Goal: Task Accomplishment & Management: Manage account settings

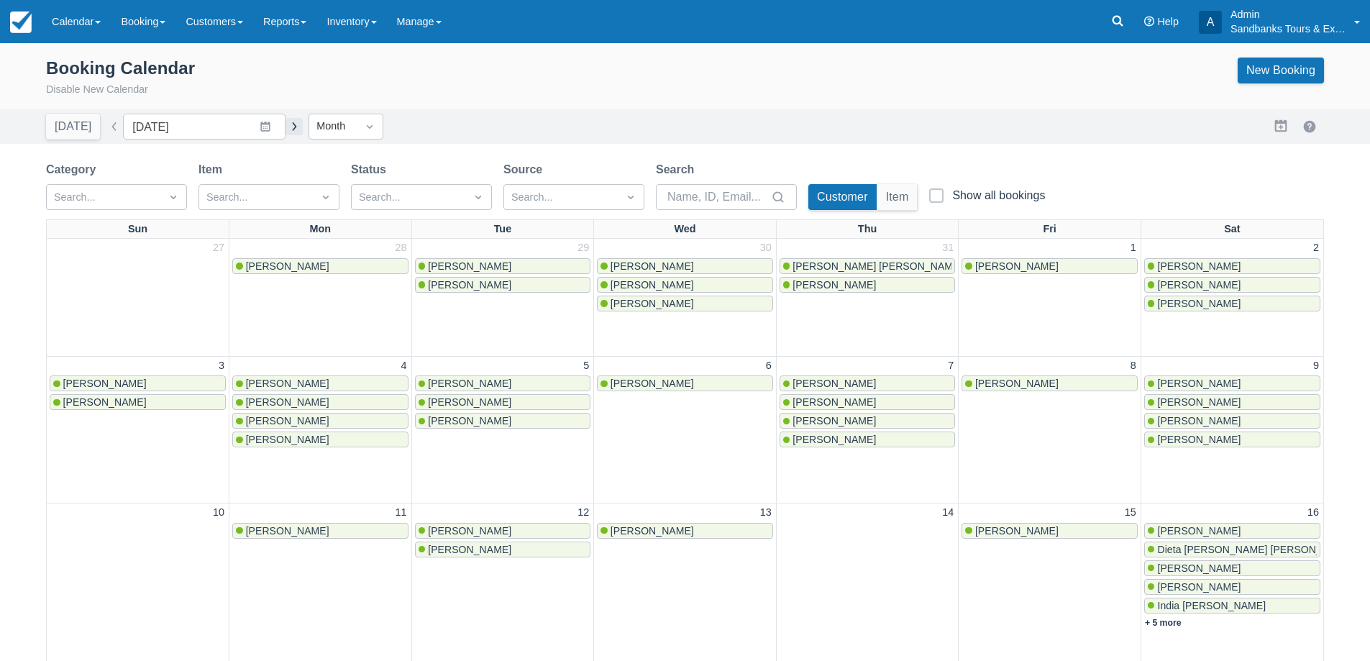
click at [289, 132] on button "button" at bounding box center [293, 126] width 17 height 17
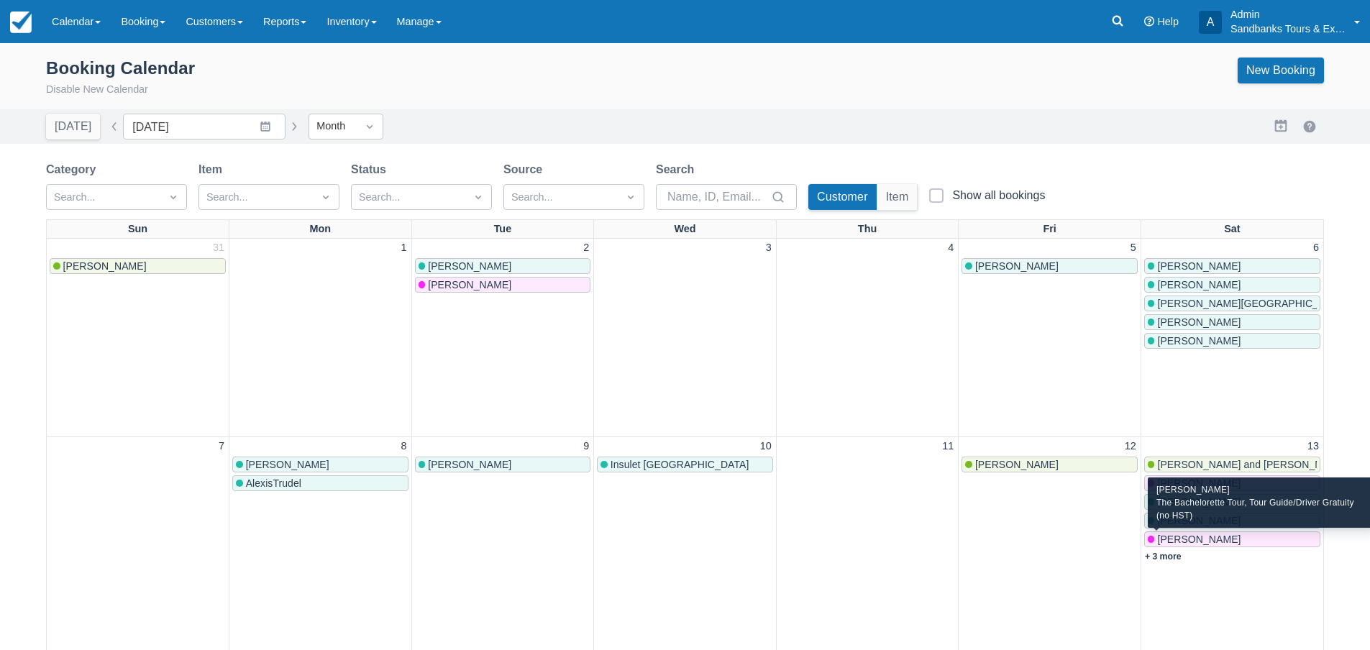
click at [1197, 541] on span "Eljiah Graham" at bounding box center [1198, 540] width 83 height 12
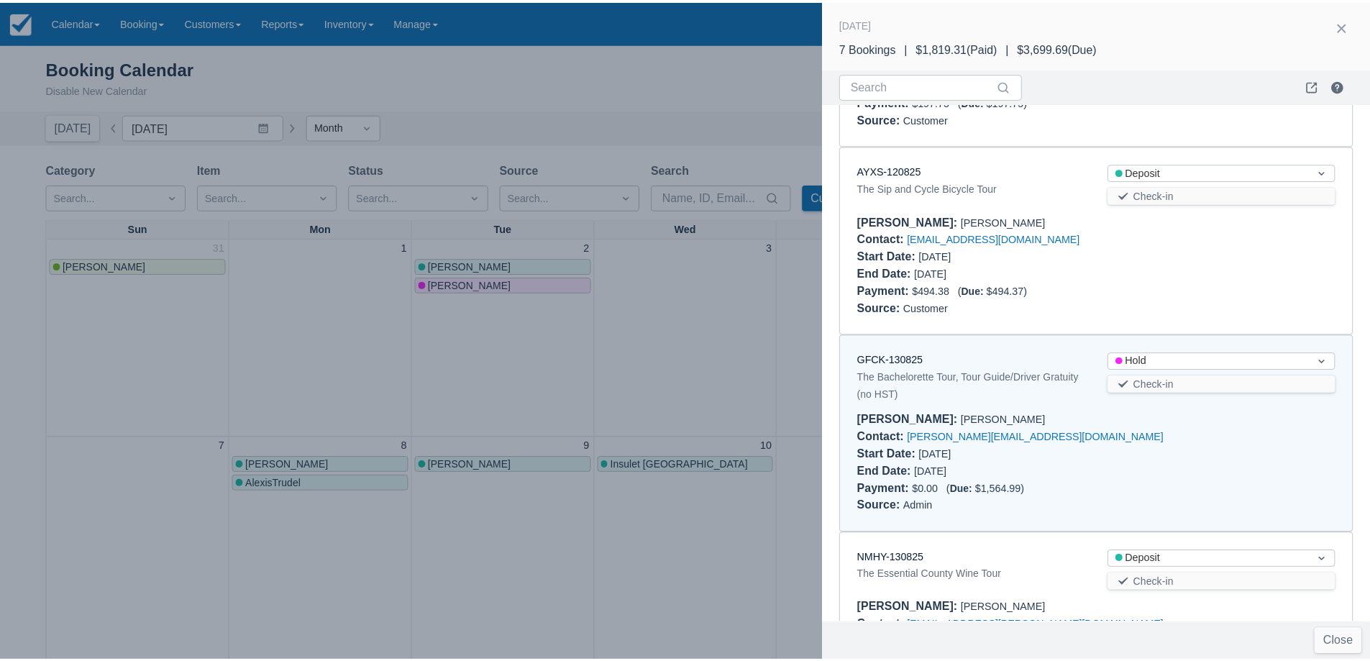
scroll to position [600, 0]
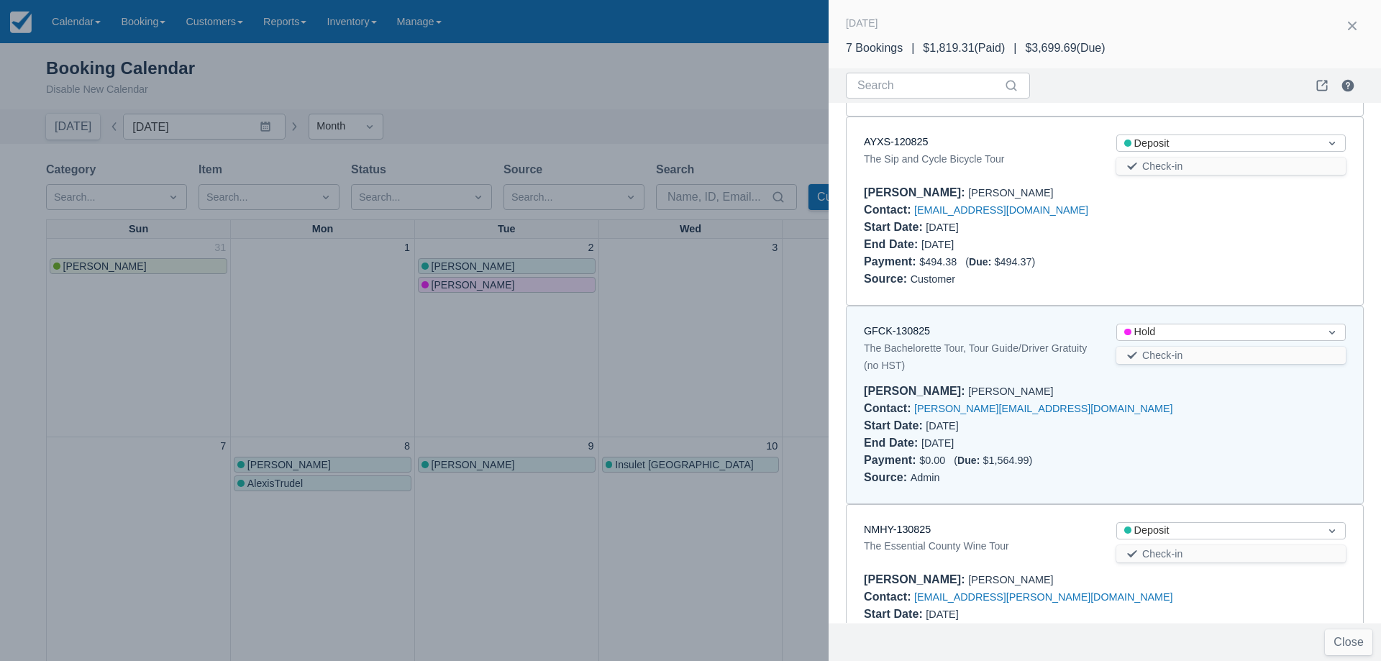
click at [736, 355] on div at bounding box center [690, 330] width 1381 height 661
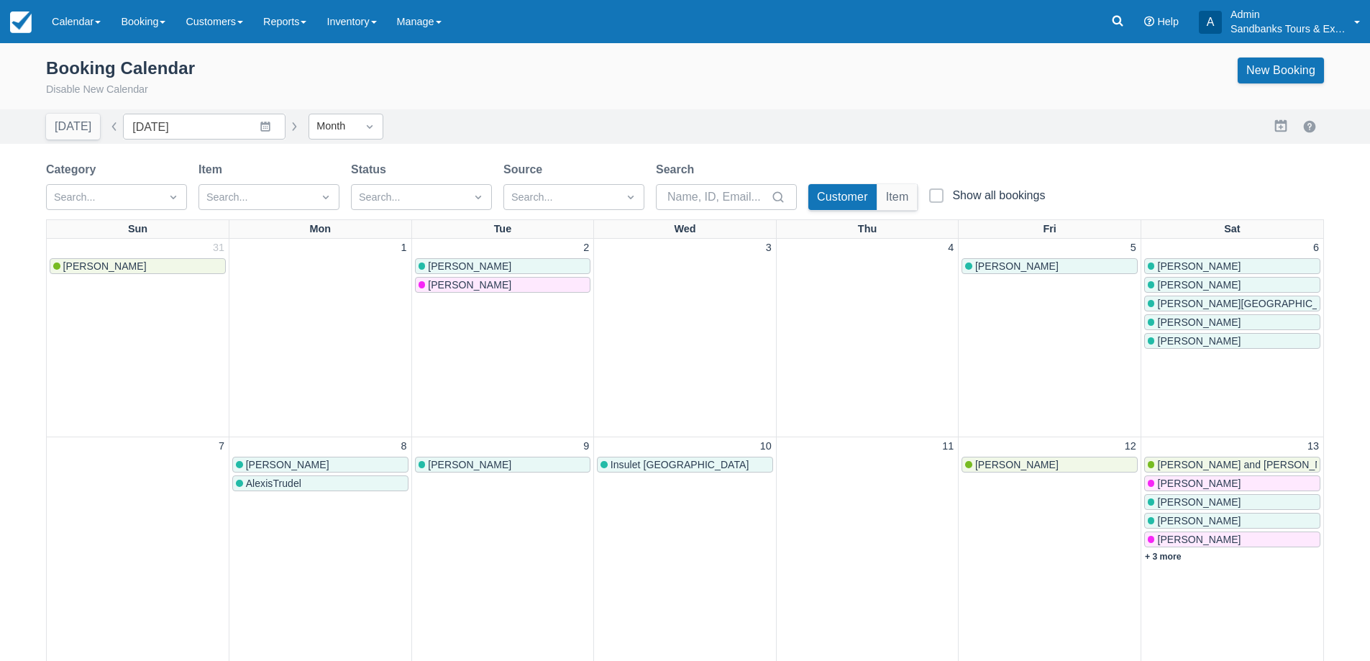
scroll to position [0, 0]
click at [110, 124] on button "button" at bounding box center [114, 126] width 17 height 17
type input "[DATE]"
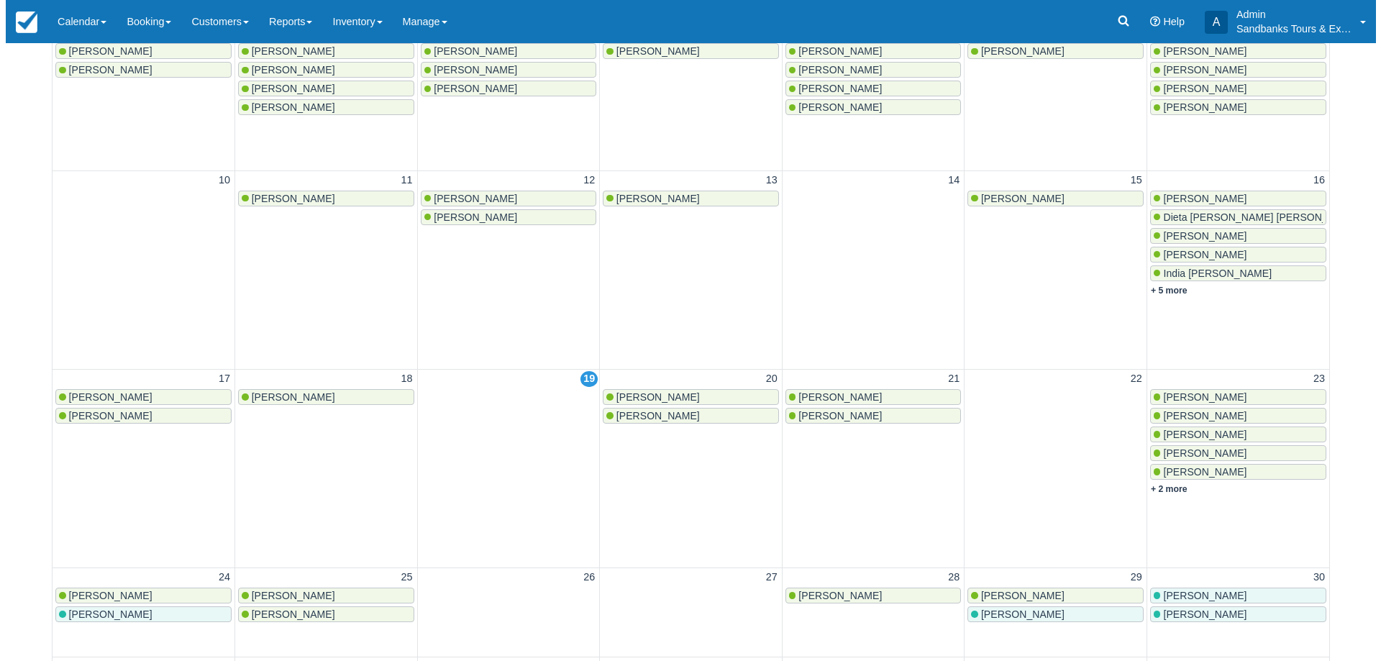
scroll to position [503, 0]
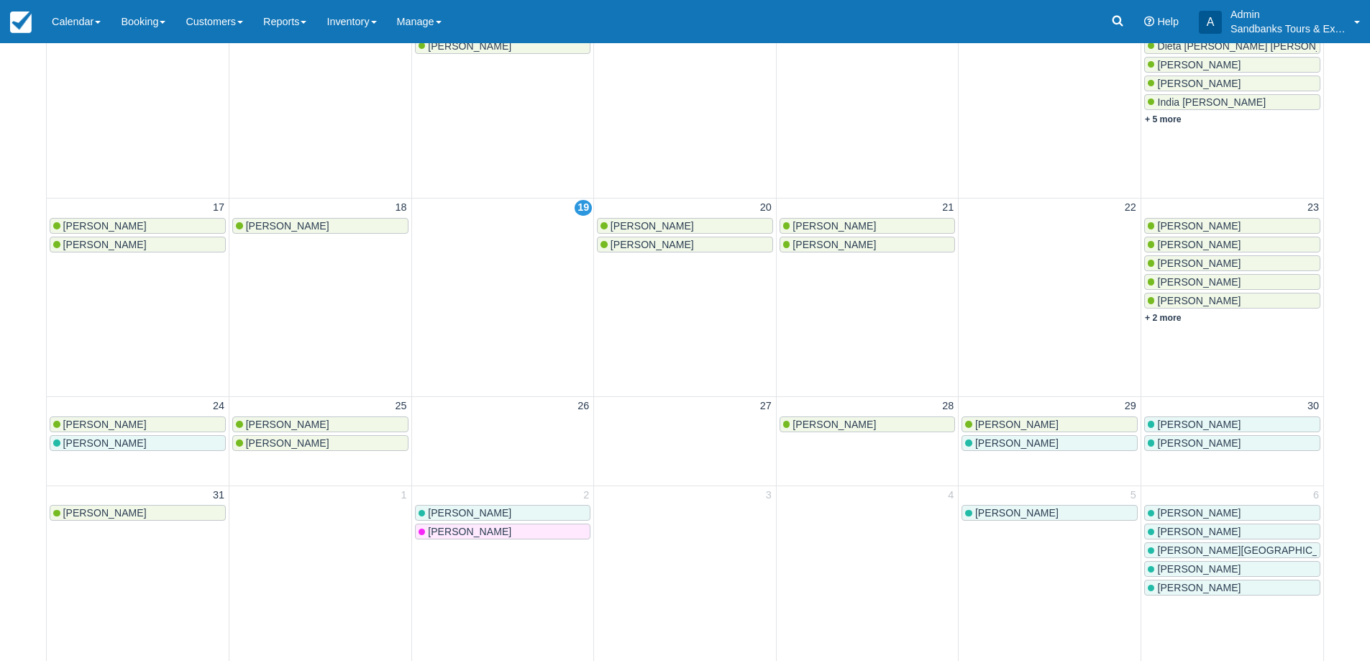
click at [827, 228] on span "[PERSON_NAME]" at bounding box center [833, 226] width 83 height 12
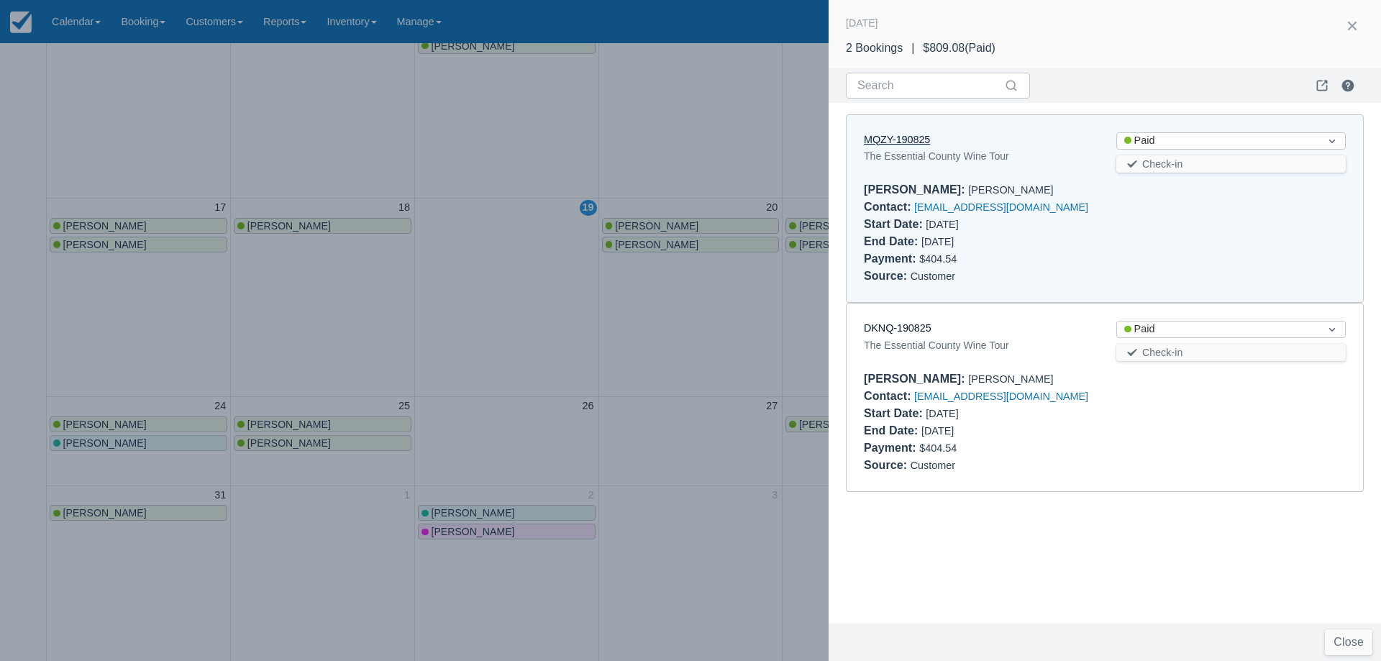
click at [894, 137] on link "MQZY-190825" at bounding box center [897, 140] width 66 height 12
drag, startPoint x: 498, startPoint y: 371, endPoint x: 948, endPoint y: 465, distance: 459.7
click at [544, 375] on div at bounding box center [690, 330] width 1381 height 661
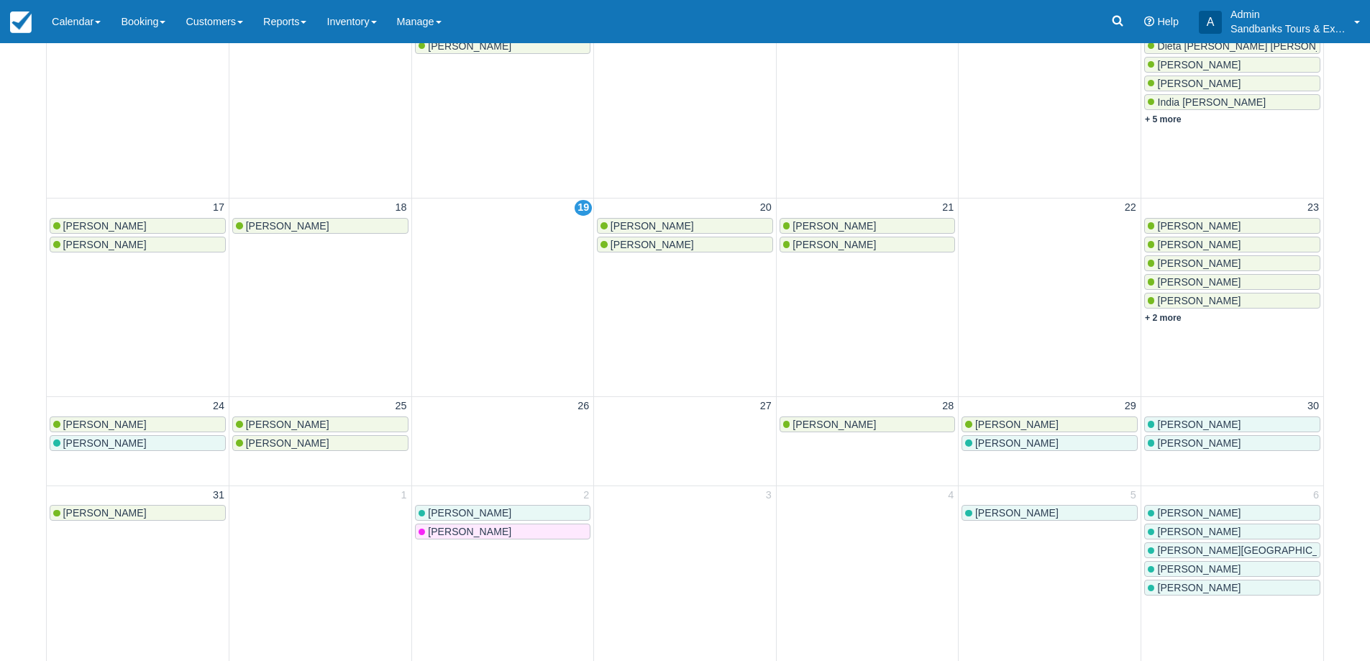
click at [846, 223] on span "Barb Cruickshank" at bounding box center [833, 226] width 83 height 12
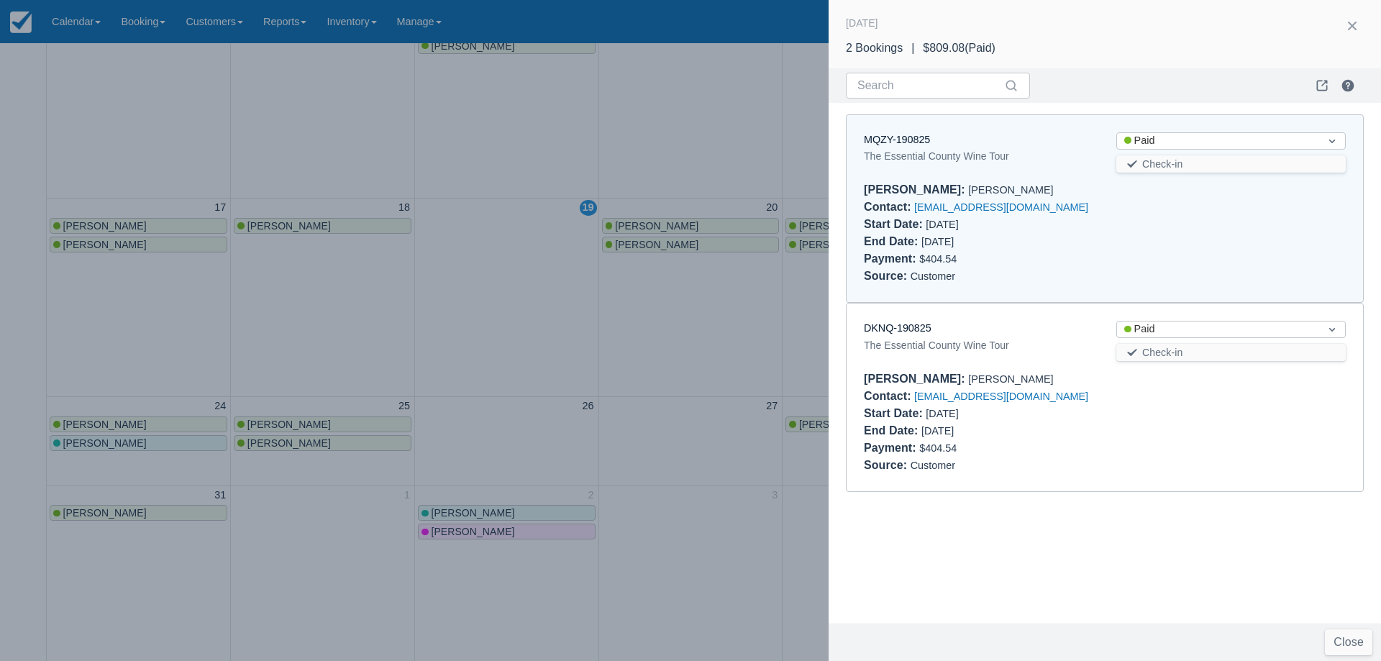
click at [826, 320] on div at bounding box center [690, 330] width 1381 height 661
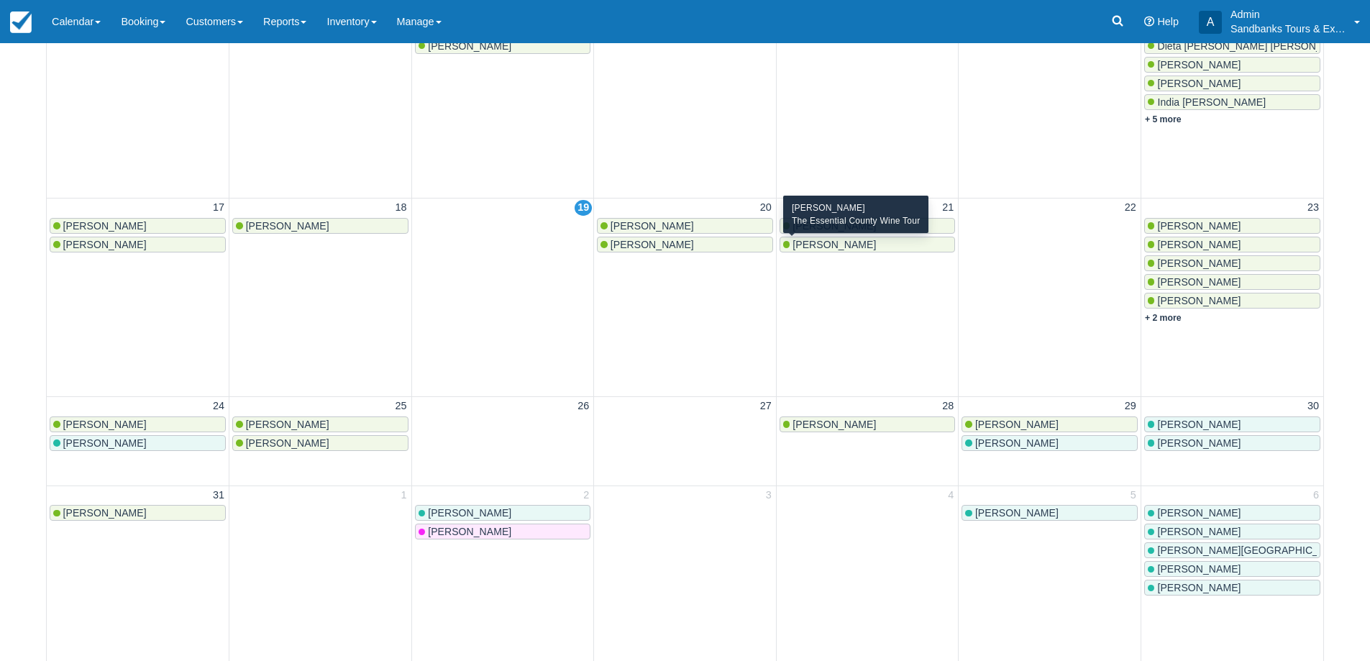
click at [823, 249] on span "[PERSON_NAME]" at bounding box center [833, 245] width 83 height 12
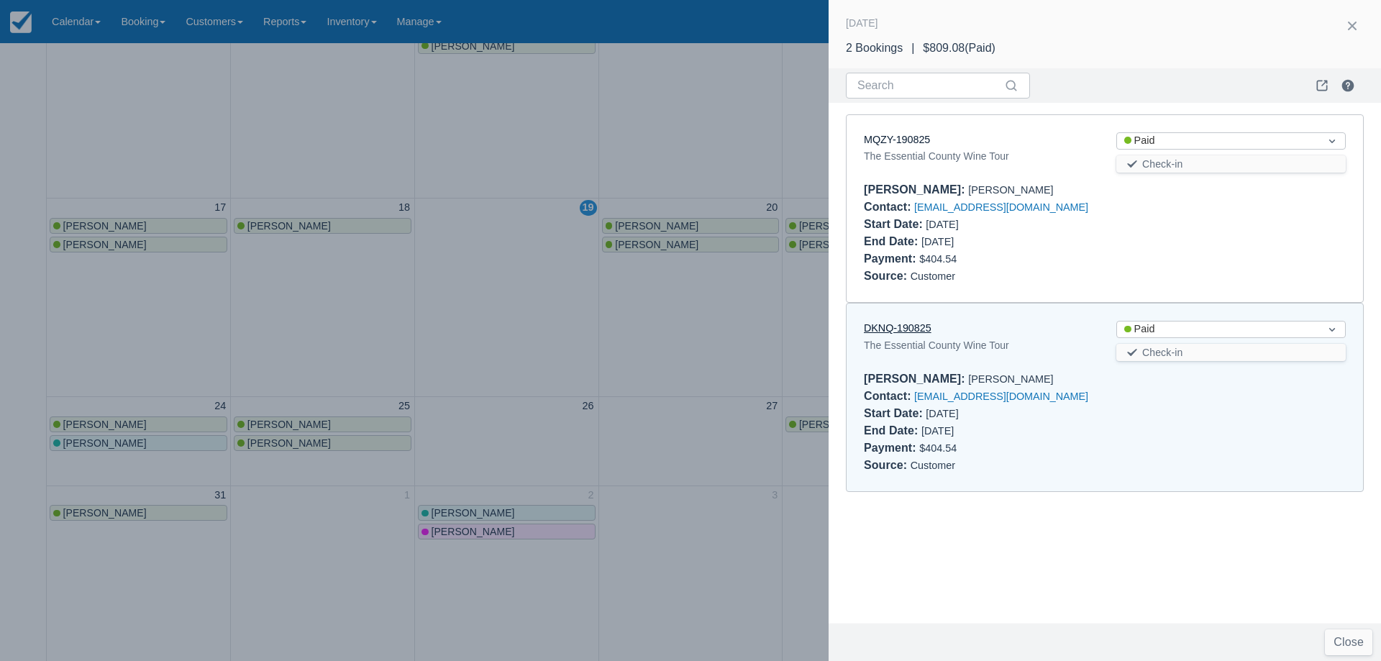
click at [922, 326] on link "DKNQ-190825" at bounding box center [898, 328] width 68 height 12
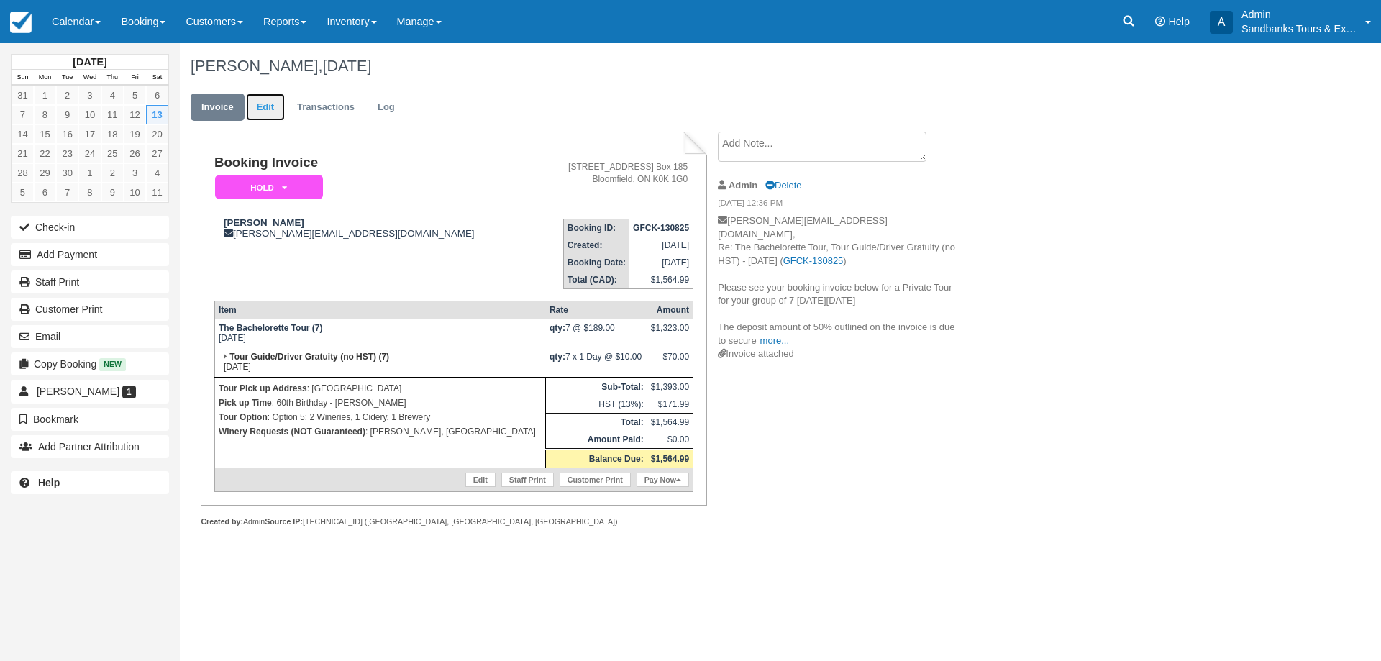
click at [281, 96] on link "Edit" at bounding box center [265, 107] width 39 height 28
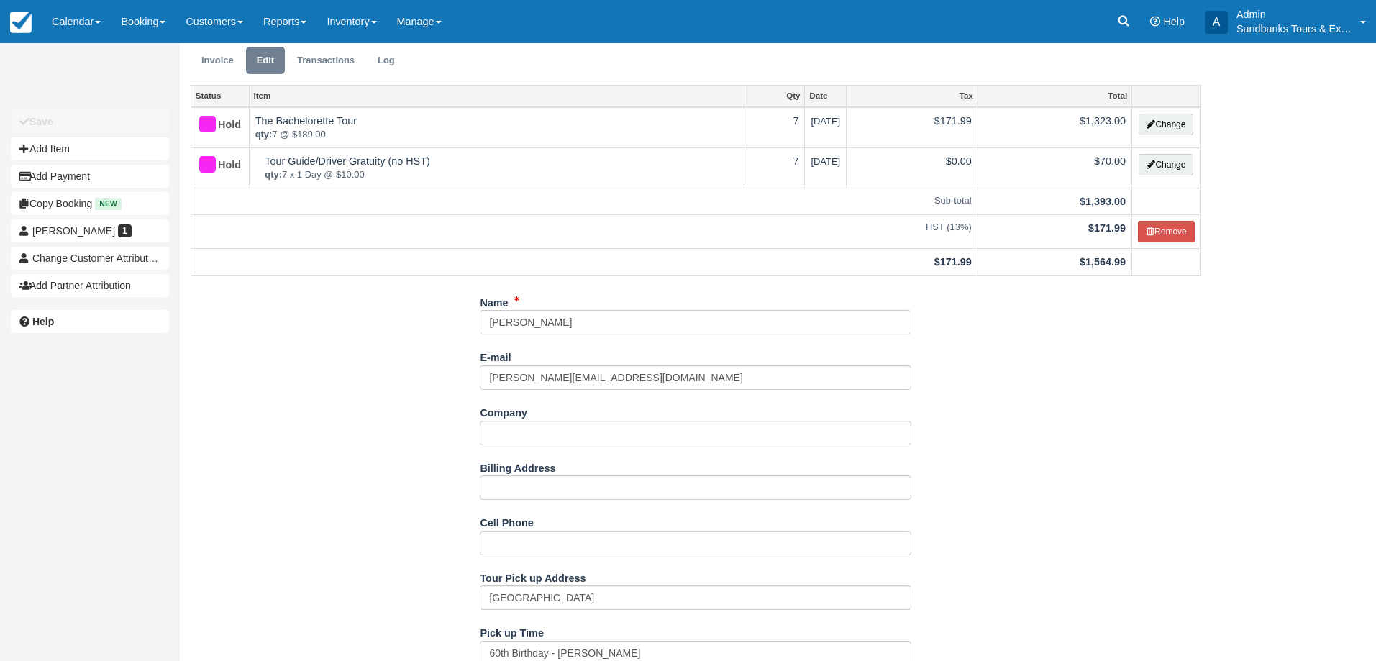
scroll to position [72, 0]
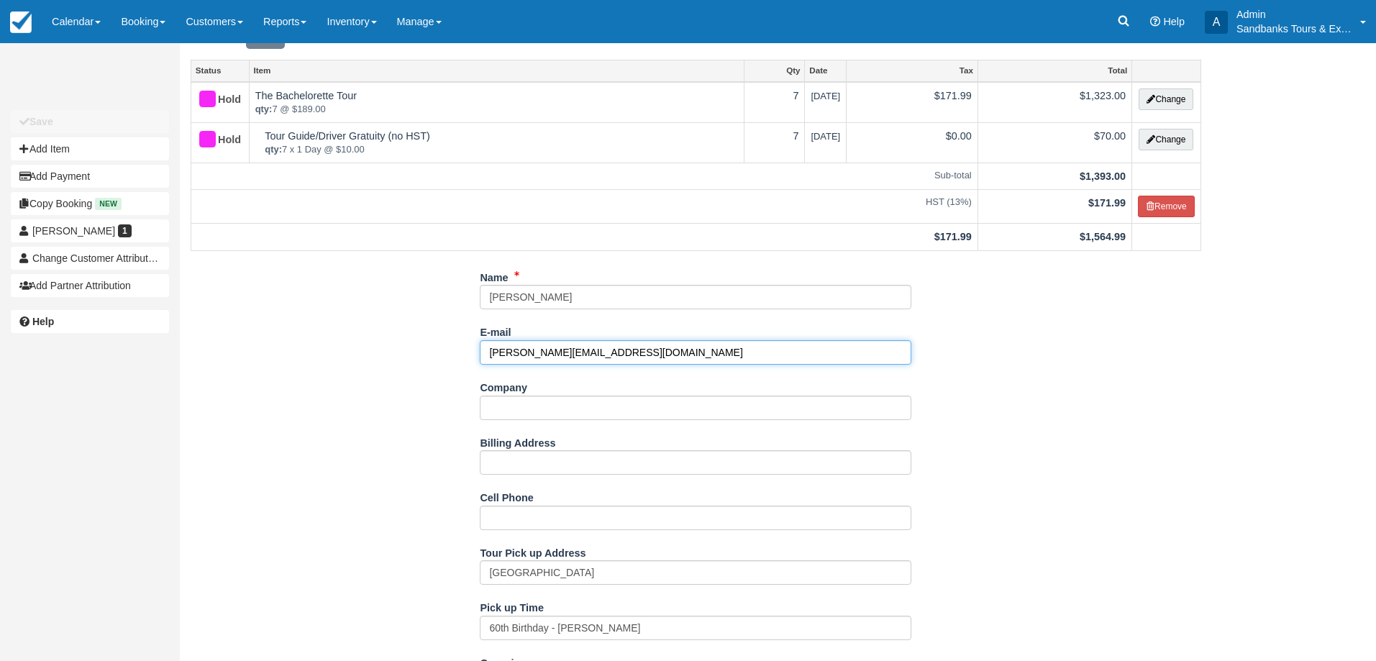
click at [562, 357] on input "[PERSON_NAME][EMAIL_ADDRESS][DOMAIN_NAME]" at bounding box center [695, 352] width 431 height 24
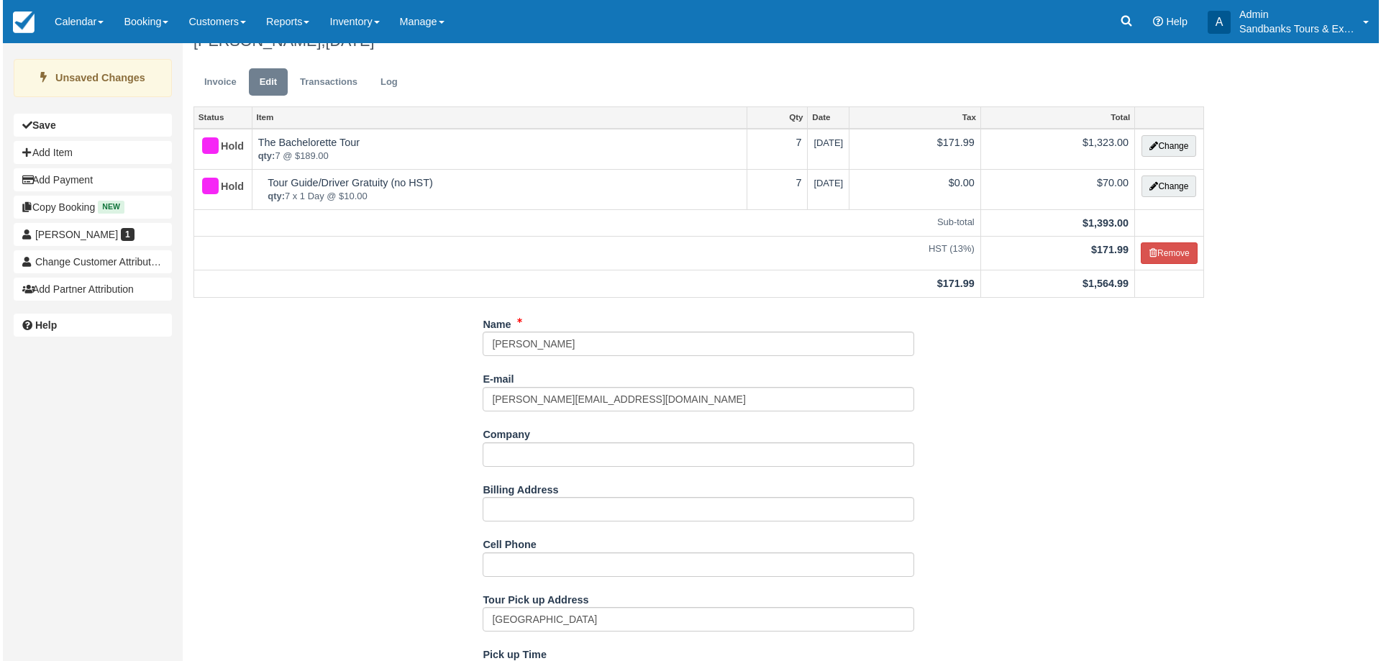
scroll to position [0, 0]
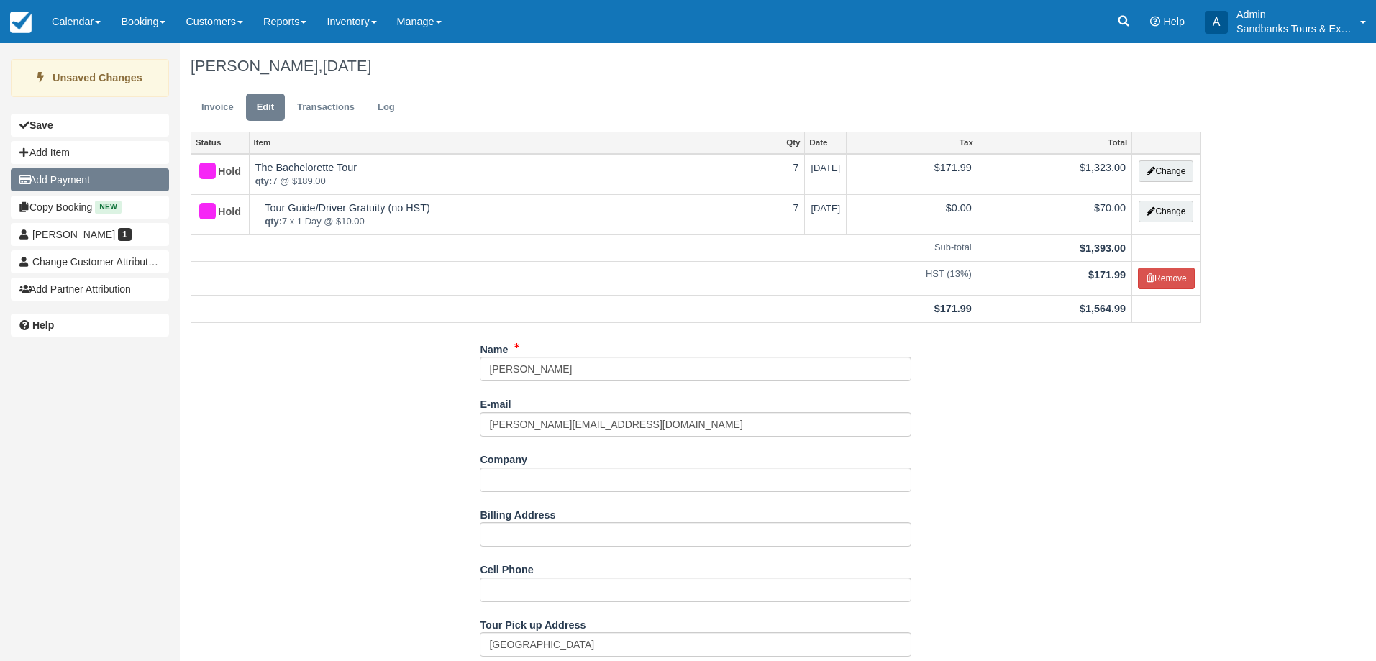
click at [85, 187] on button "Add Payment" at bounding box center [90, 179] width 158 height 23
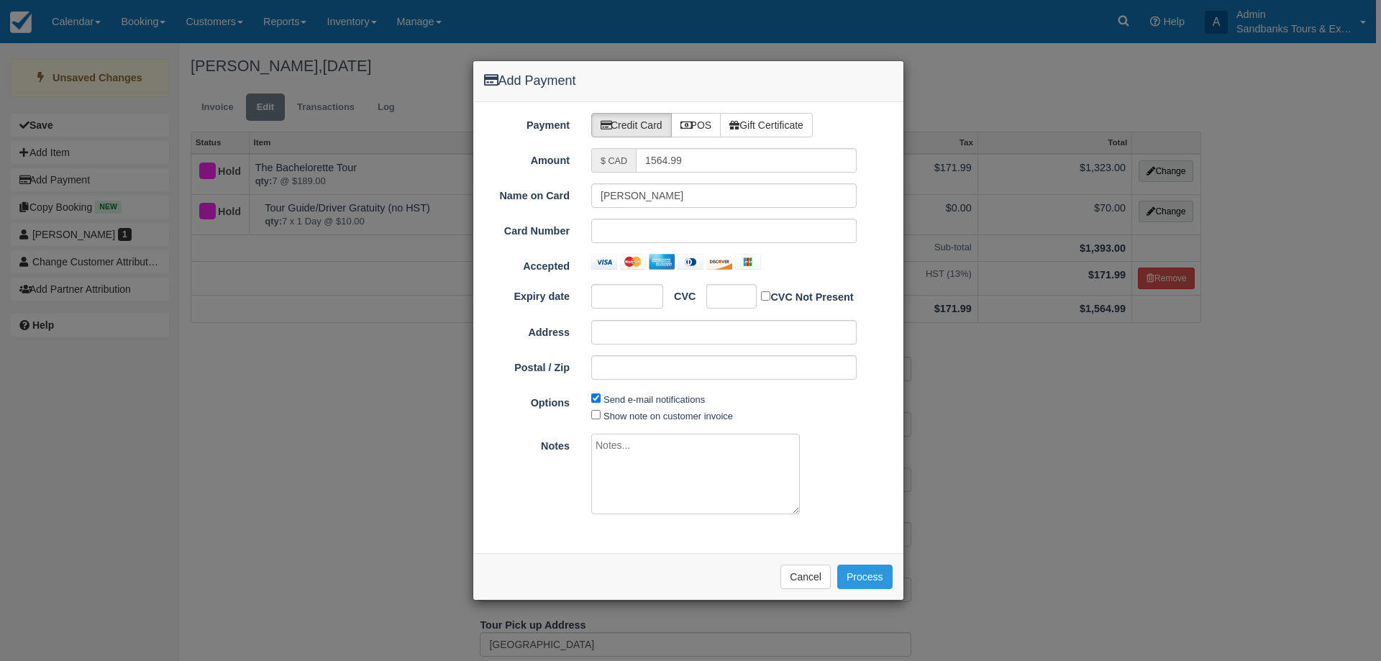
click at [699, 221] on div at bounding box center [723, 231] width 265 height 24
click at [700, 170] on input "1564.99" at bounding box center [746, 160] width 221 height 24
click at [710, 152] on input "1564.99" at bounding box center [746, 160] width 221 height 24
click at [802, 579] on button "Cancel" at bounding box center [805, 576] width 50 height 24
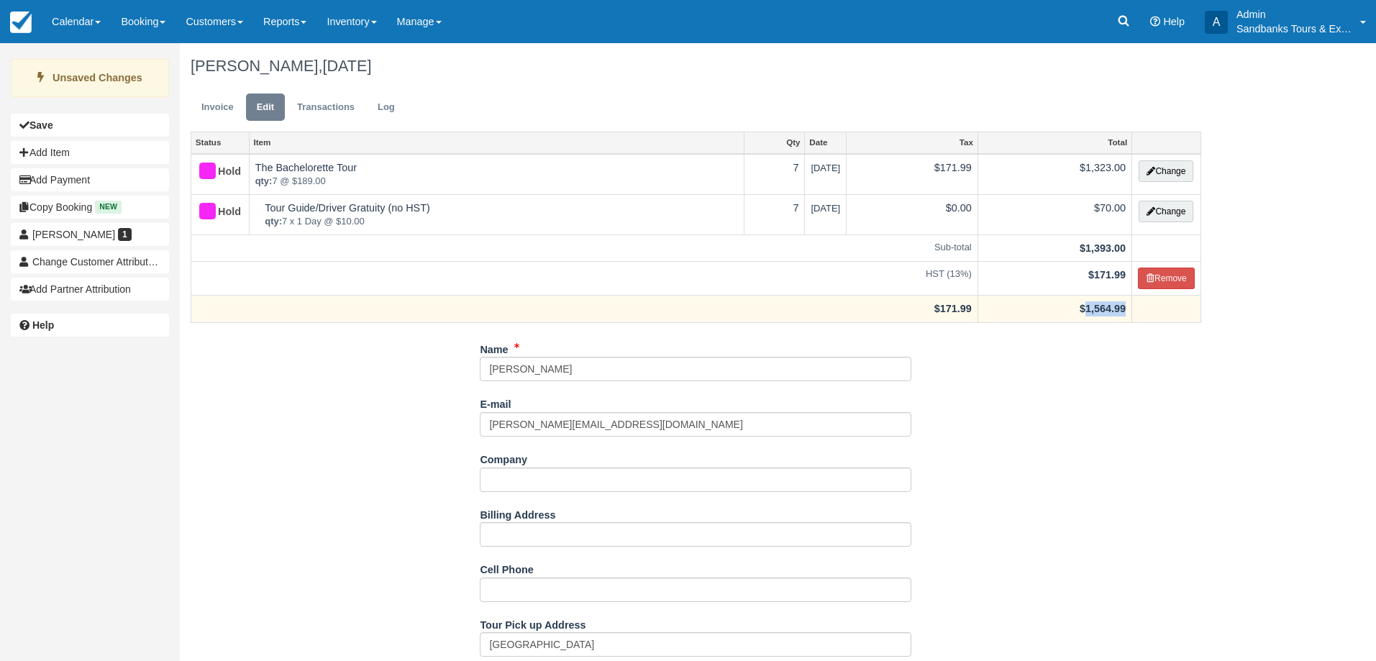
drag, startPoint x: 1125, startPoint y: 309, endPoint x: 1085, endPoint y: 310, distance: 40.3
click at [1085, 310] on td "$1,564.99" at bounding box center [1054, 309] width 154 height 27
copy strong "1,564.99"
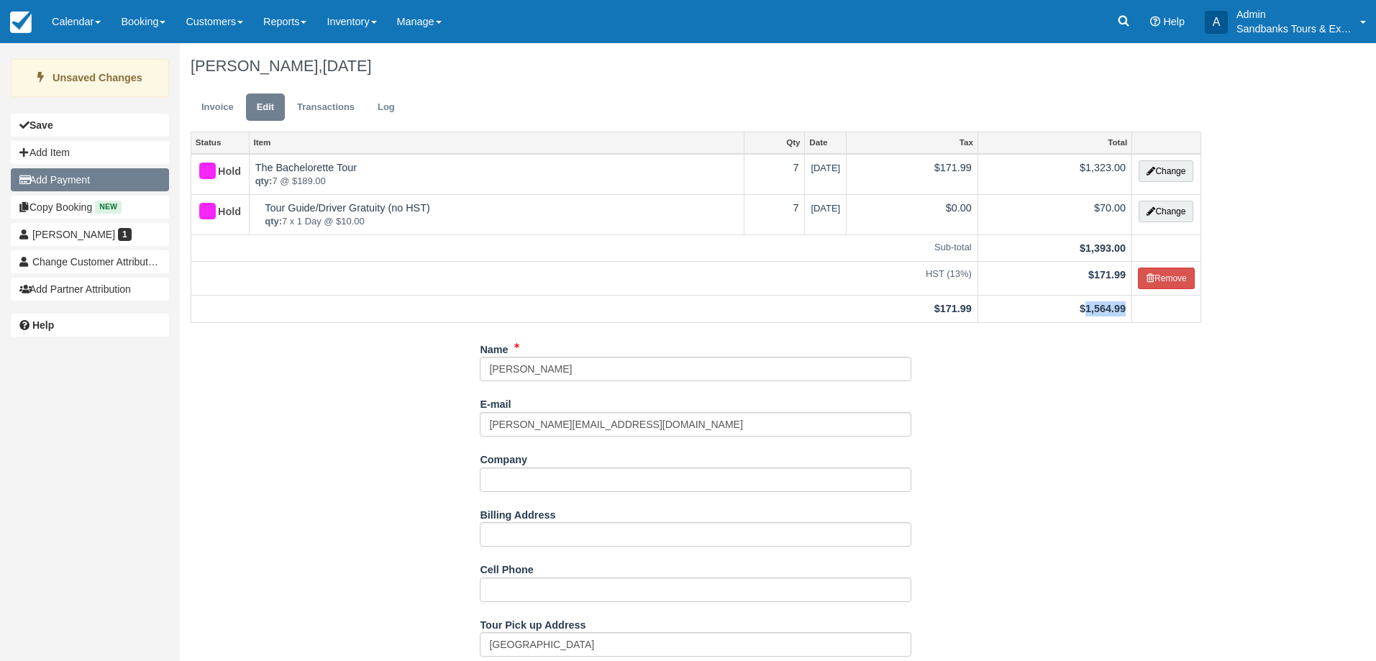
click at [109, 176] on button "Add Payment" at bounding box center [90, 179] width 158 height 23
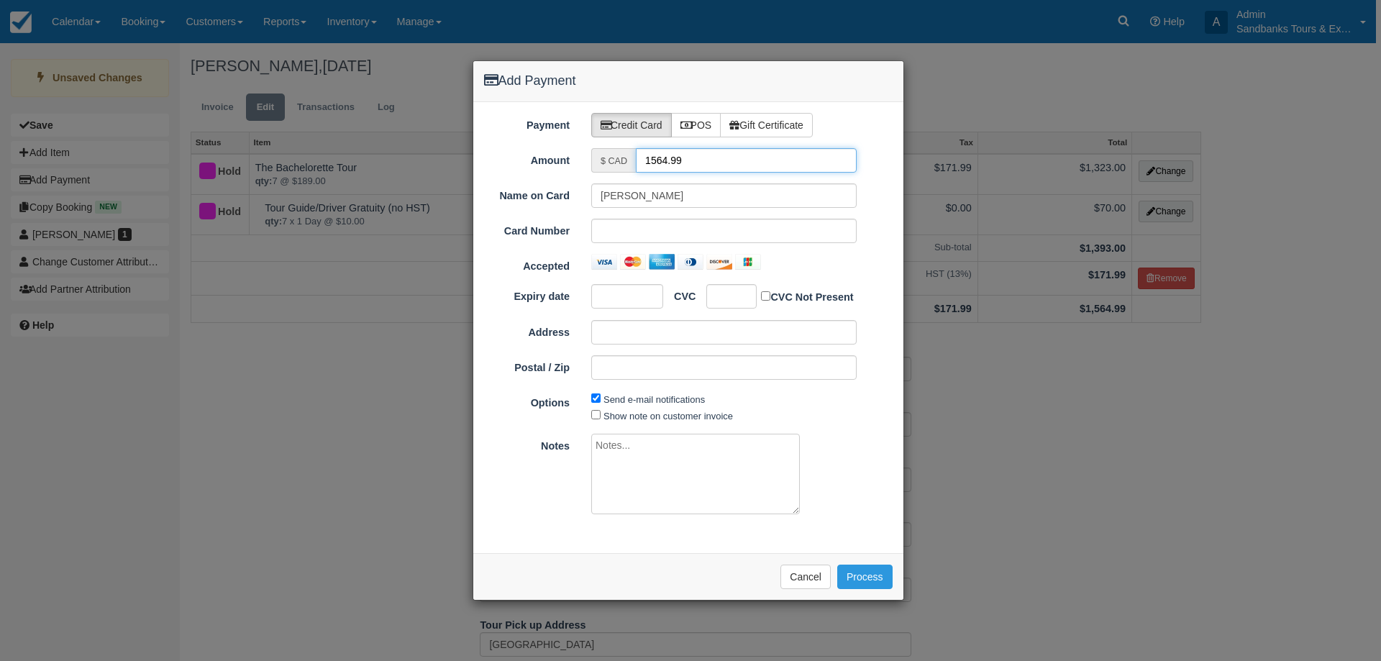
click at [659, 160] on input "1564.99" at bounding box center [746, 160] width 221 height 24
type input "782.50"
click at [633, 339] on input "Address" at bounding box center [723, 332] width 265 height 24
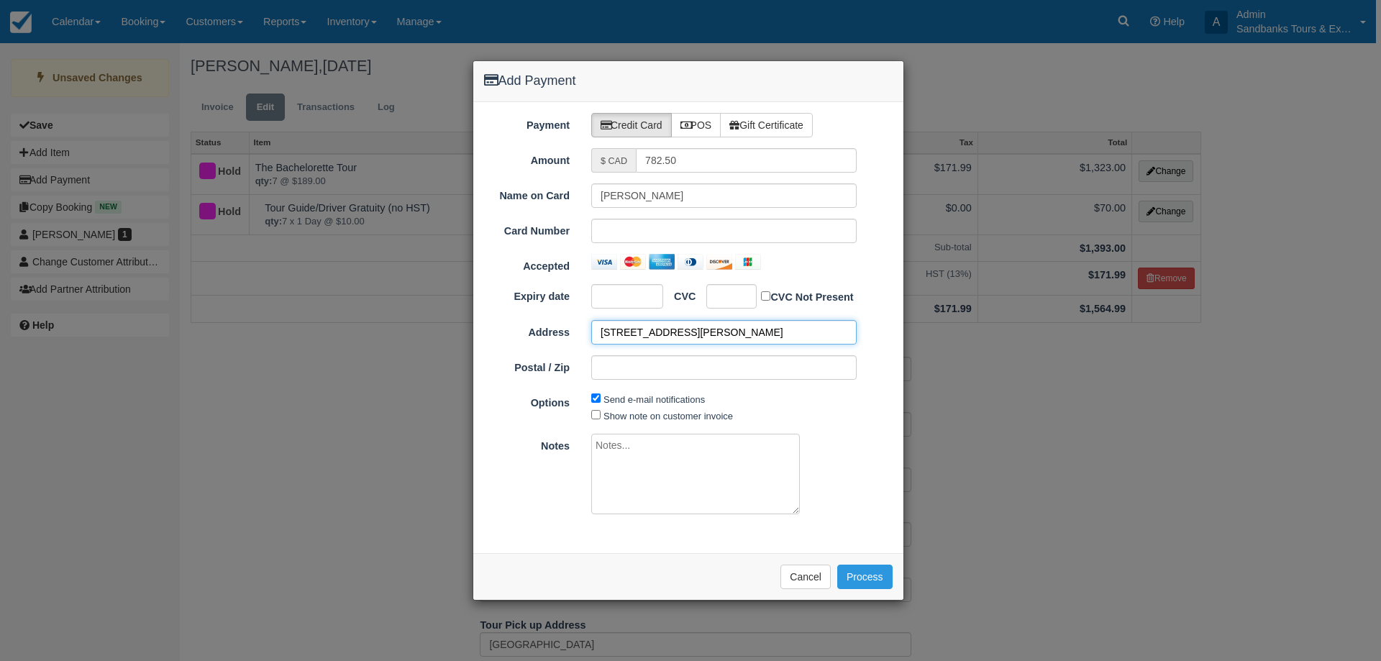
type input "1738 Jo Oliver Tours Road"
type input "C"
type input "K9A4J8"
click at [879, 570] on button "Process" at bounding box center [864, 576] width 55 height 24
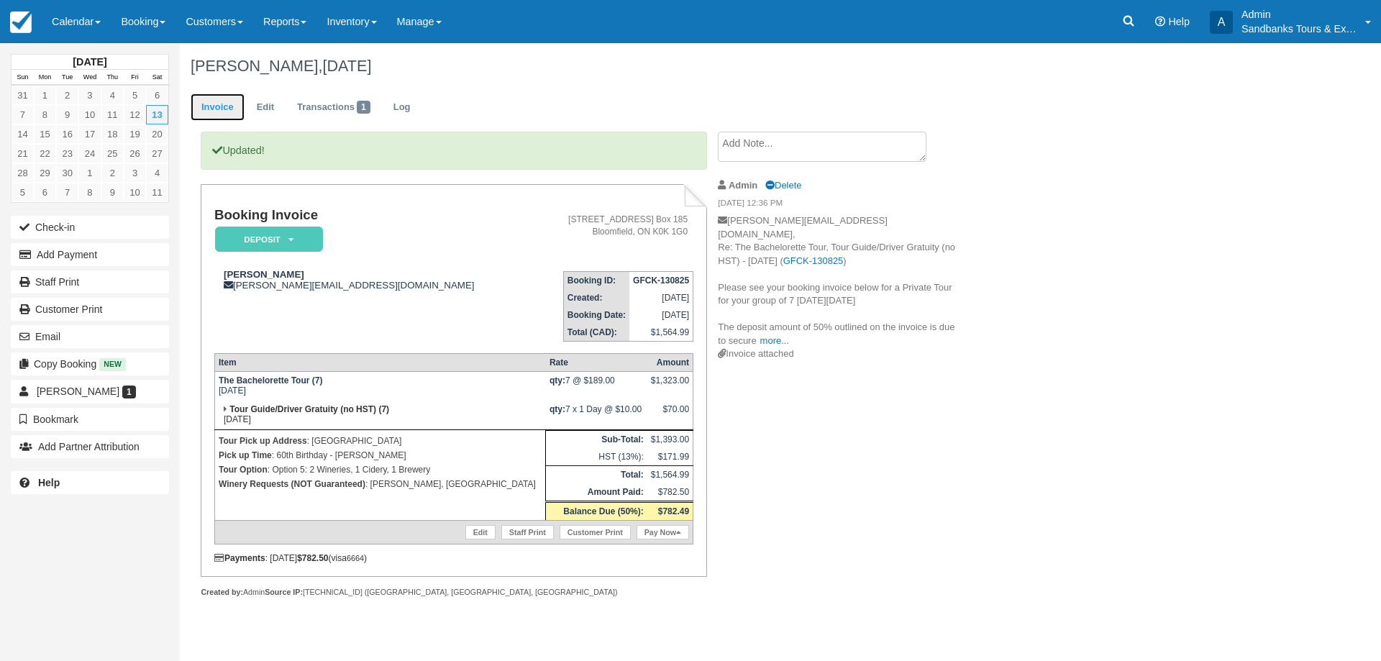
click at [219, 105] on link "Invoice" at bounding box center [218, 107] width 54 height 28
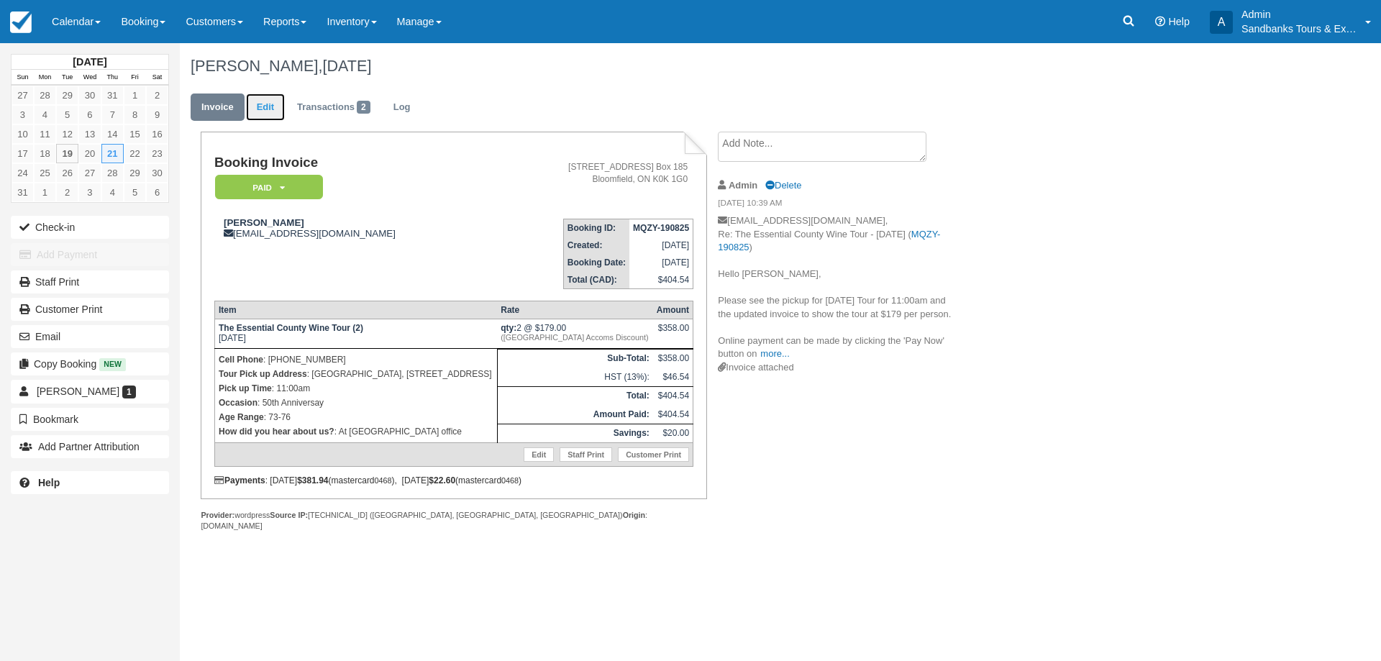
click at [270, 106] on link "Edit" at bounding box center [265, 107] width 39 height 28
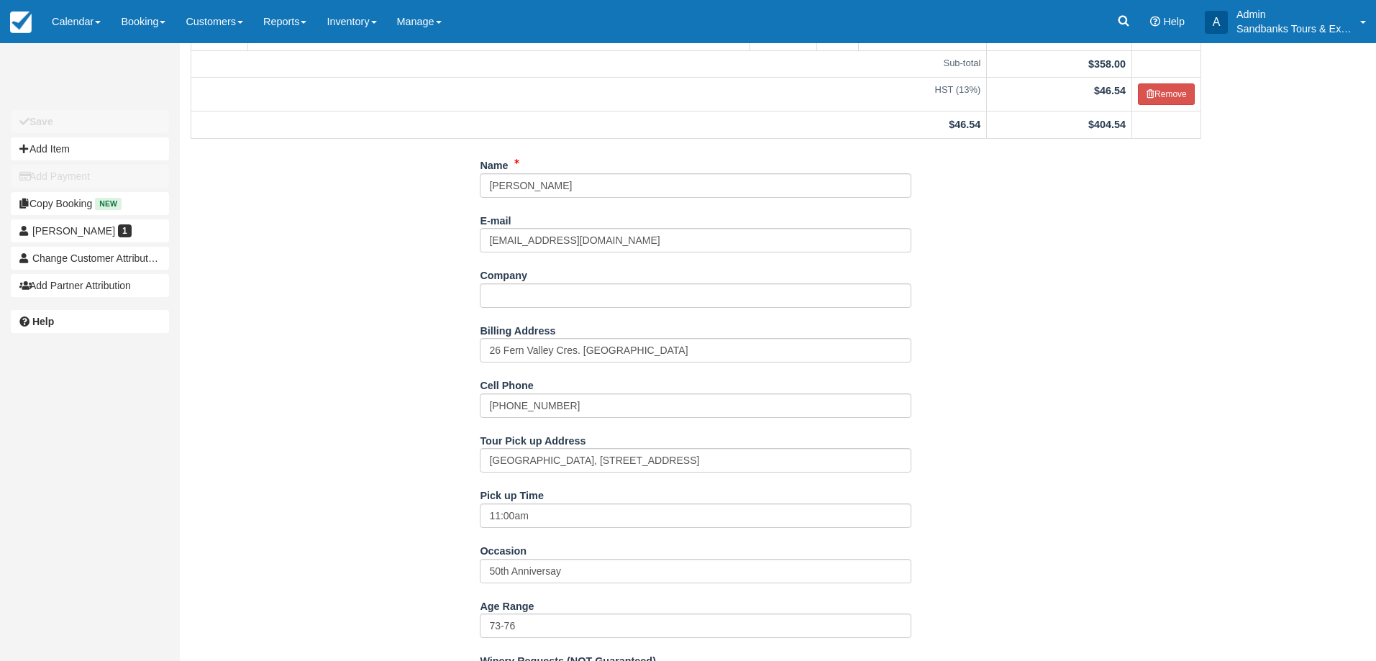
scroll to position [431, 0]
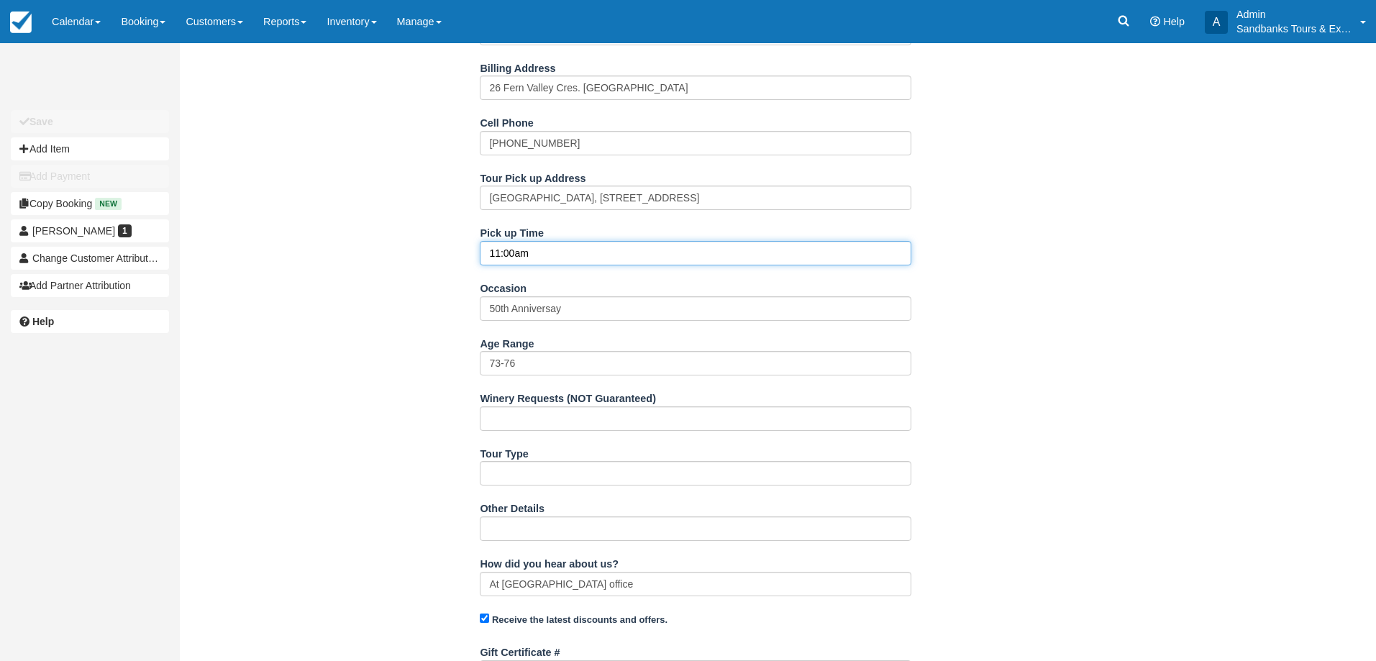
click at [504, 254] on input "11:00am" at bounding box center [695, 253] width 431 height 24
type input "11:30am"
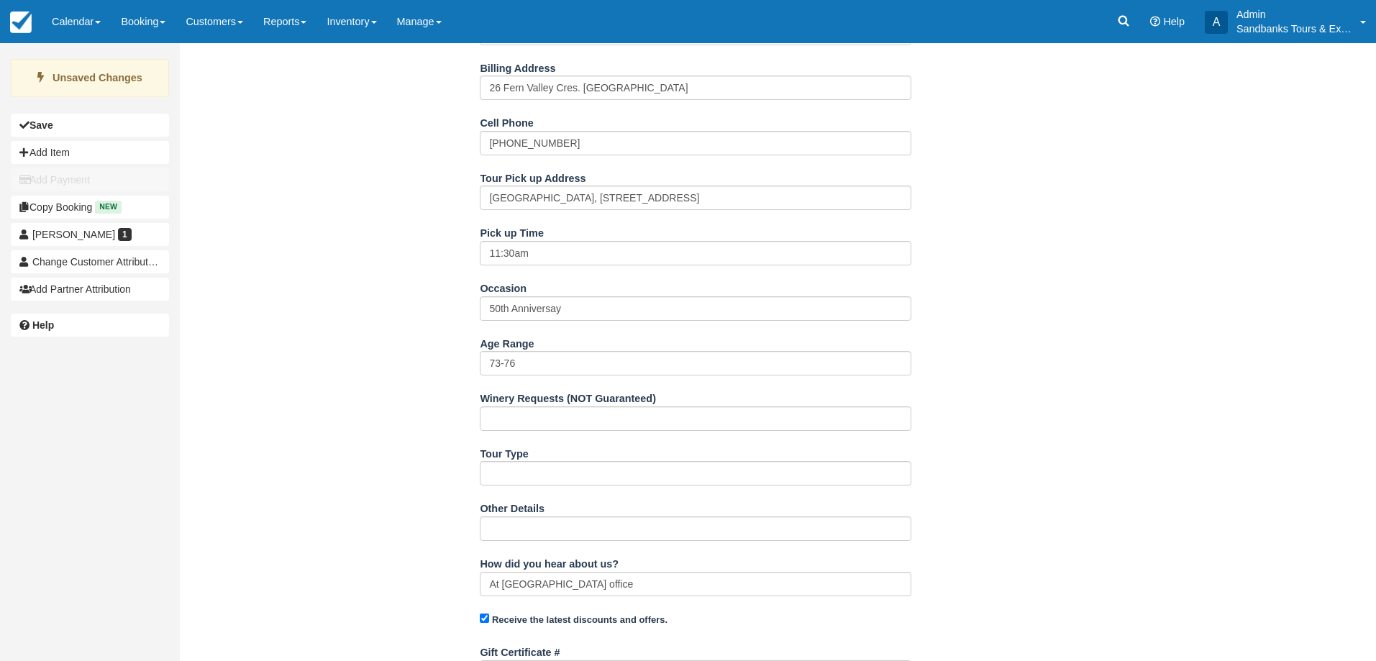
click at [390, 310] on div "Name Barb Cruickshank E-mail barbcr@sympatico.ca Did you mean ? Company Billing…" at bounding box center [696, 401] width 1032 height 1020
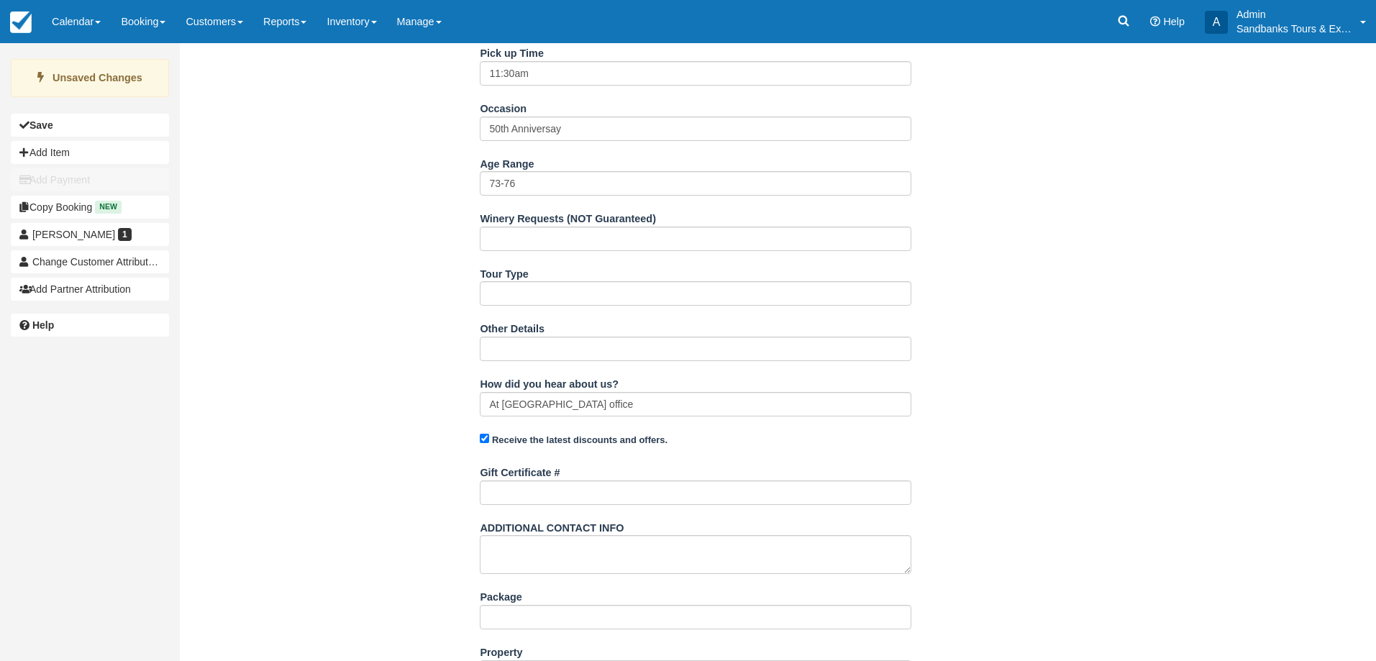
scroll to position [681, 0]
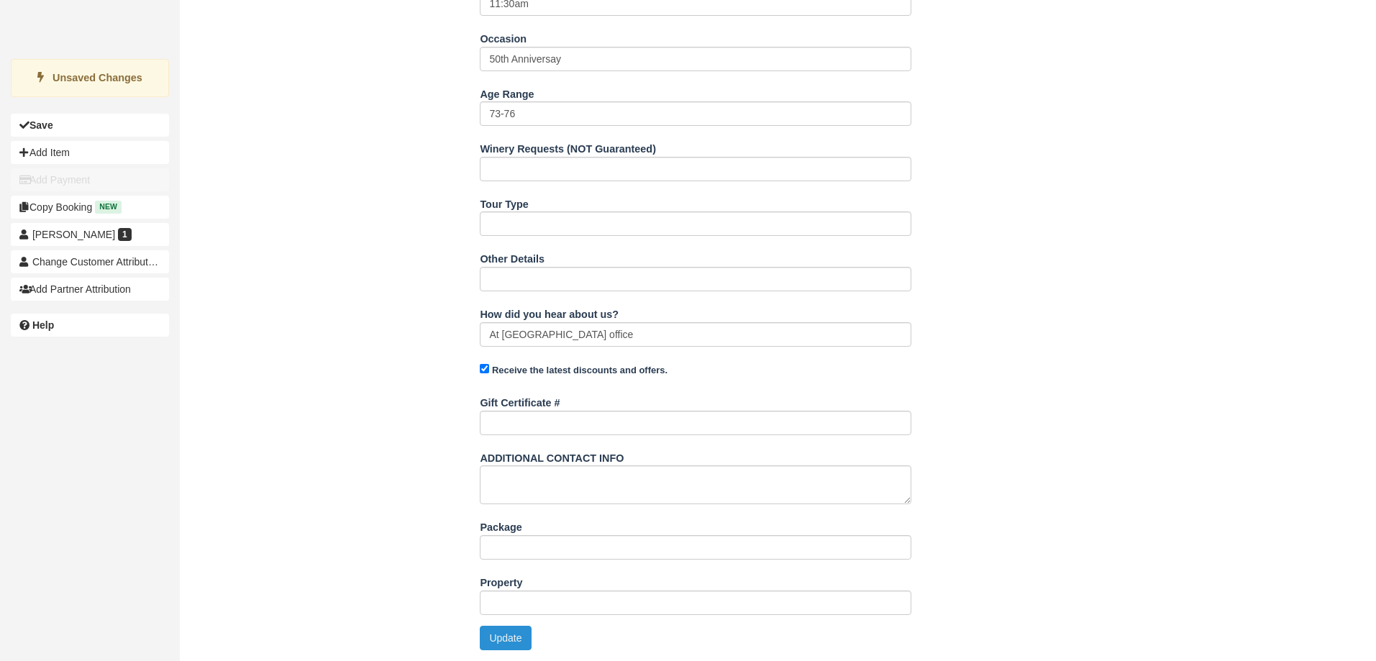
click at [513, 645] on button "Update" at bounding box center [505, 638] width 51 height 24
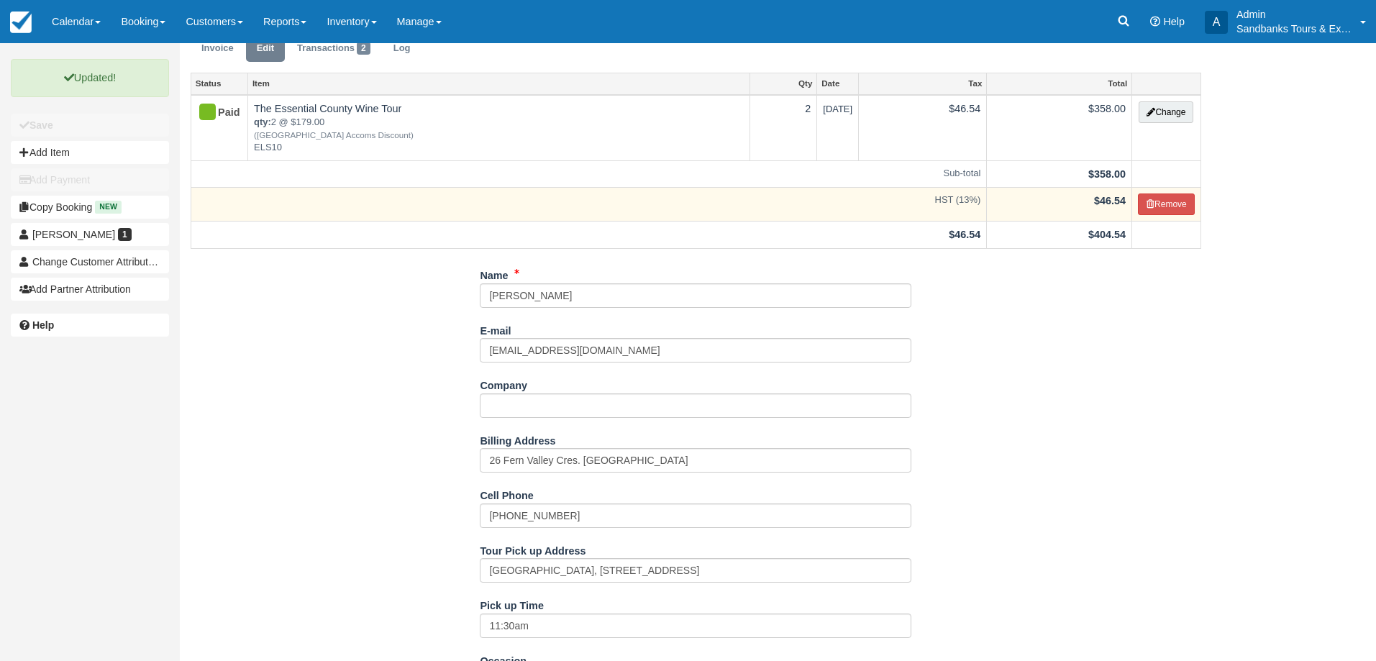
scroll to position [0, 0]
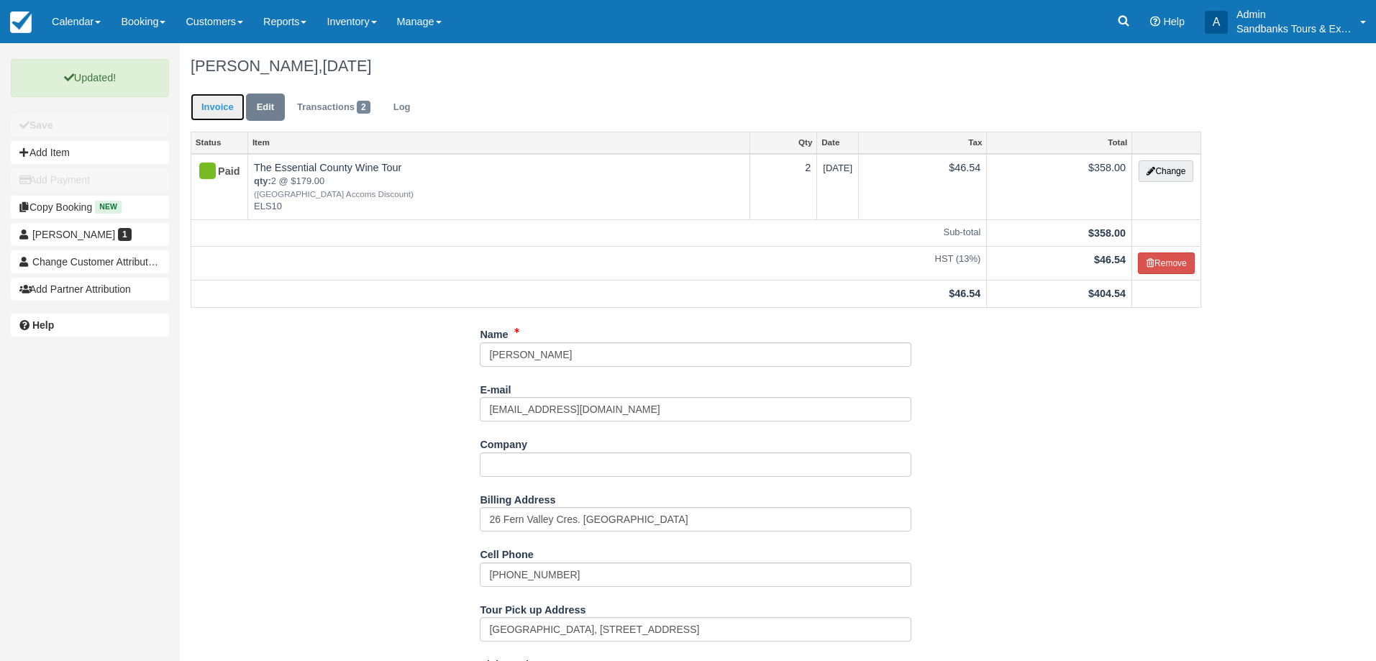
click at [214, 112] on link "Invoice" at bounding box center [218, 107] width 54 height 28
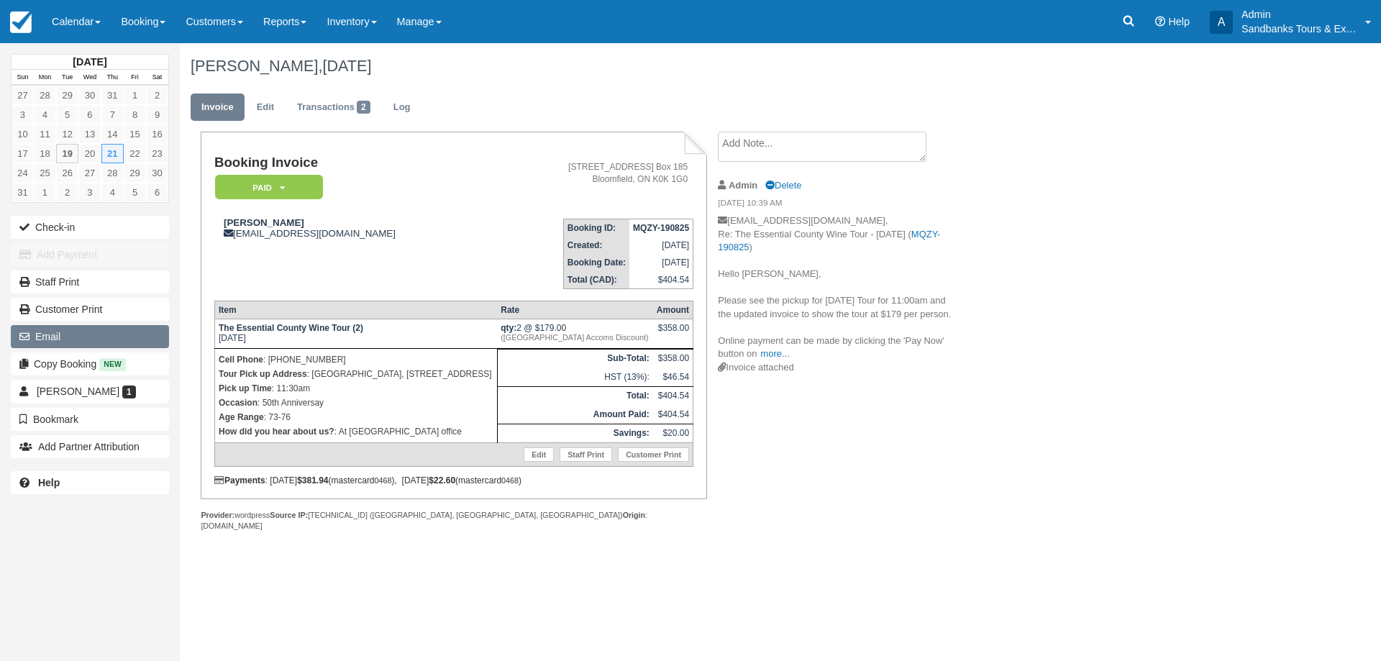
click at [62, 338] on button "Email" at bounding box center [90, 336] width 158 height 23
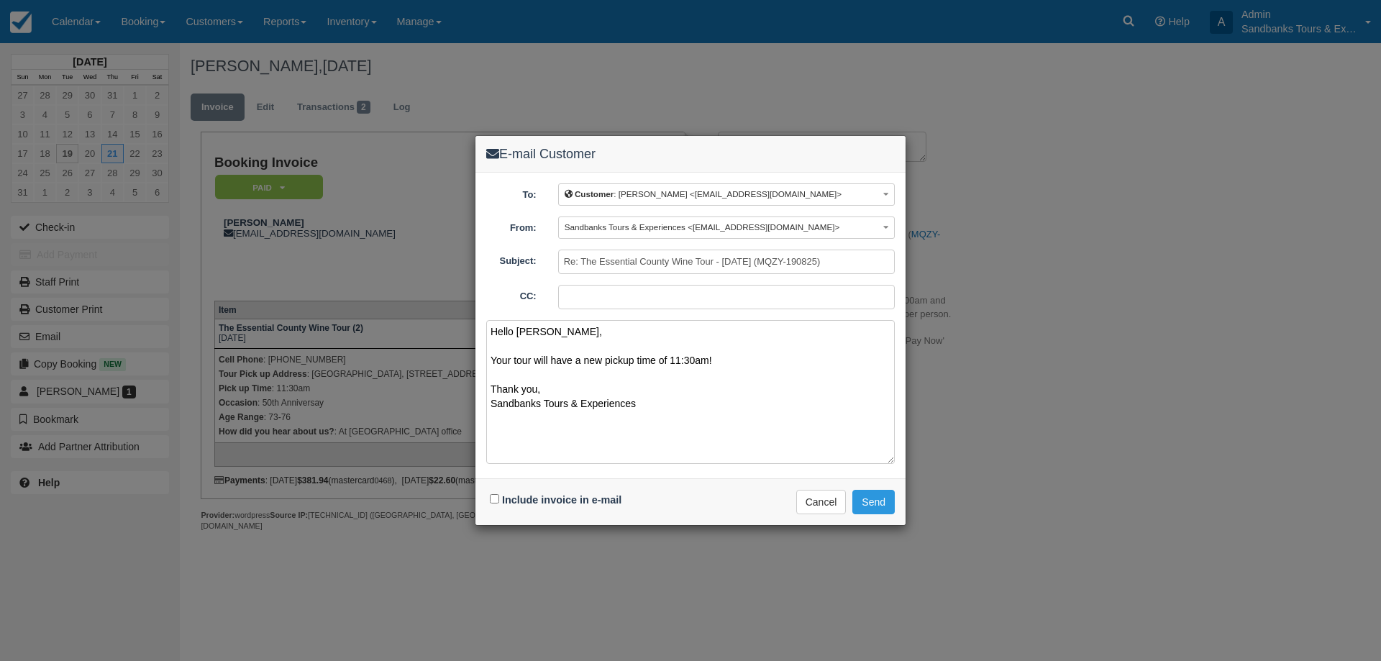
type textarea "Hello [PERSON_NAME], Your tour will have a new pickup time of 11:30am! Thank yo…"
click at [496, 498] on input "Include invoice in e-mail" at bounding box center [494, 498] width 9 height 9
checkbox input "true"
click at [877, 508] on button "Send" at bounding box center [873, 502] width 42 height 24
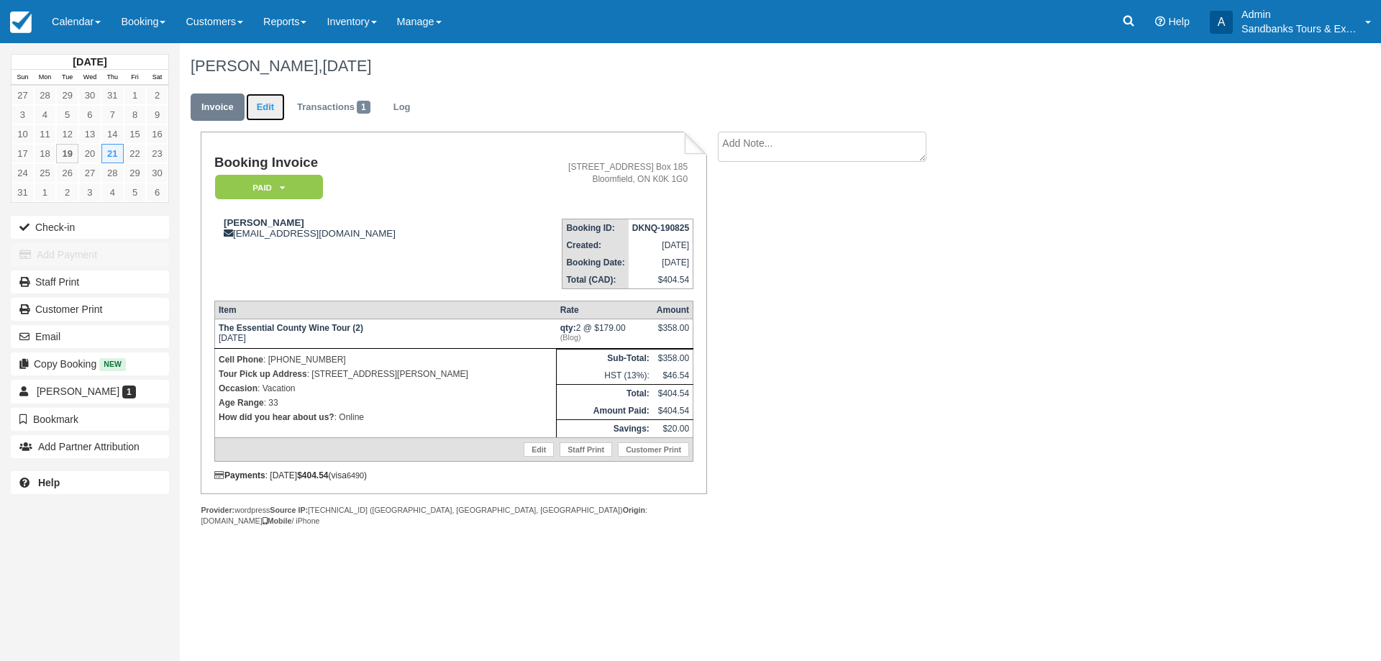
click at [264, 112] on link "Edit" at bounding box center [265, 107] width 39 height 28
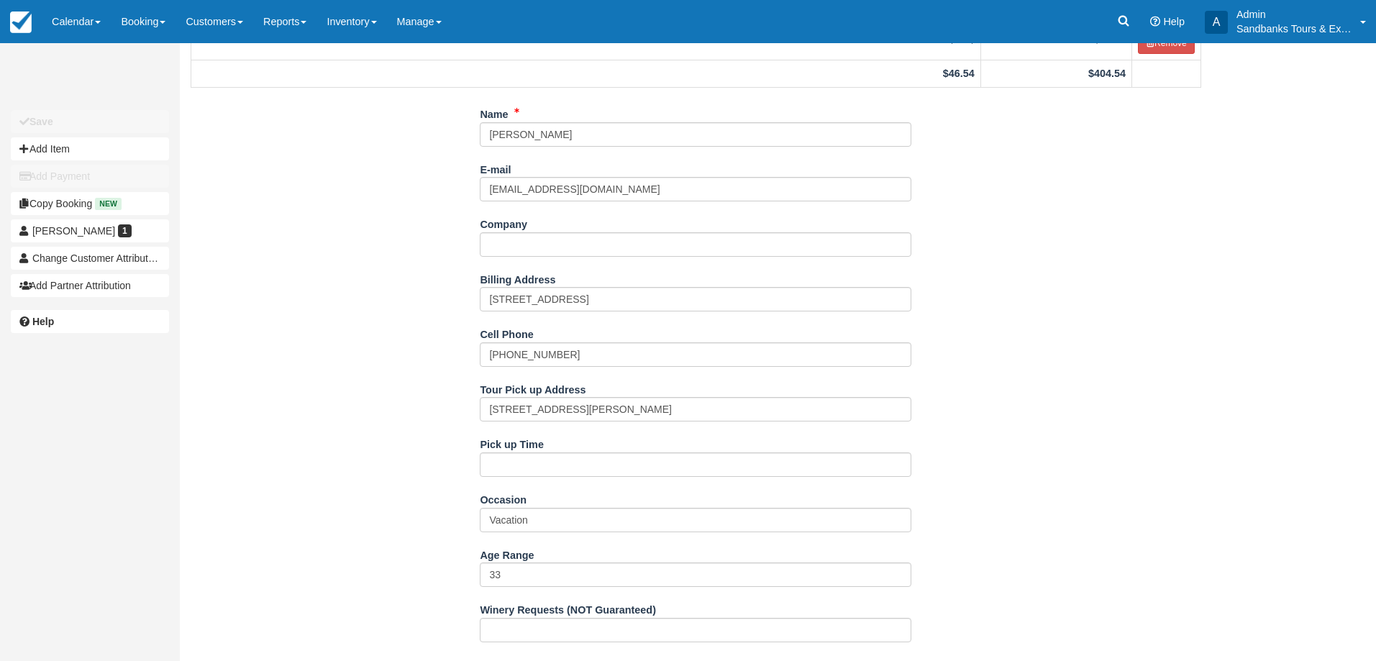
scroll to position [288, 0]
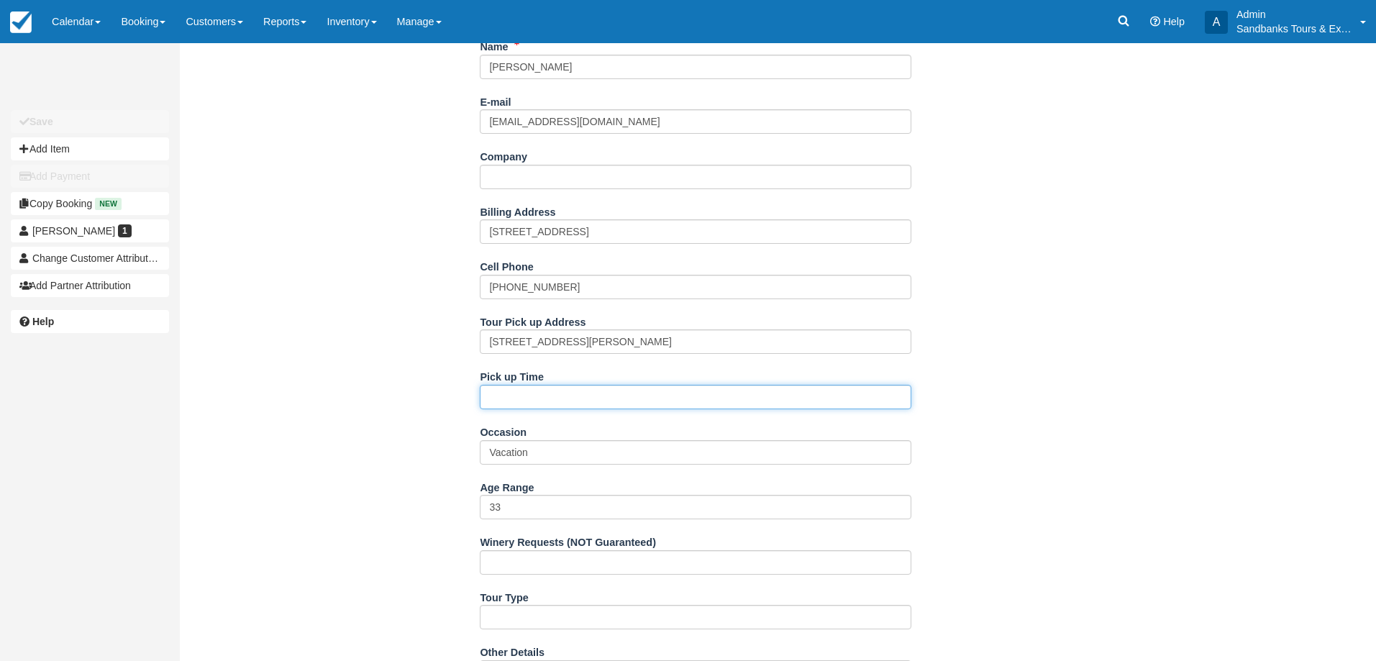
click at [517, 389] on input "Pick up Time" at bounding box center [695, 397] width 431 height 24
type input "11:00am"
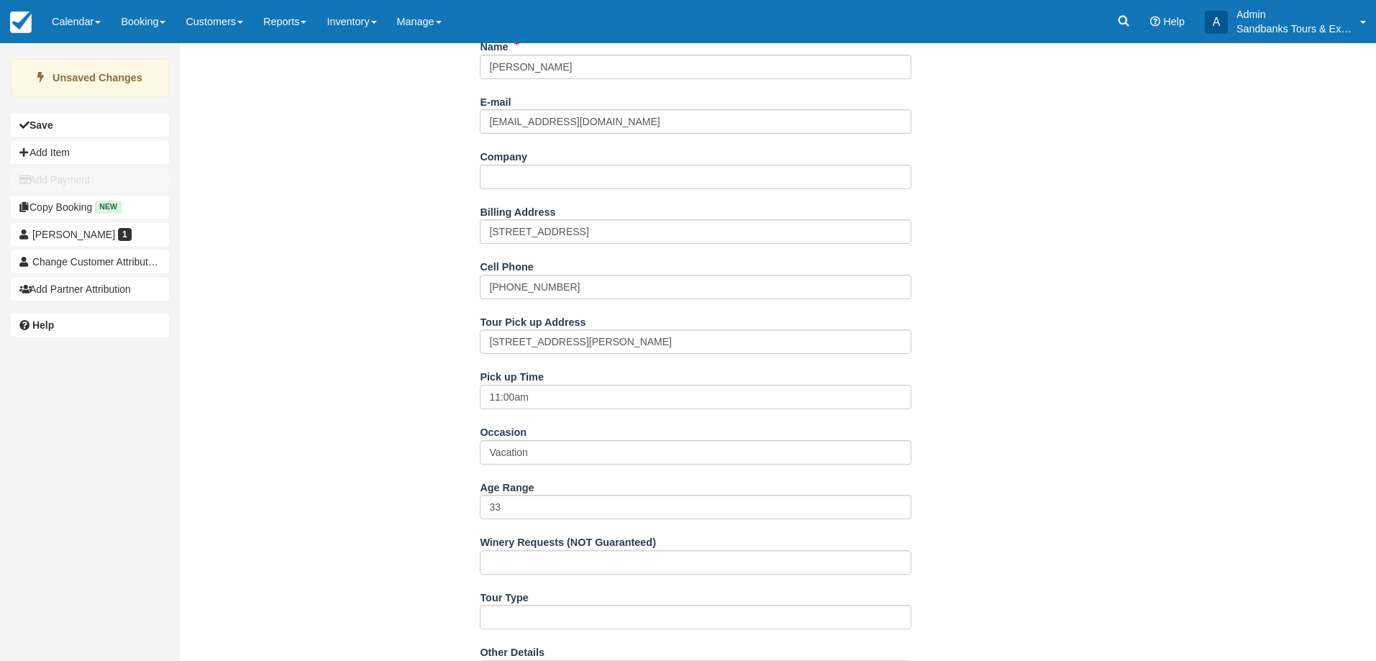
click at [445, 403] on div "Name [PERSON_NAME] E-mail [EMAIL_ADDRESS][DOMAIN_NAME] Did you mean ? Company B…" at bounding box center [696, 545] width 1032 height 1020
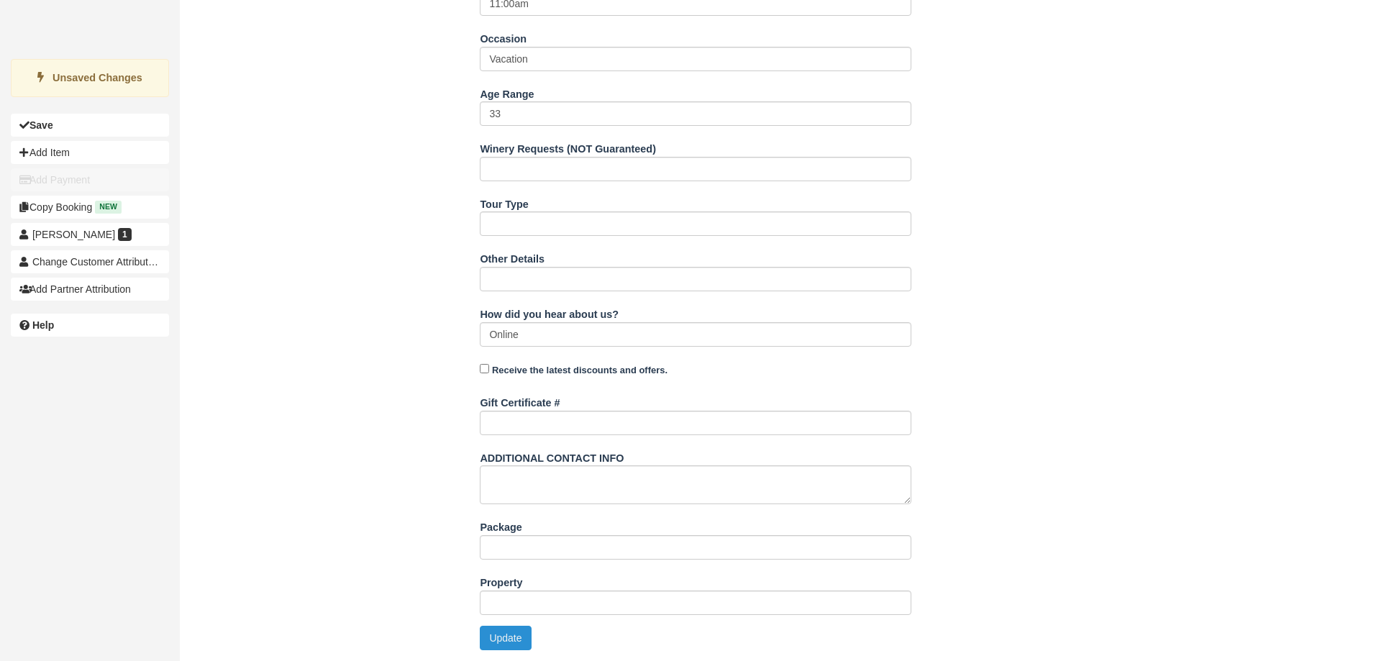
click at [503, 639] on button "Update" at bounding box center [505, 638] width 51 height 24
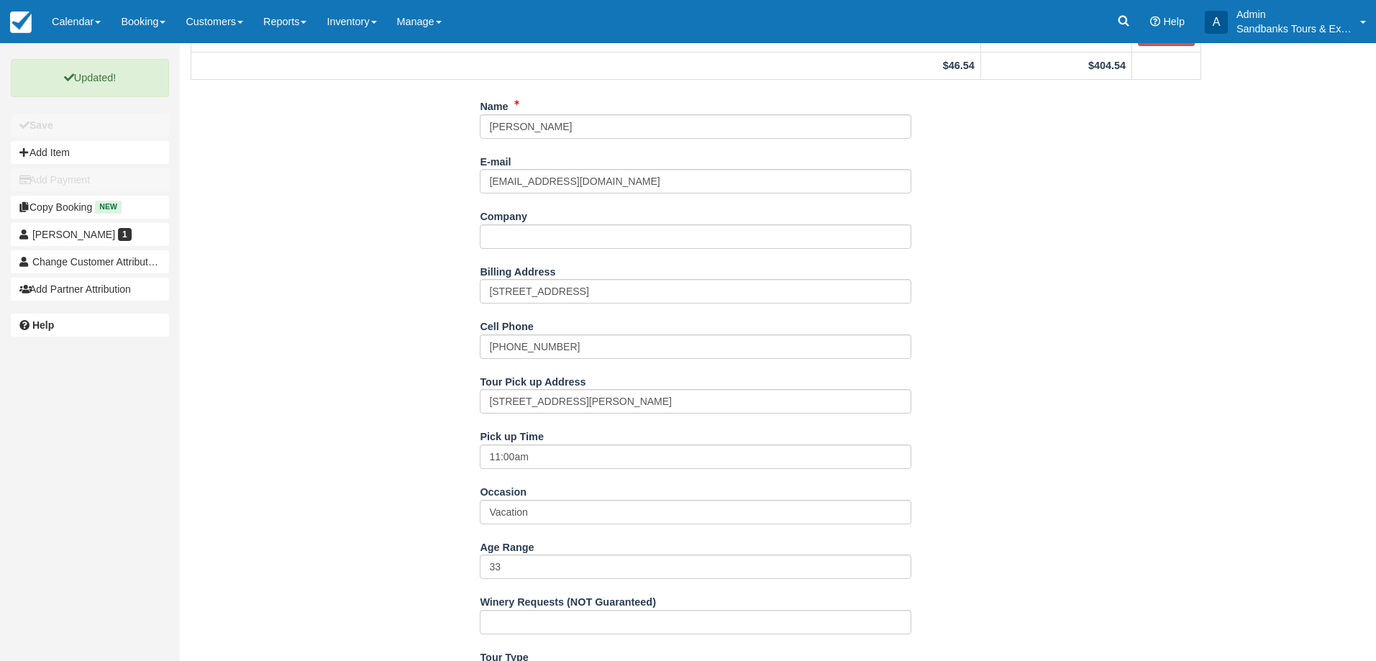
scroll to position [0, 0]
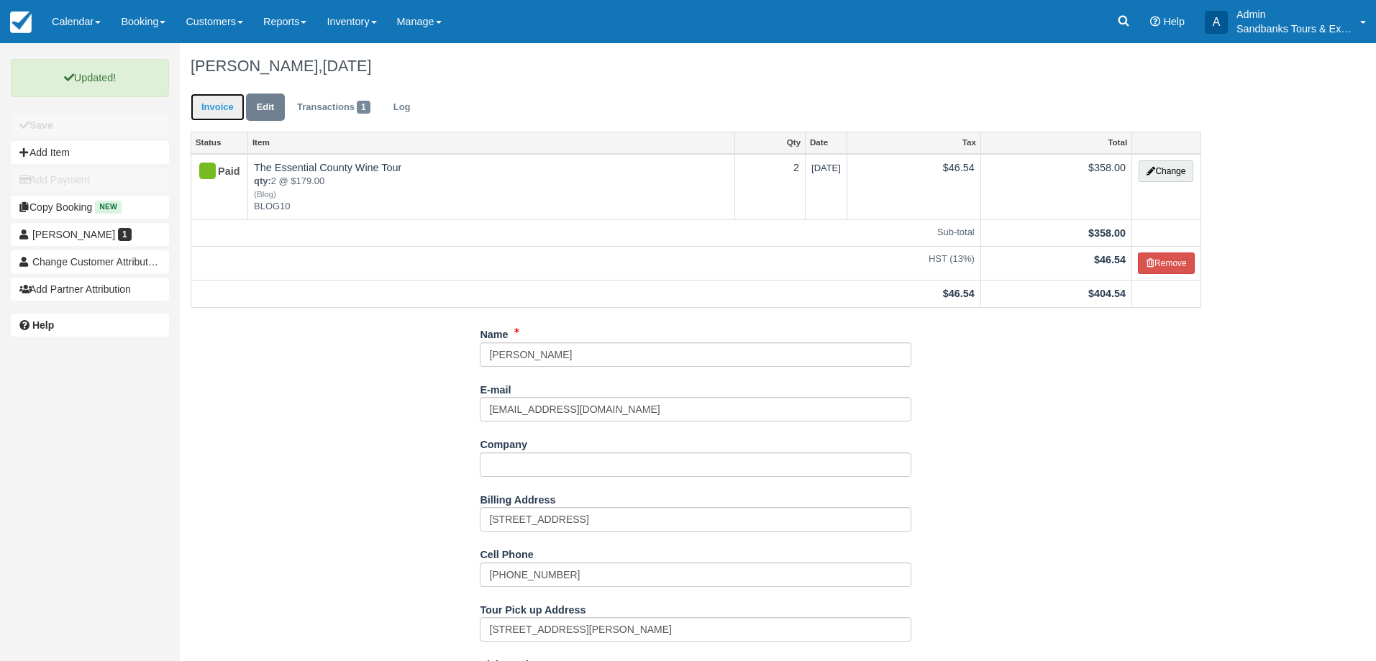
click at [222, 115] on link "Invoice" at bounding box center [218, 107] width 54 height 28
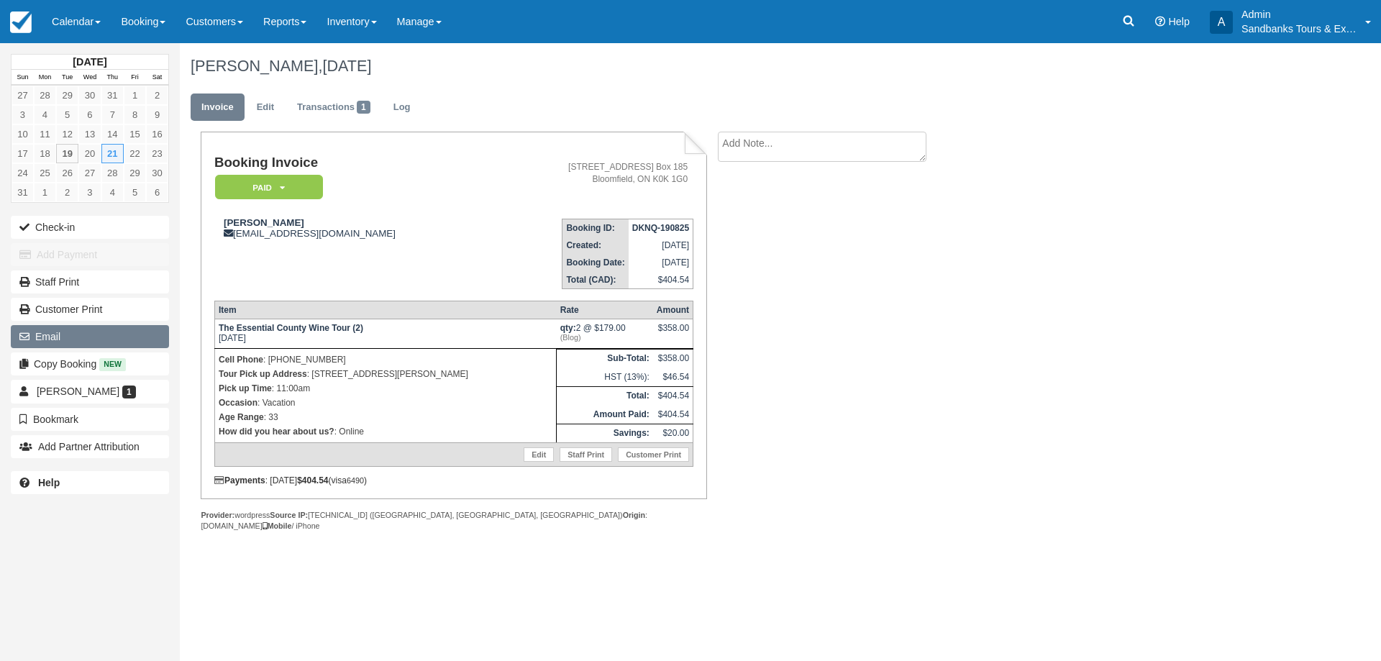
click at [76, 330] on button "Email" at bounding box center [90, 336] width 158 height 23
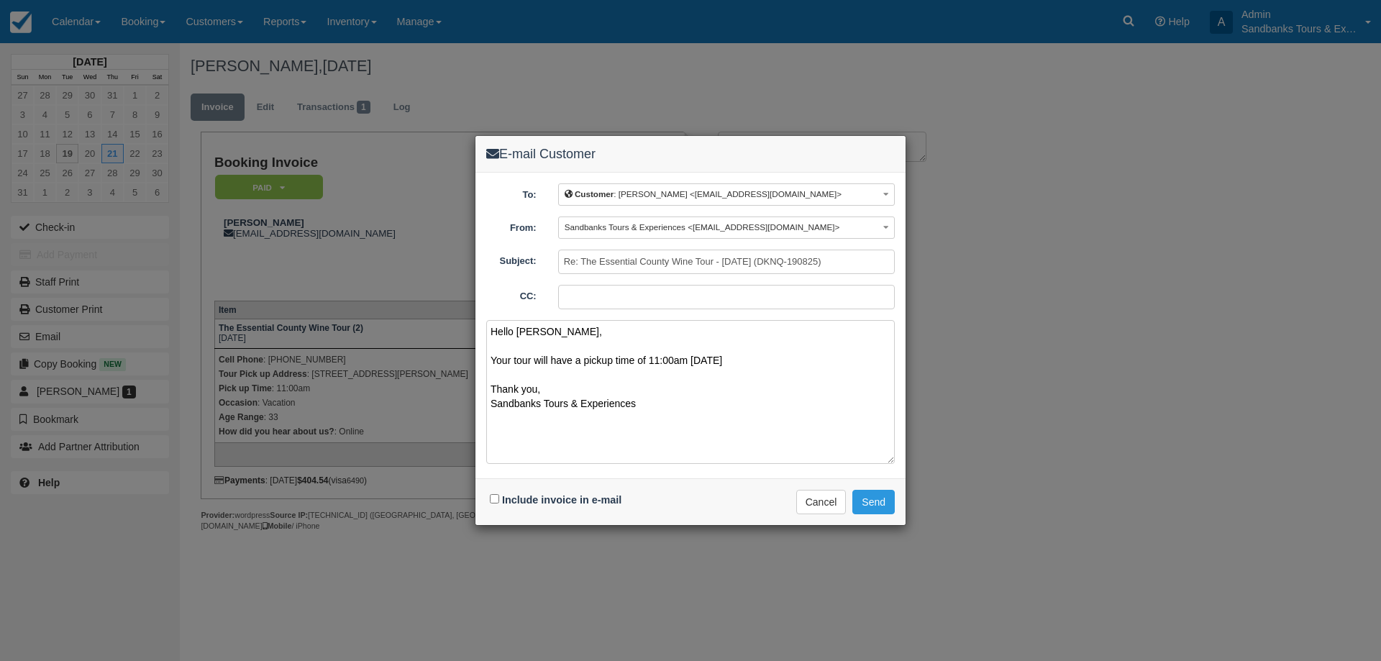
type textarea "Hello David, Your tour will have a pickup time of 11:00am on Thursday Thank you…"
click at [491, 502] on input "Include invoice in e-mail" at bounding box center [494, 498] width 9 height 9
checkbox input "true"
drag, startPoint x: 869, startPoint y: 511, endPoint x: 961, endPoint y: 536, distance: 96.1
click at [869, 511] on button "Send" at bounding box center [873, 502] width 42 height 24
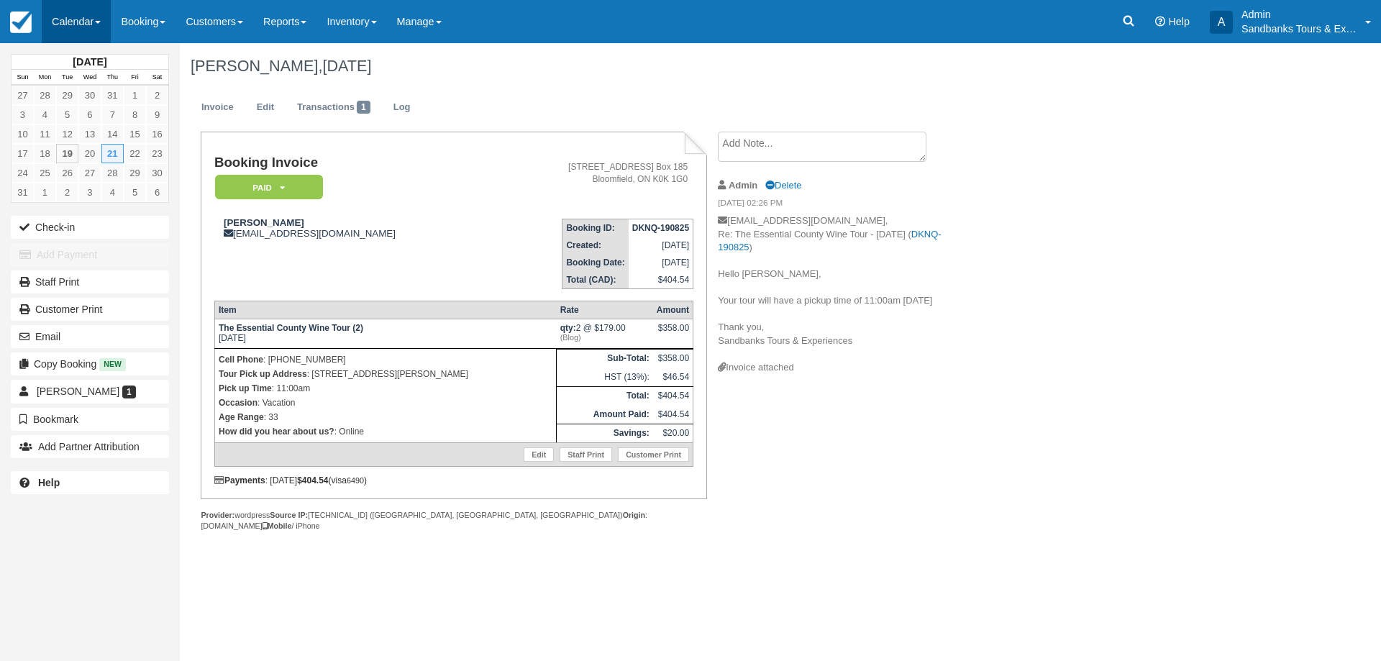
click at [79, 17] on link "Calendar" at bounding box center [76, 21] width 69 height 43
click at [88, 60] on link "Booking" at bounding box center [99, 62] width 114 height 30
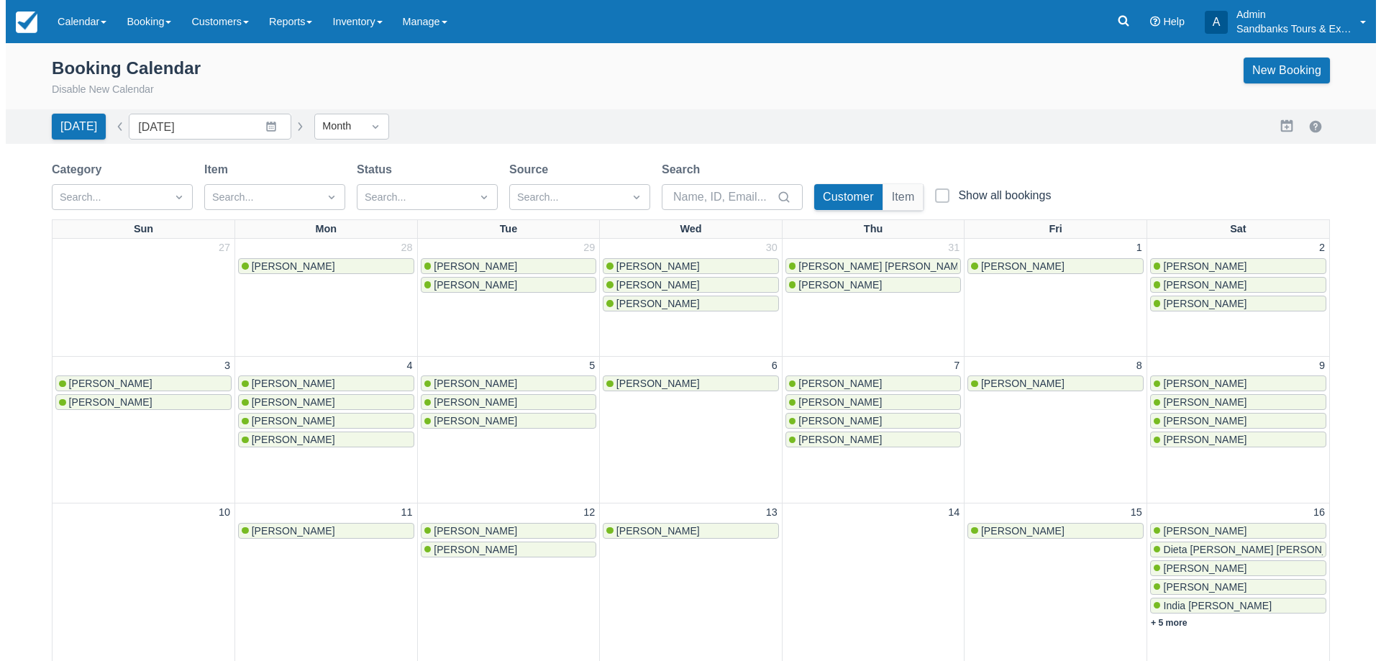
scroll to position [503, 0]
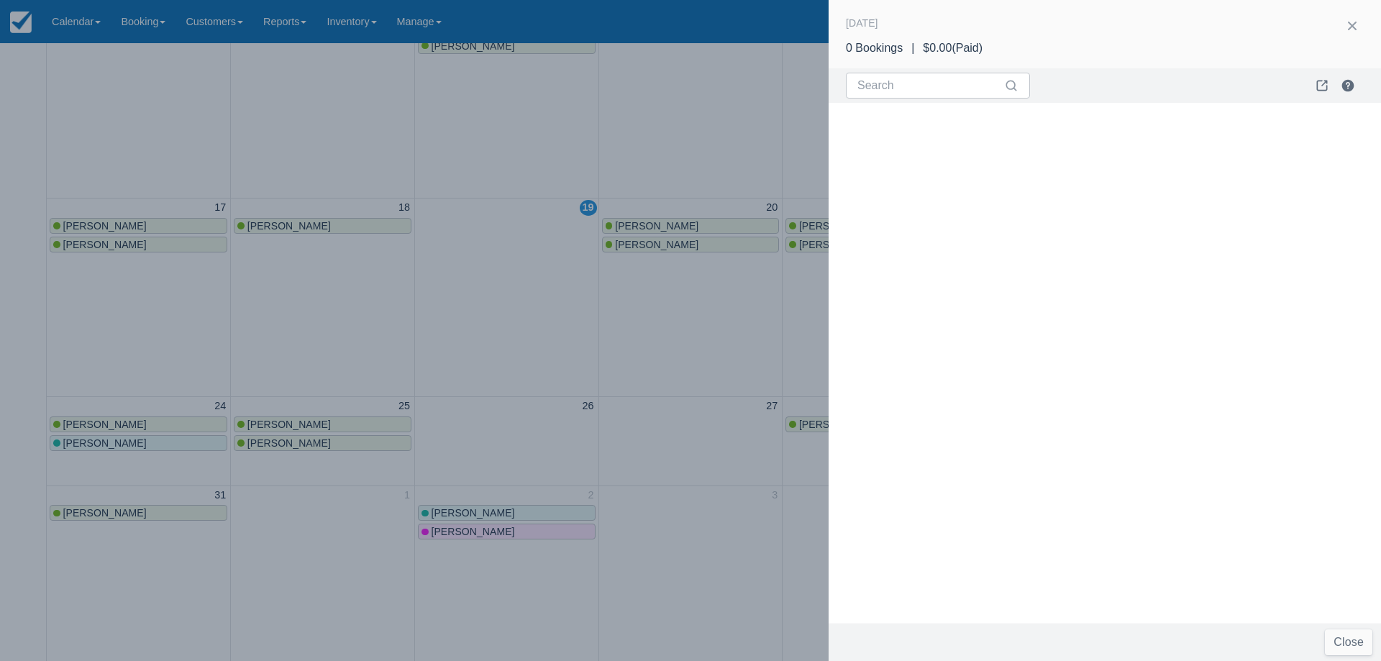
click at [477, 268] on div at bounding box center [690, 330] width 1381 height 661
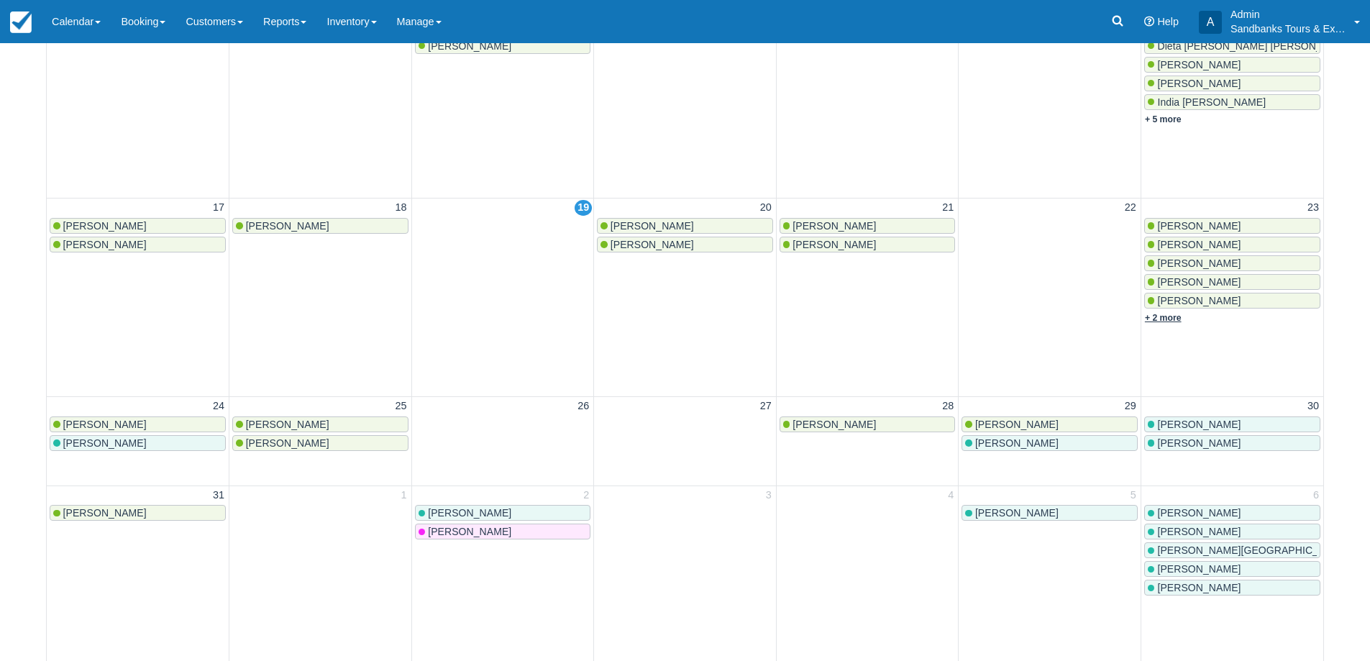
click at [1176, 315] on link "+ 2 more" at bounding box center [1163, 318] width 37 height 10
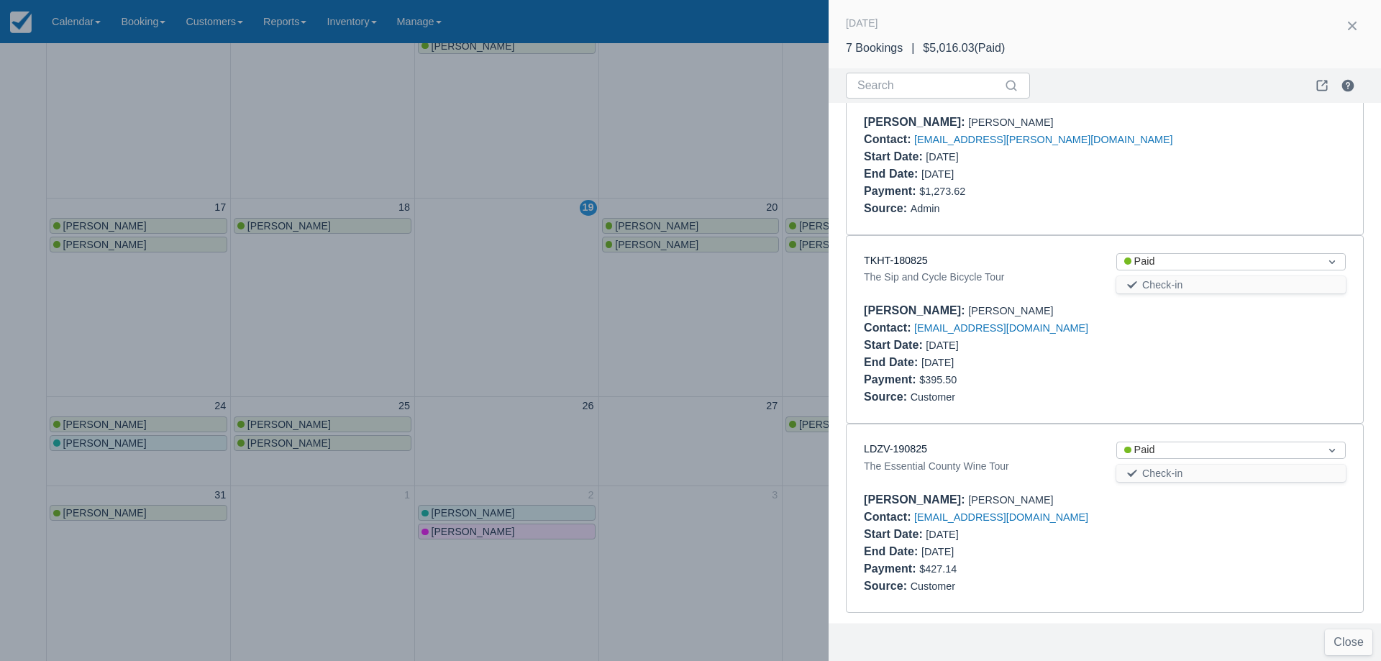
scroll to position [853, 0]
click at [882, 258] on link "TKHT-180825" at bounding box center [896, 259] width 64 height 12
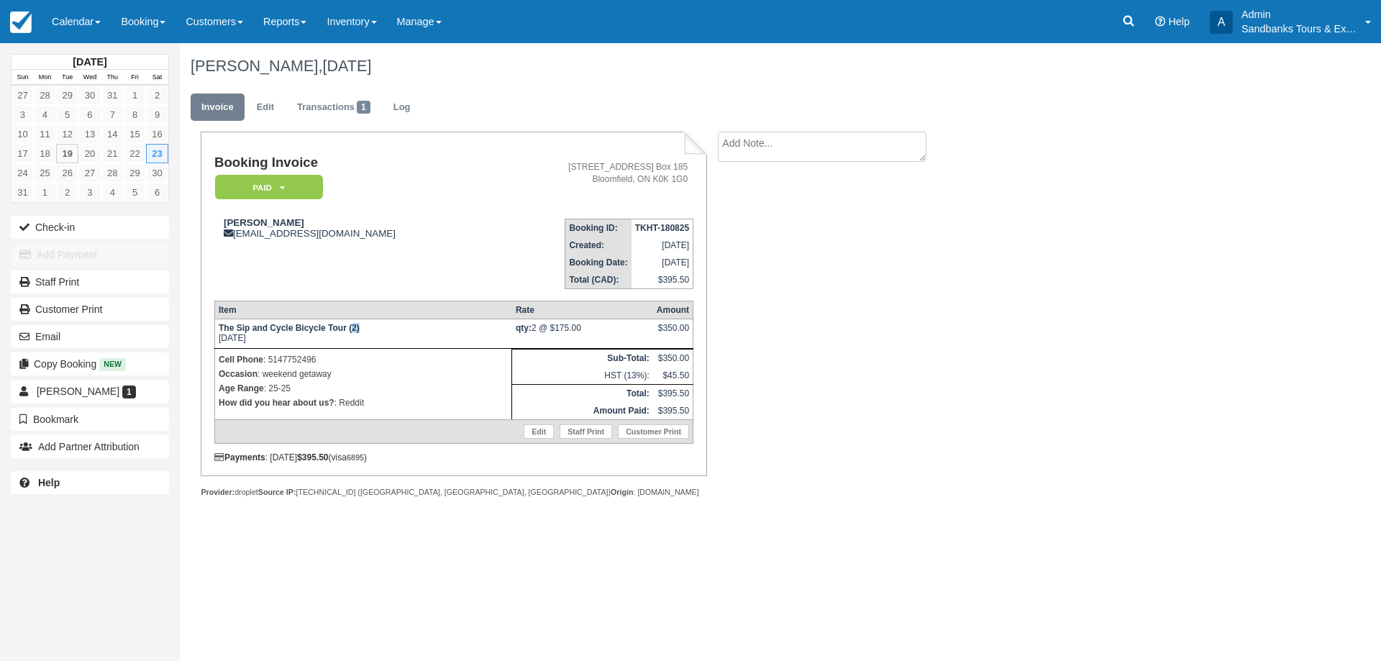
click at [353, 326] on strong "The Sip and Cycle Bicycle Tour (2)" at bounding box center [289, 328] width 141 height 10
click at [1035, 395] on div "[PERSON_NAME], [DATE] Invoice Edit Transactions 1 Log Booking Invoice Paid   Pe…" at bounding box center [697, 285] width 1035 height 485
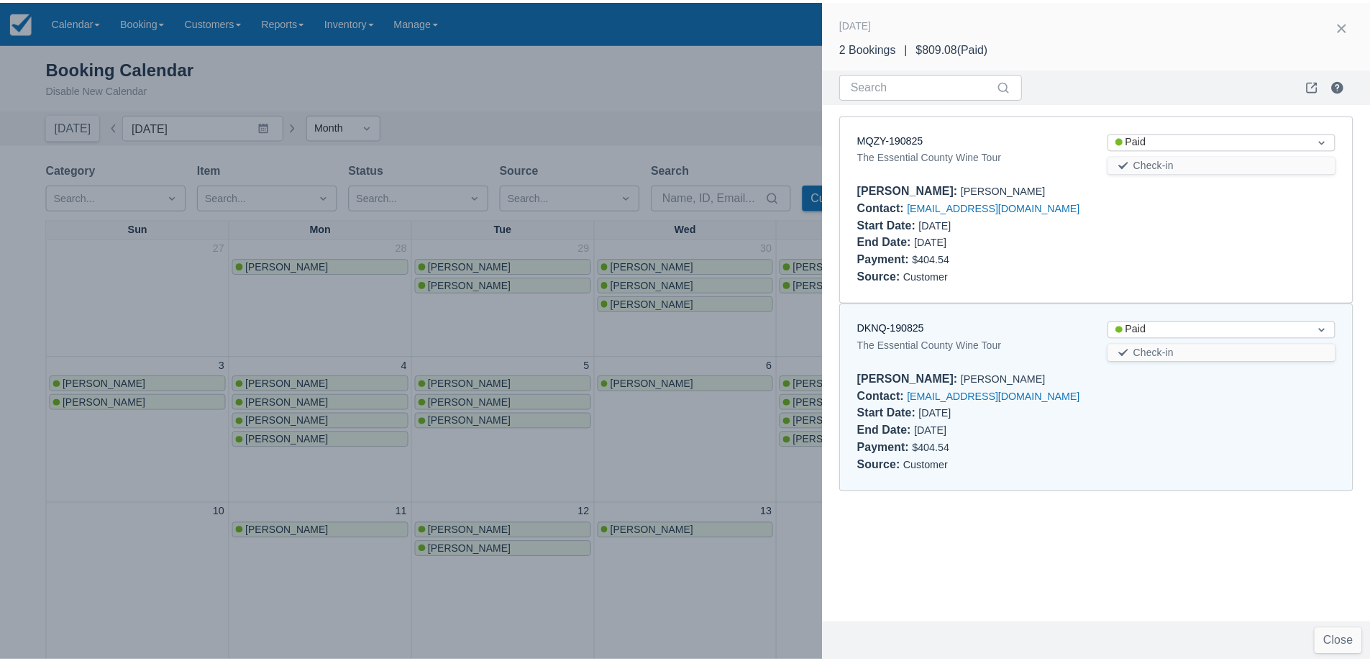
scroll to position [503, 0]
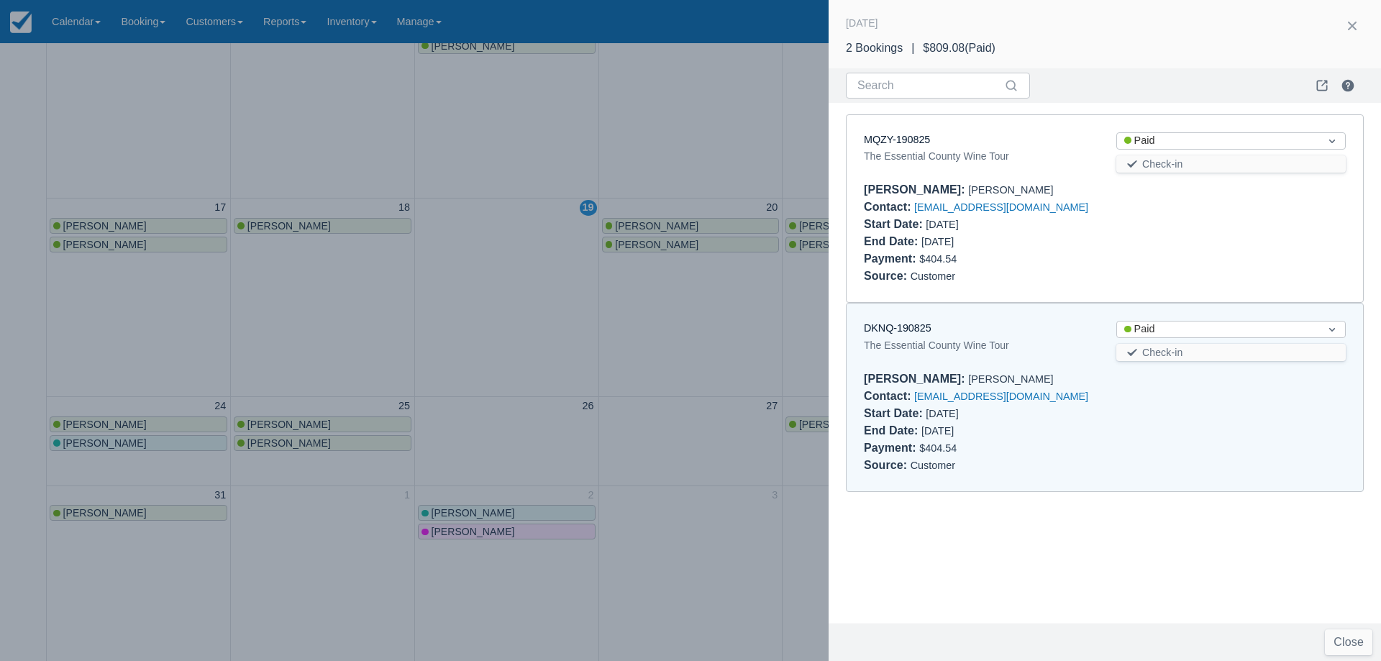
click at [487, 257] on div at bounding box center [690, 330] width 1381 height 661
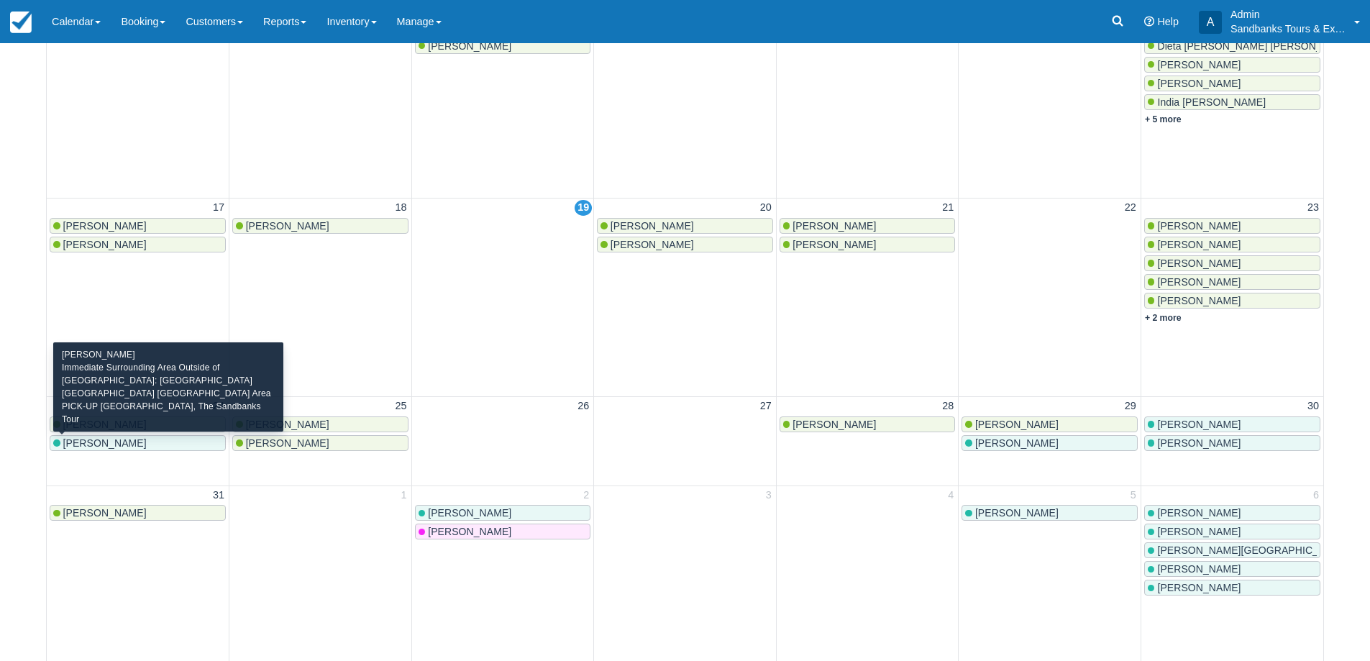
click at [155, 443] on div "[PERSON_NAME]" at bounding box center [137, 443] width 169 height 12
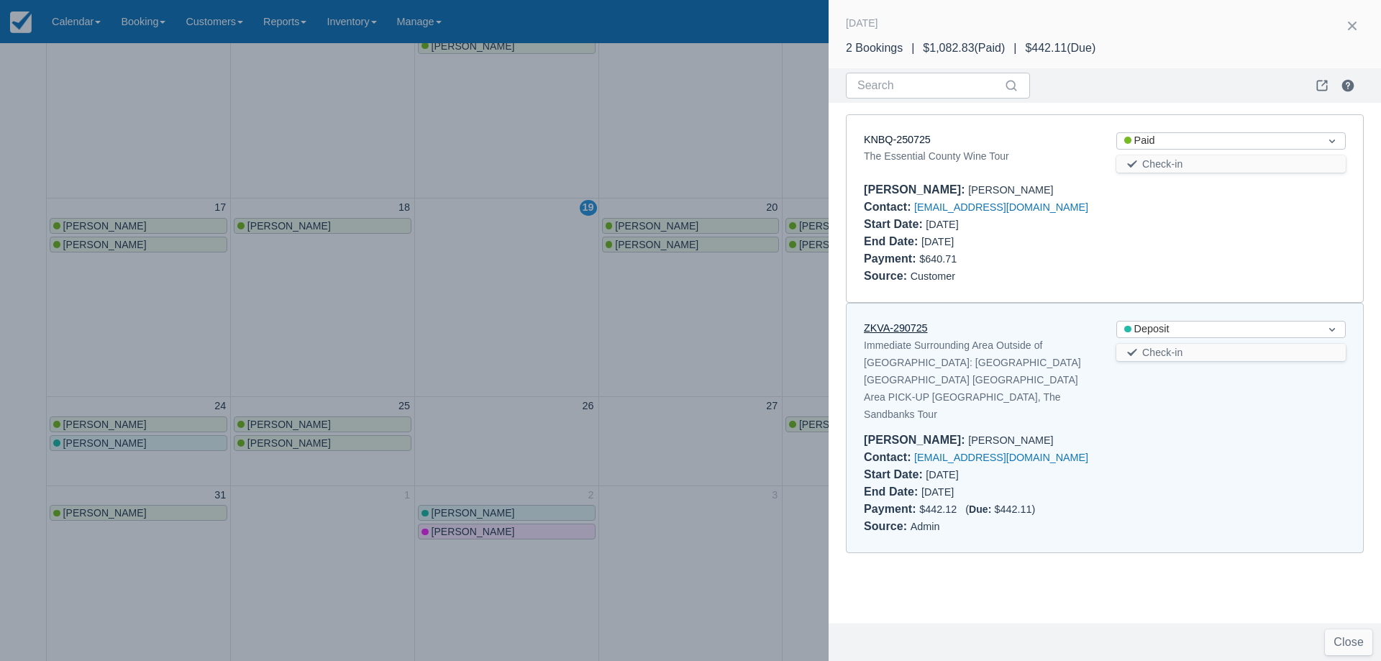
click at [907, 324] on link "ZKVA-290725" at bounding box center [896, 328] width 64 height 12
click at [511, 343] on div at bounding box center [690, 330] width 1381 height 661
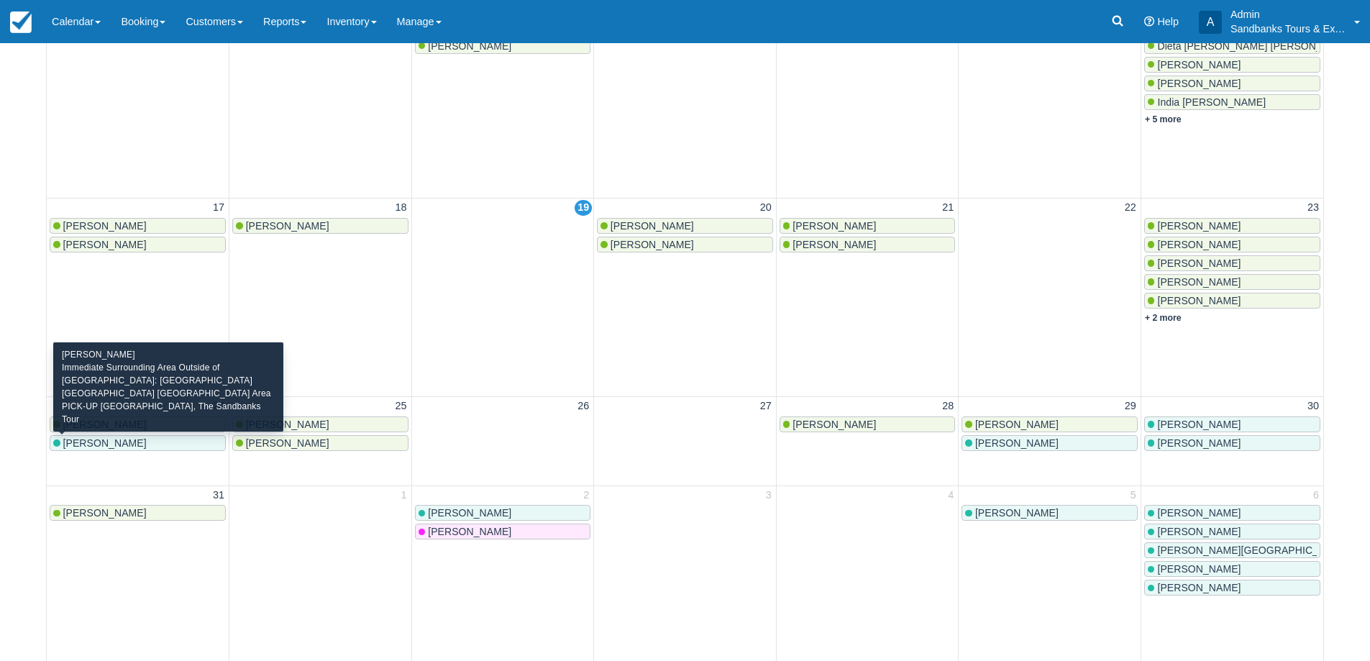
click at [136, 438] on div "Debra Holland" at bounding box center [137, 443] width 169 height 12
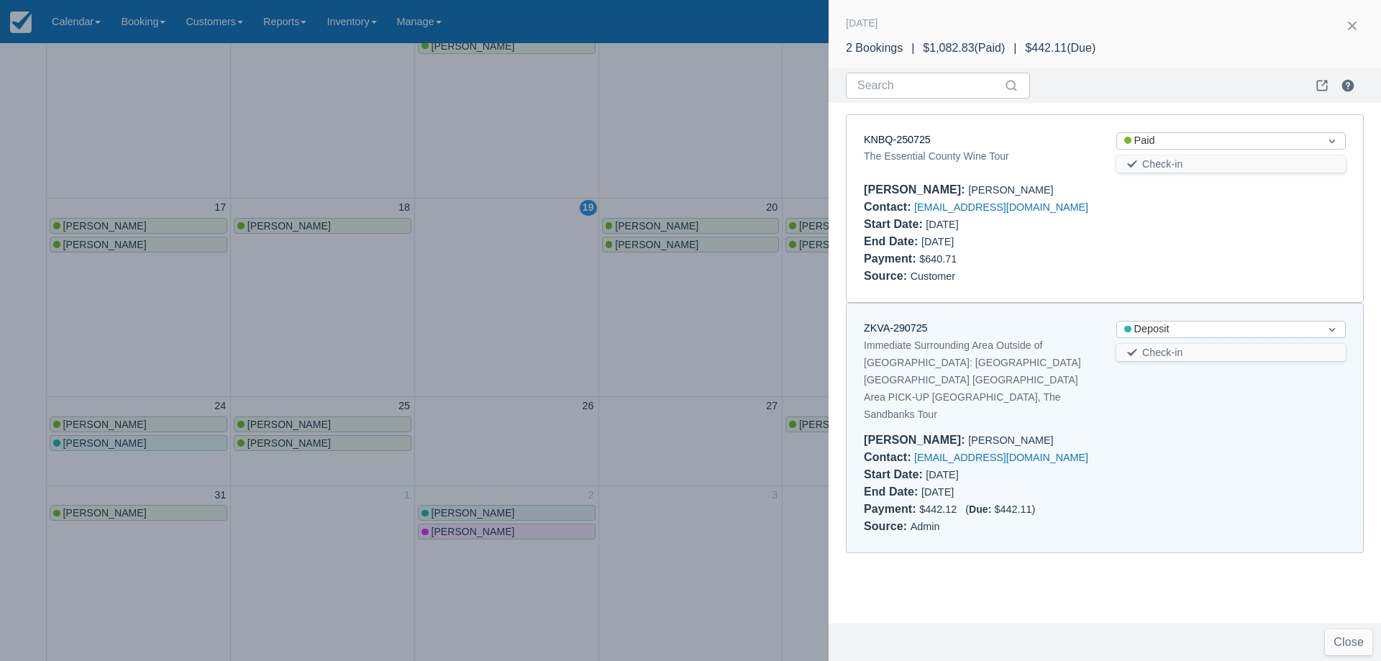
click at [908, 147] on div "KNBQ-250725" at bounding box center [978, 140] width 229 height 16
click at [907, 138] on link "KNBQ-250725" at bounding box center [897, 140] width 67 height 12
drag, startPoint x: 45, startPoint y: 435, endPoint x: 163, endPoint y: 452, distance: 118.5
click at [52, 436] on div at bounding box center [690, 330] width 1381 height 661
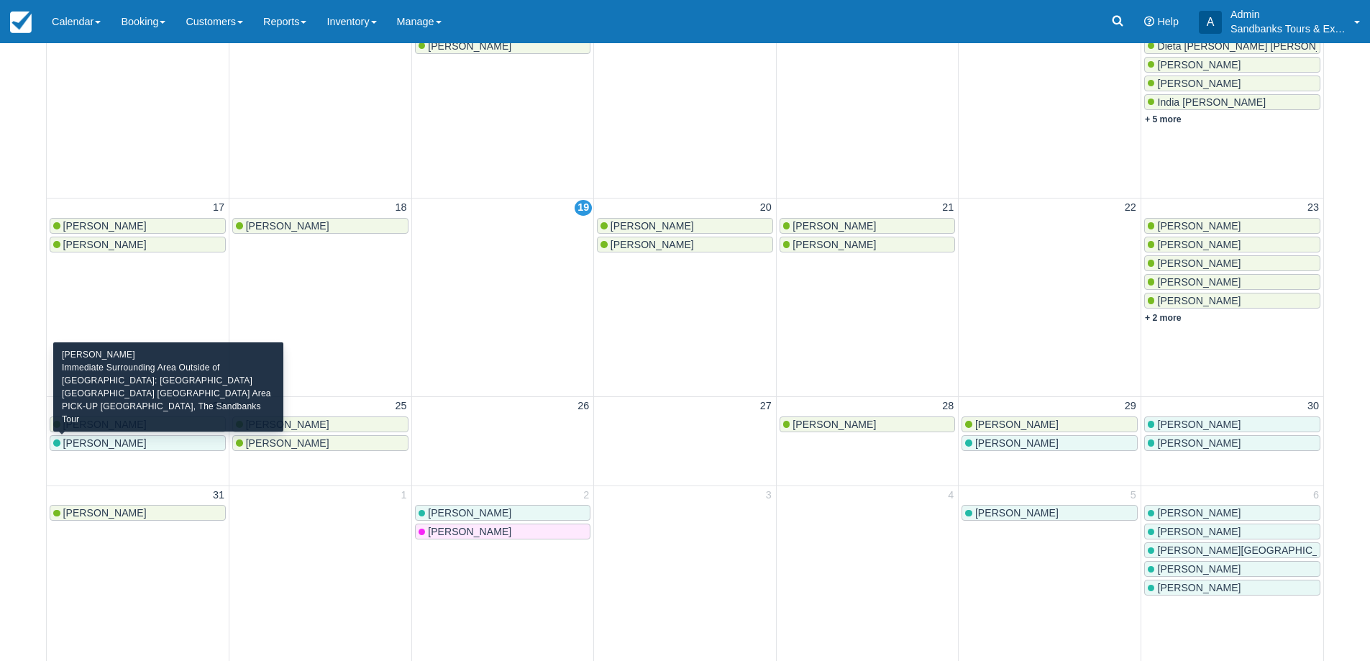
click at [143, 447] on div "Debra Holland" at bounding box center [137, 443] width 169 height 12
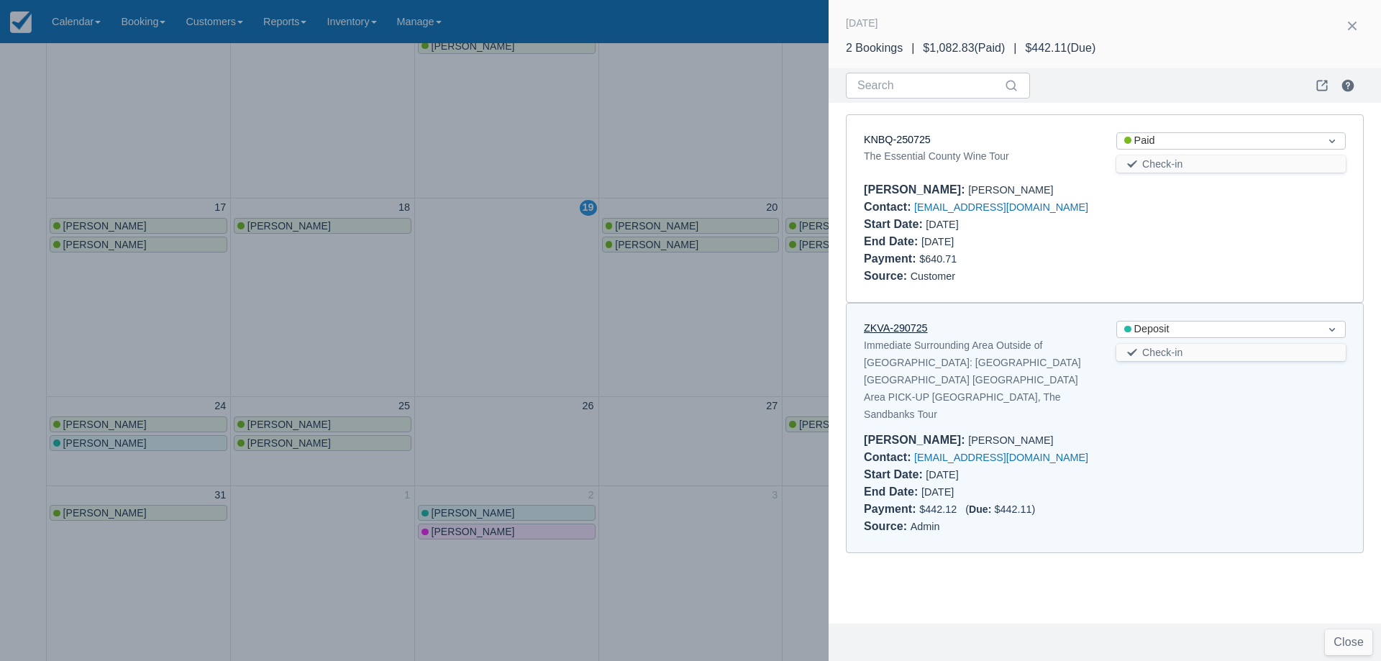
click at [894, 331] on link "ZKVA-290725" at bounding box center [896, 328] width 64 height 12
click at [585, 338] on div at bounding box center [690, 330] width 1381 height 661
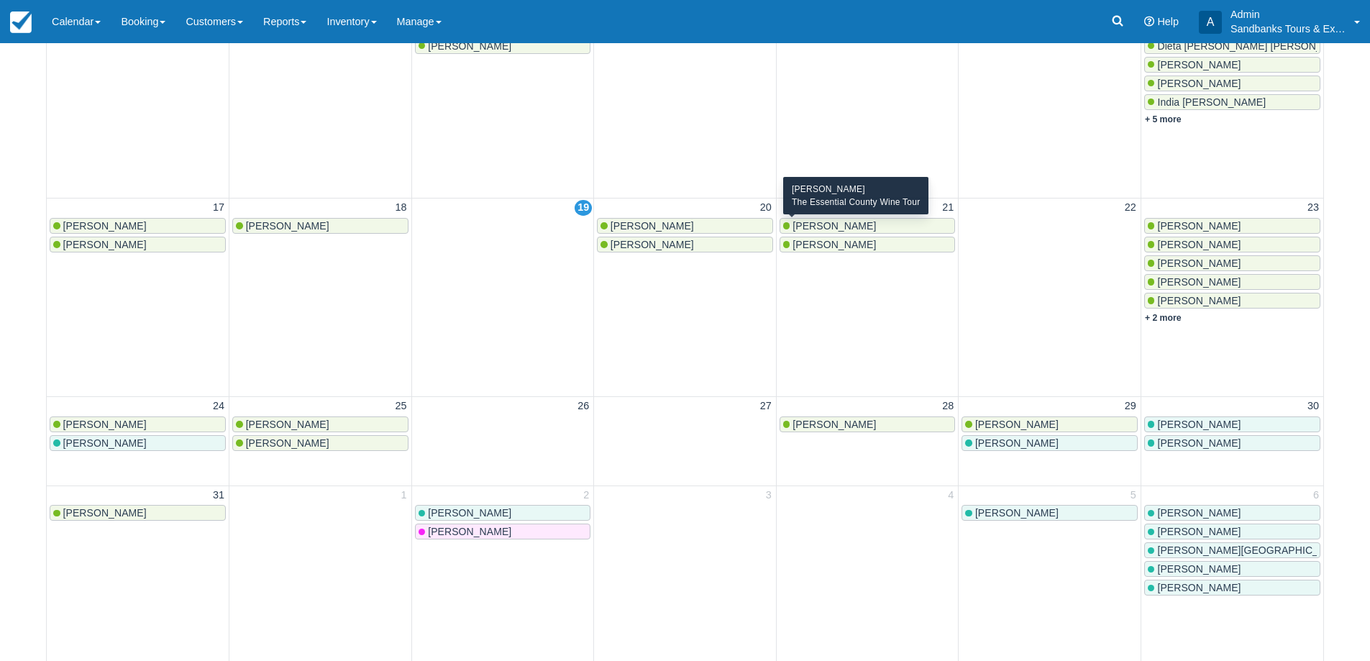
click at [835, 221] on span "Barb Cruickshank" at bounding box center [833, 226] width 83 height 12
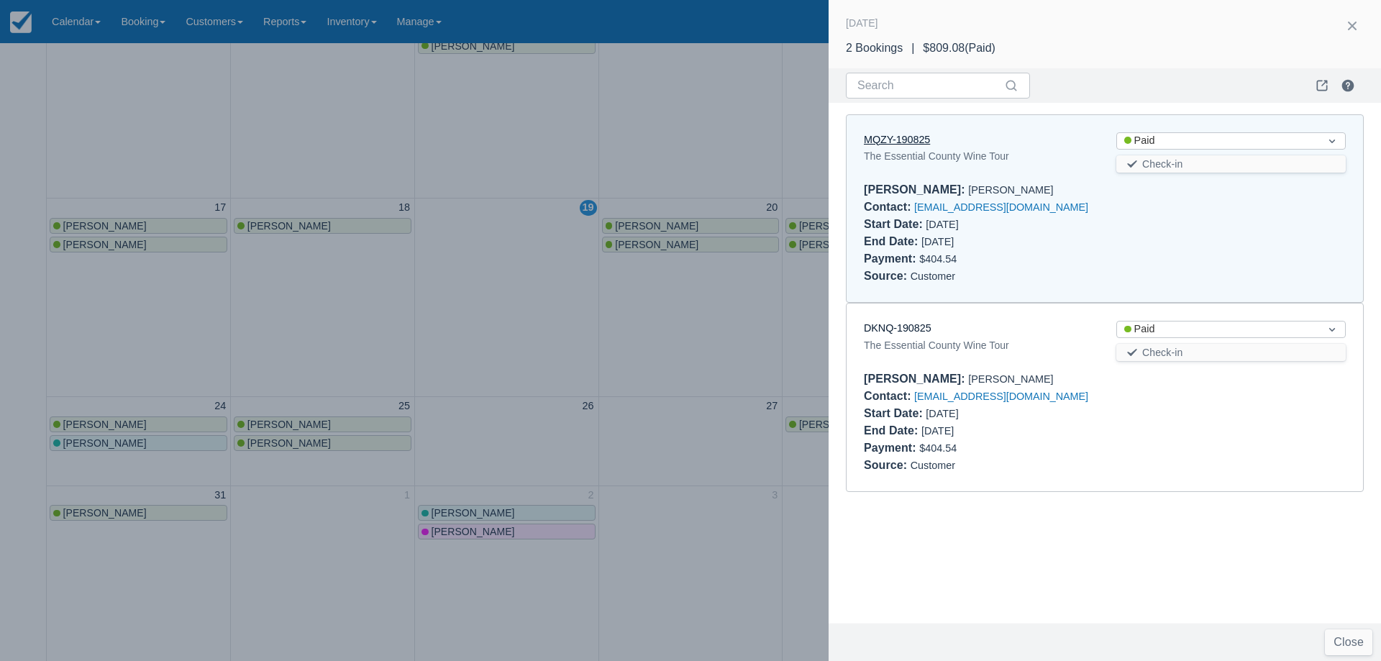
click at [913, 140] on link "MQZY-190825" at bounding box center [897, 140] width 66 height 12
click at [465, 289] on div at bounding box center [690, 330] width 1381 height 661
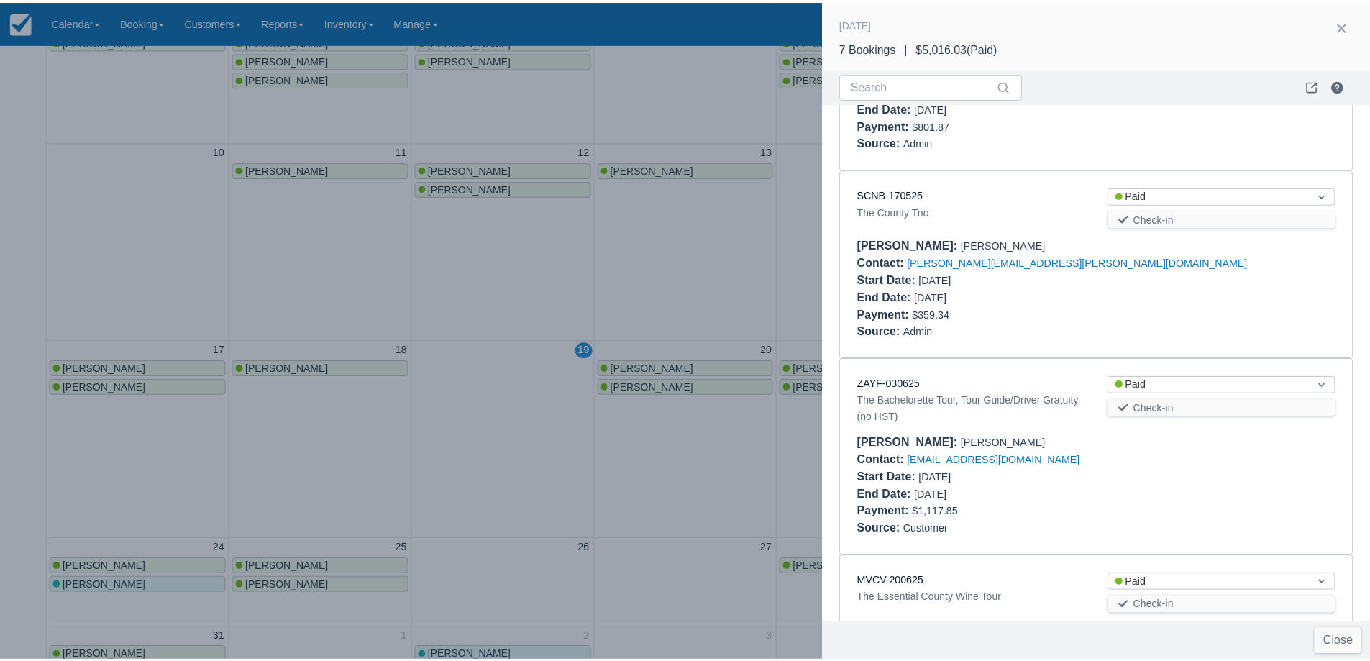
scroll to position [144, 0]
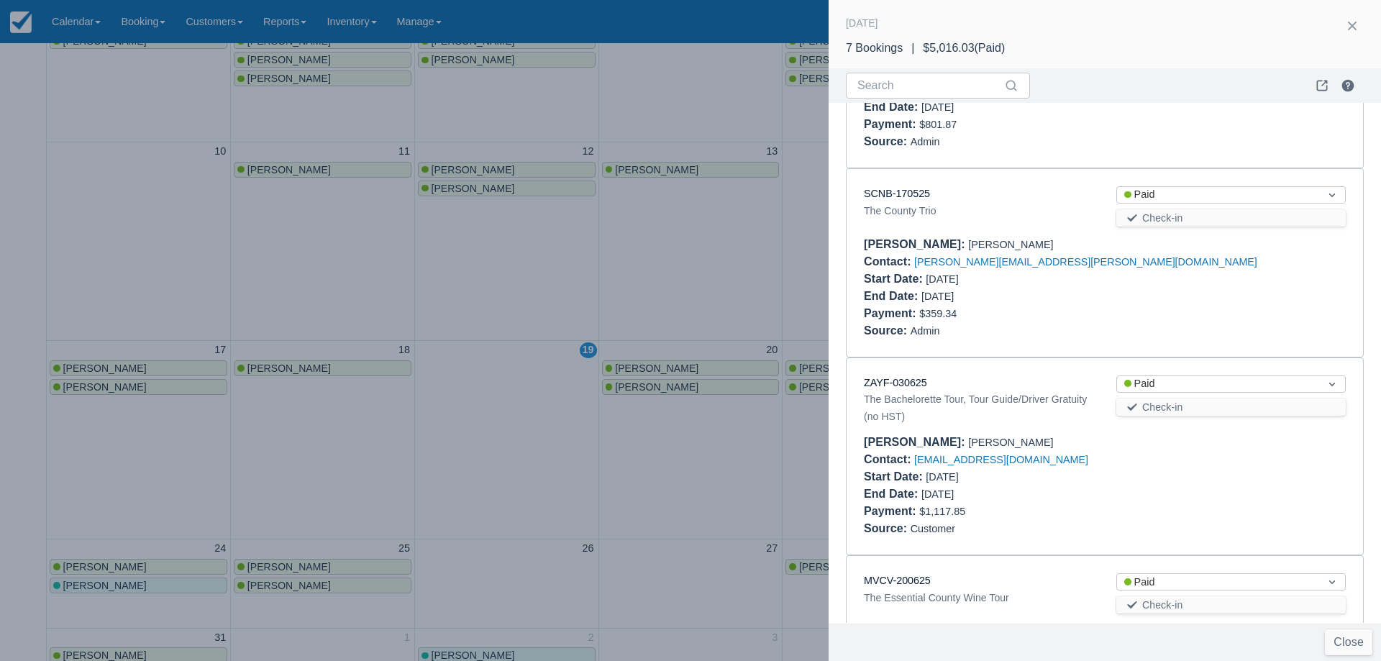
click at [477, 280] on div at bounding box center [690, 330] width 1381 height 661
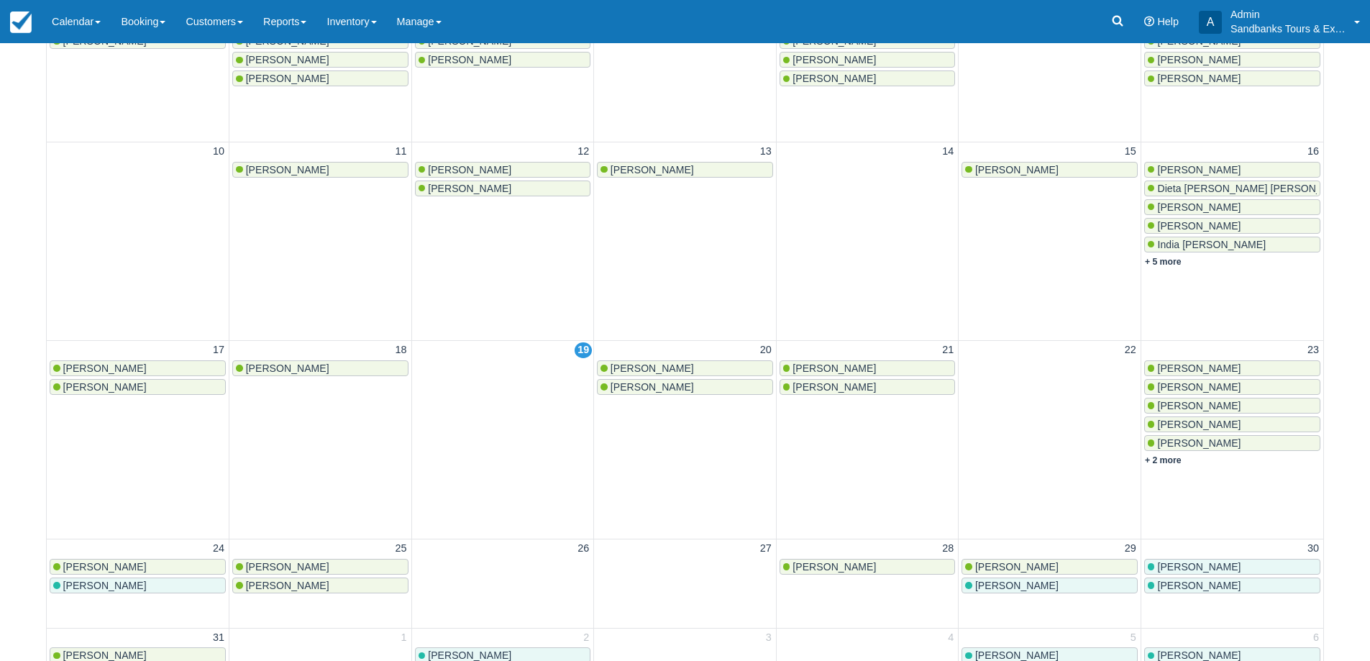
scroll to position [0, 0]
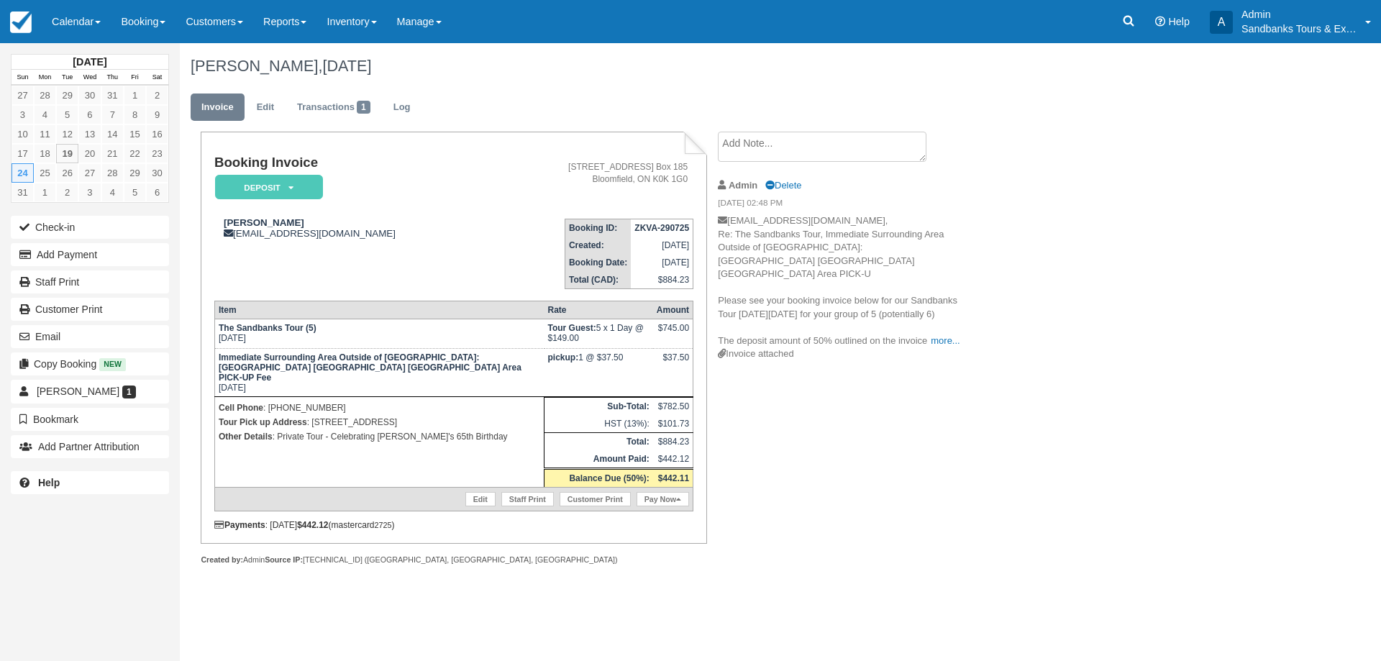
drag, startPoint x: 580, startPoint y: 356, endPoint x: 630, endPoint y: 362, distance: 49.9
click at [630, 362] on td "pickup: 1 @ $37.50" at bounding box center [598, 373] width 109 height 48
click at [663, 364] on div "$37.50" at bounding box center [672, 363] width 32 height 22
drag, startPoint x: 669, startPoint y: 356, endPoint x: 693, endPoint y: 363, distance: 25.5
click at [693, 363] on table "Item Rate Amount The Sandbanks Tour (5) Sun Aug 24, 2025 Tour Guest: 5 x 1 Day …" at bounding box center [453, 406] width 479 height 211
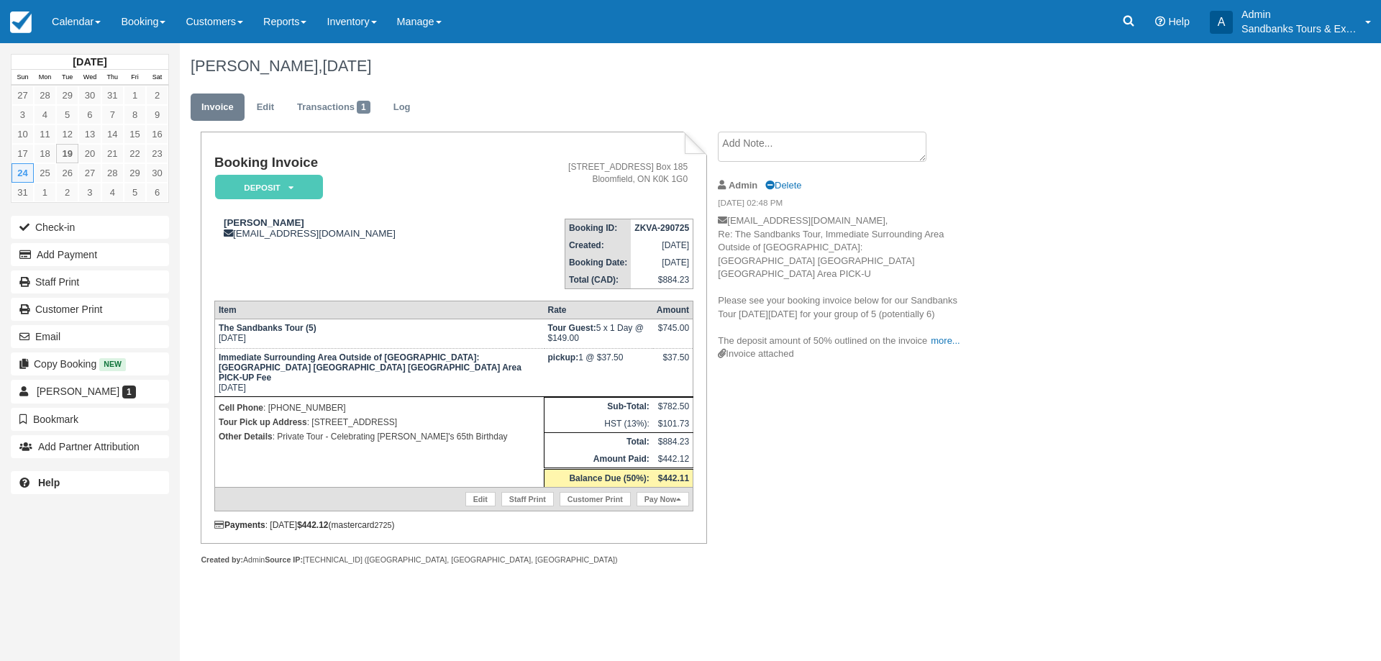
click at [898, 434] on div "Booking Invoice Deposit   Pending Deposit Hold Paid Waiting Cancelled BOOKED GI…" at bounding box center [575, 364] width 791 height 465
click at [708, 345] on div "Create Show on invoice Admin Delete 07/29/25 02:48 PM debrascotti@hotmail.com, …" at bounding box center [839, 251] width 264 height 239
drag, startPoint x: 664, startPoint y: 470, endPoint x: 688, endPoint y: 465, distance: 24.8
click at [688, 473] on strong "$442.11" at bounding box center [673, 478] width 31 height 10
click at [807, 441] on div "Booking Invoice Deposit   Pending Deposit Hold Paid Waiting Cancelled BOOKED GI…" at bounding box center [575, 364] width 791 height 465
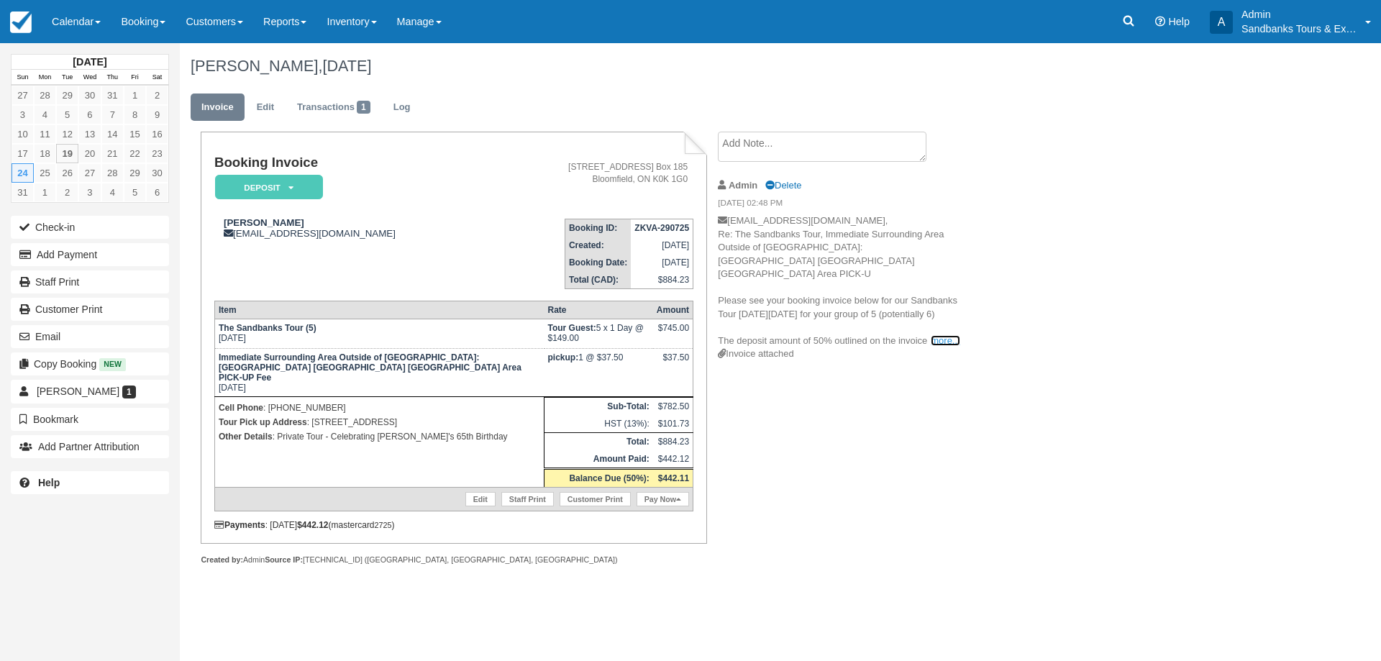
click at [939, 335] on link "more..." at bounding box center [944, 340] width 29 height 11
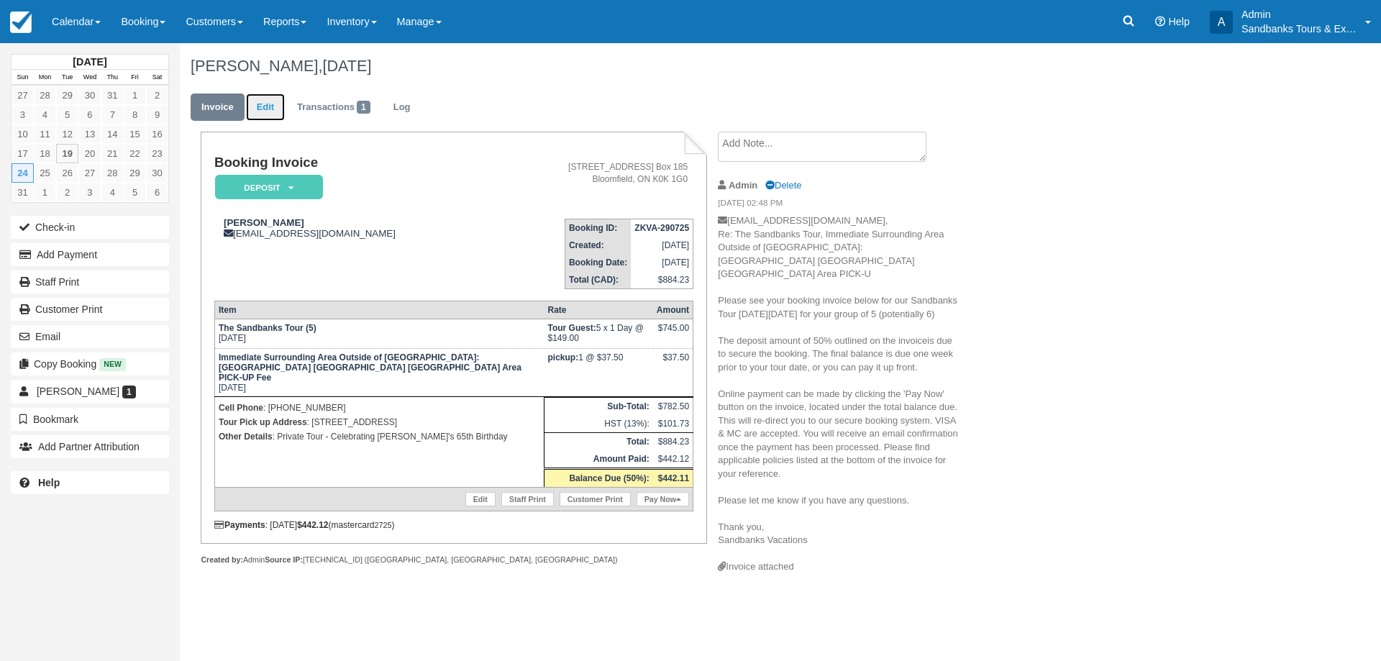
click at [255, 104] on link "Edit" at bounding box center [265, 107] width 39 height 28
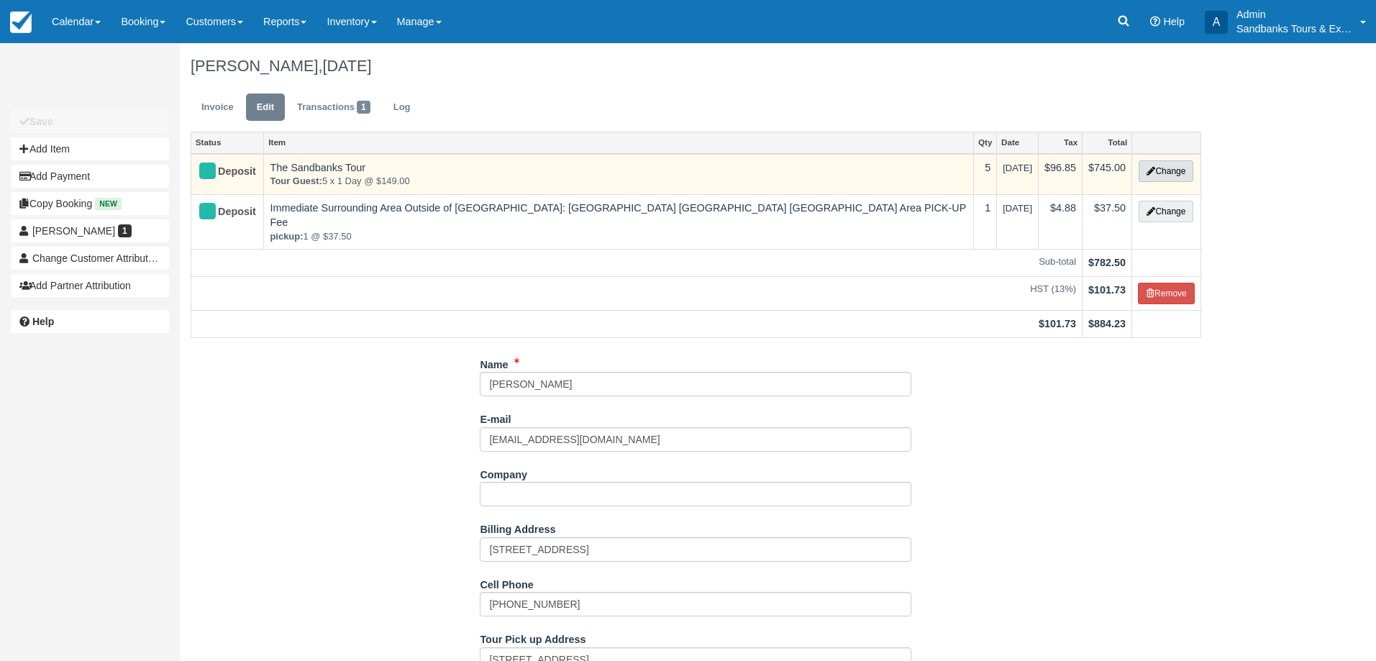
click at [1149, 174] on icon "button" at bounding box center [1150, 171] width 9 height 9
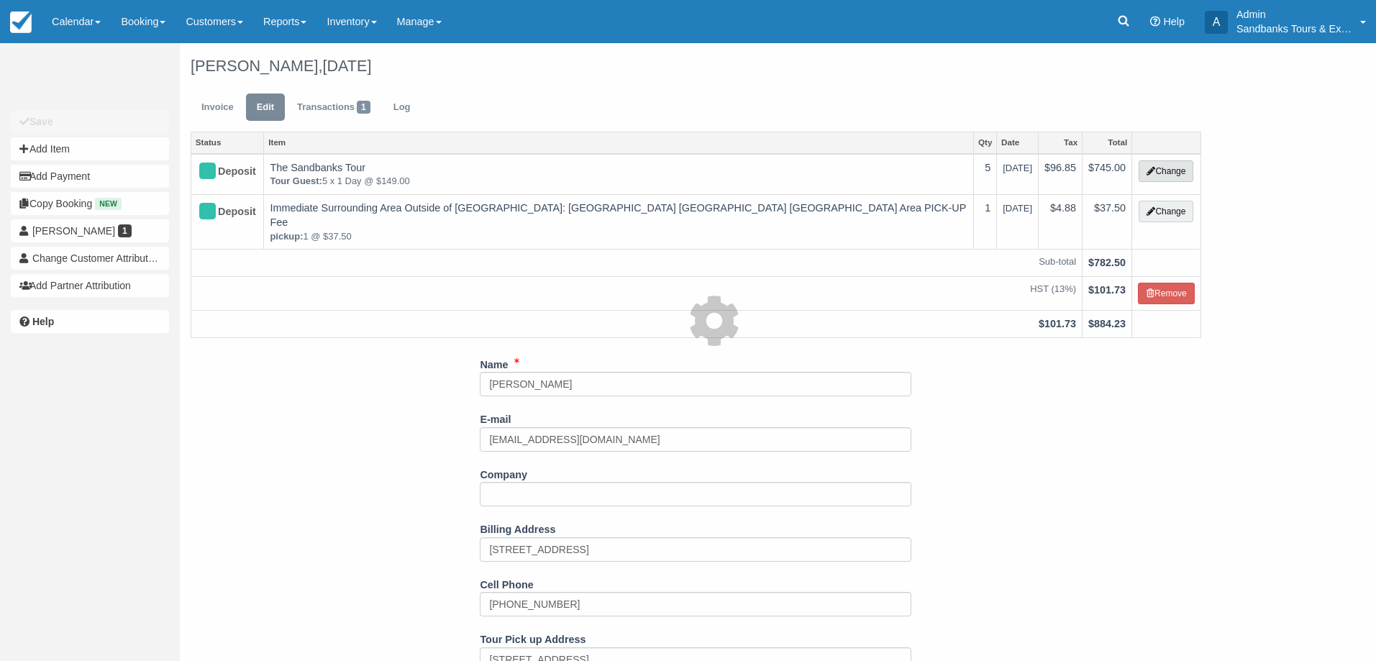
select select "2"
type input "745.00"
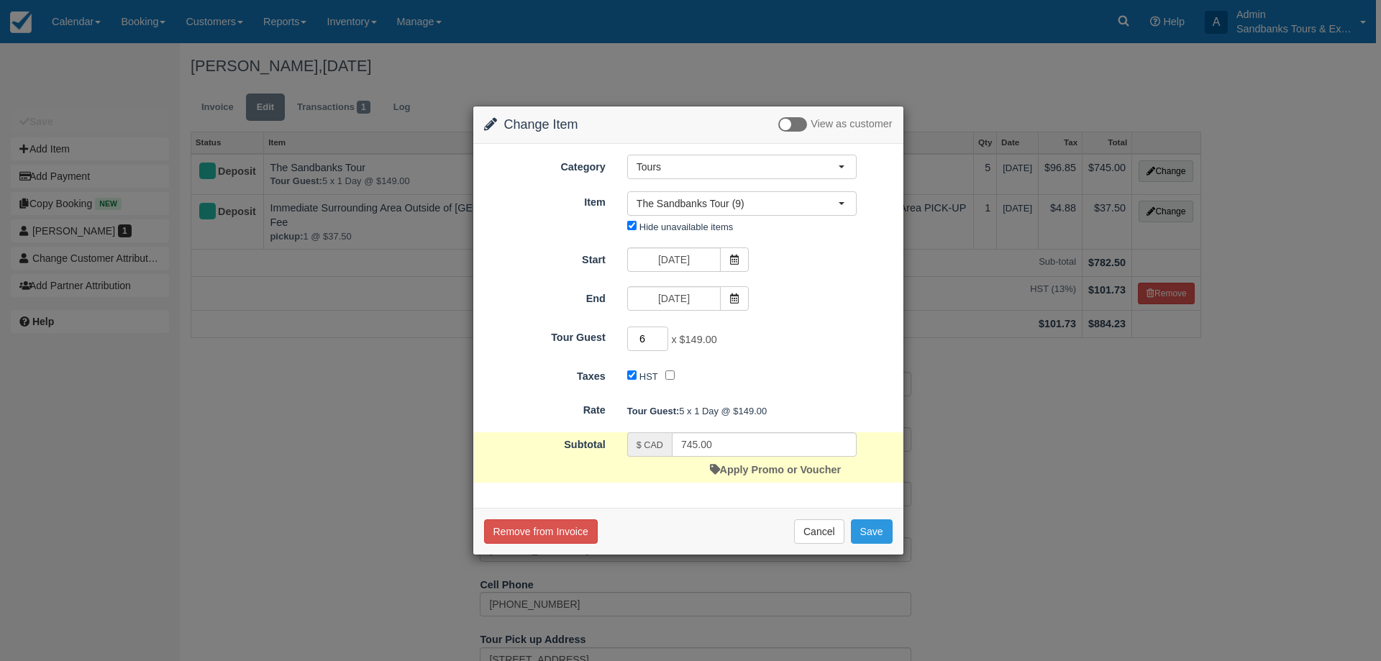
type input "6"
click at [661, 337] on input "6" at bounding box center [648, 338] width 42 height 24
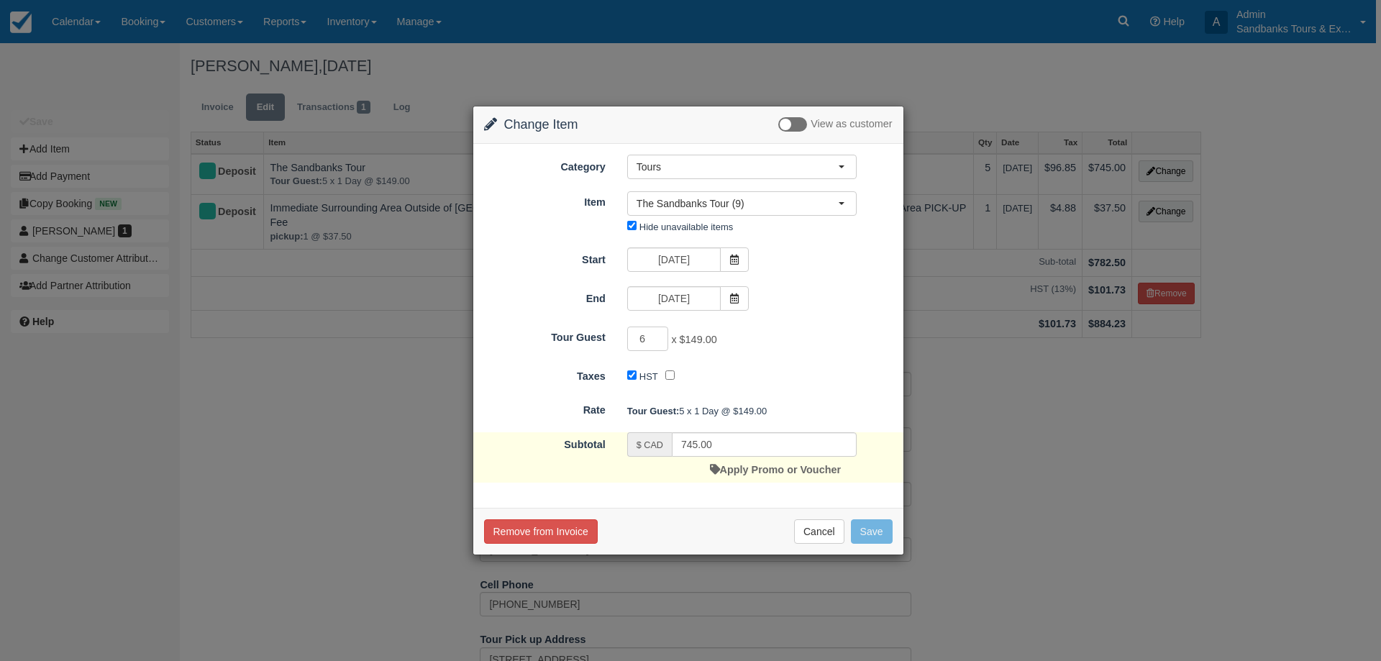
type input "894.00"
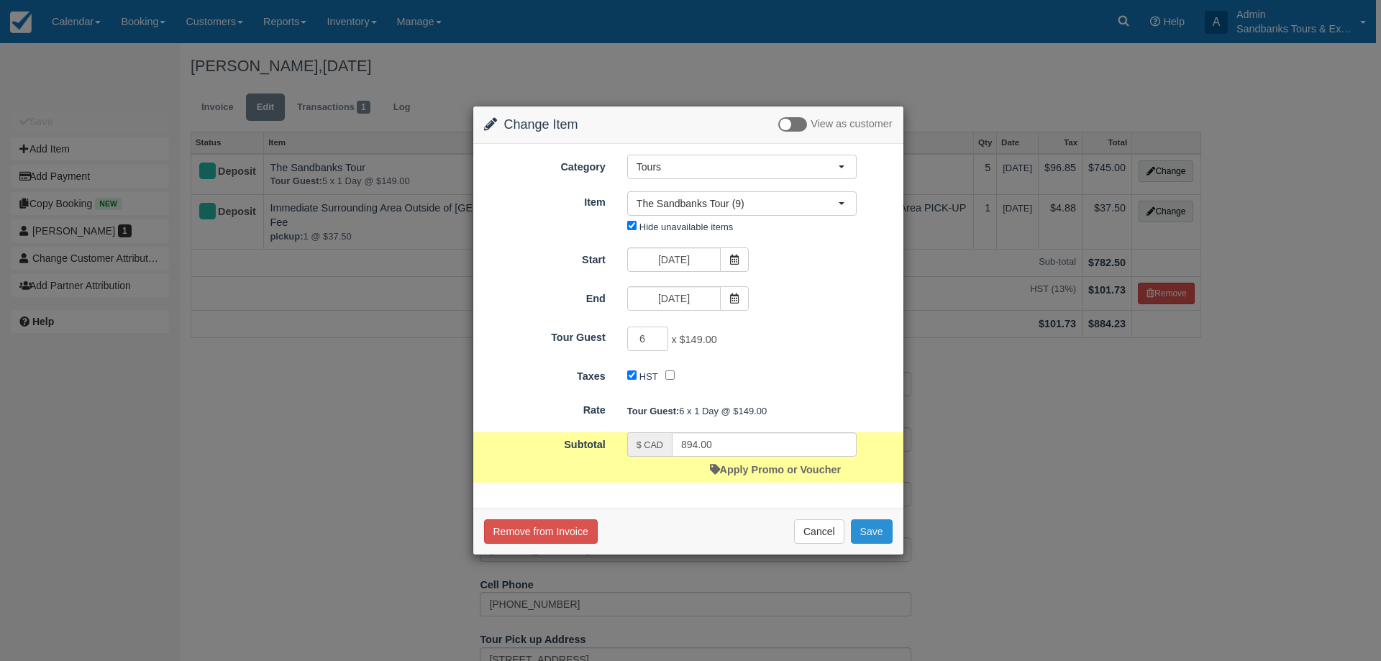
click at [869, 535] on button "Save" at bounding box center [872, 531] width 42 height 24
checkbox input "false"
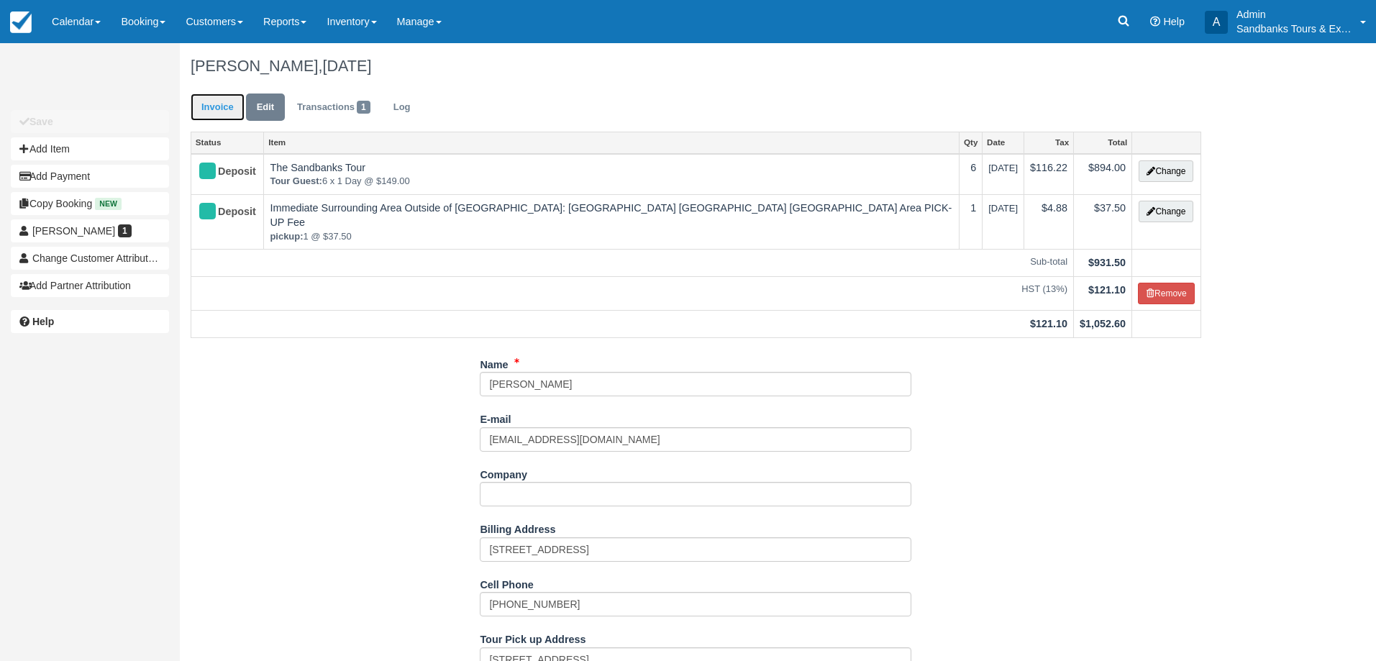
click at [217, 101] on link "Invoice" at bounding box center [218, 107] width 54 height 28
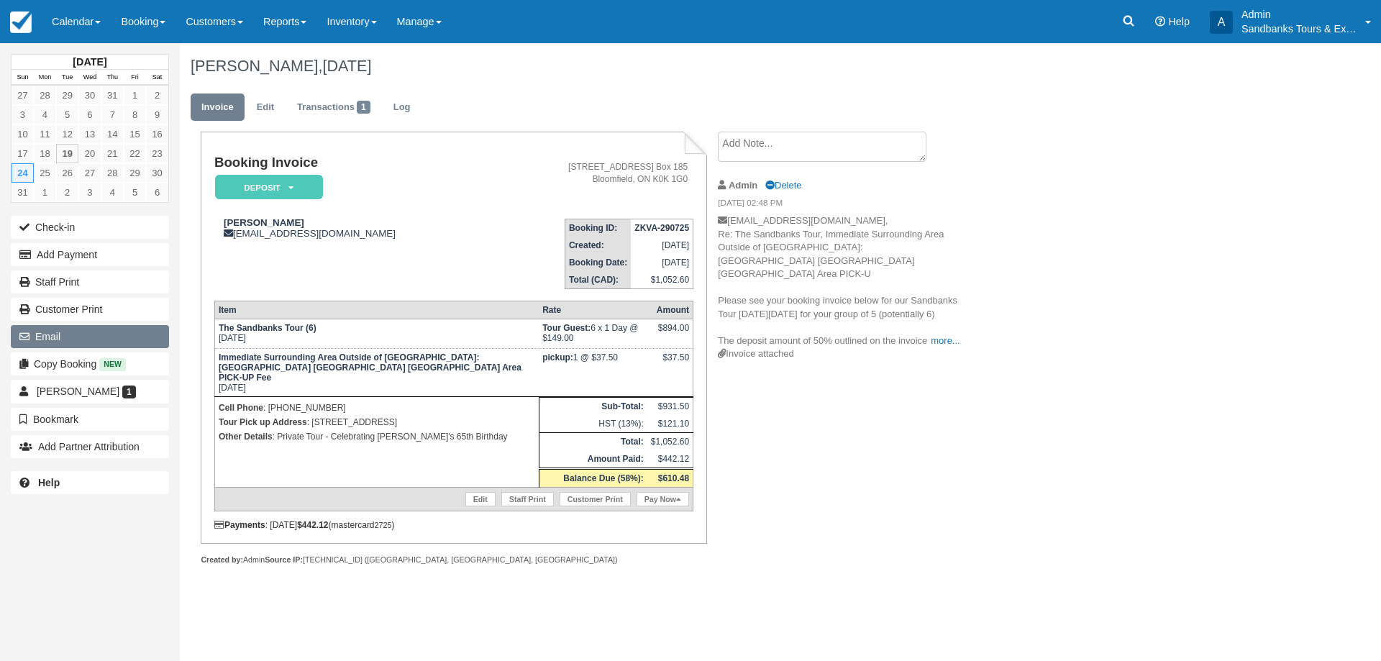
click at [29, 332] on icon "button" at bounding box center [27, 336] width 16 height 10
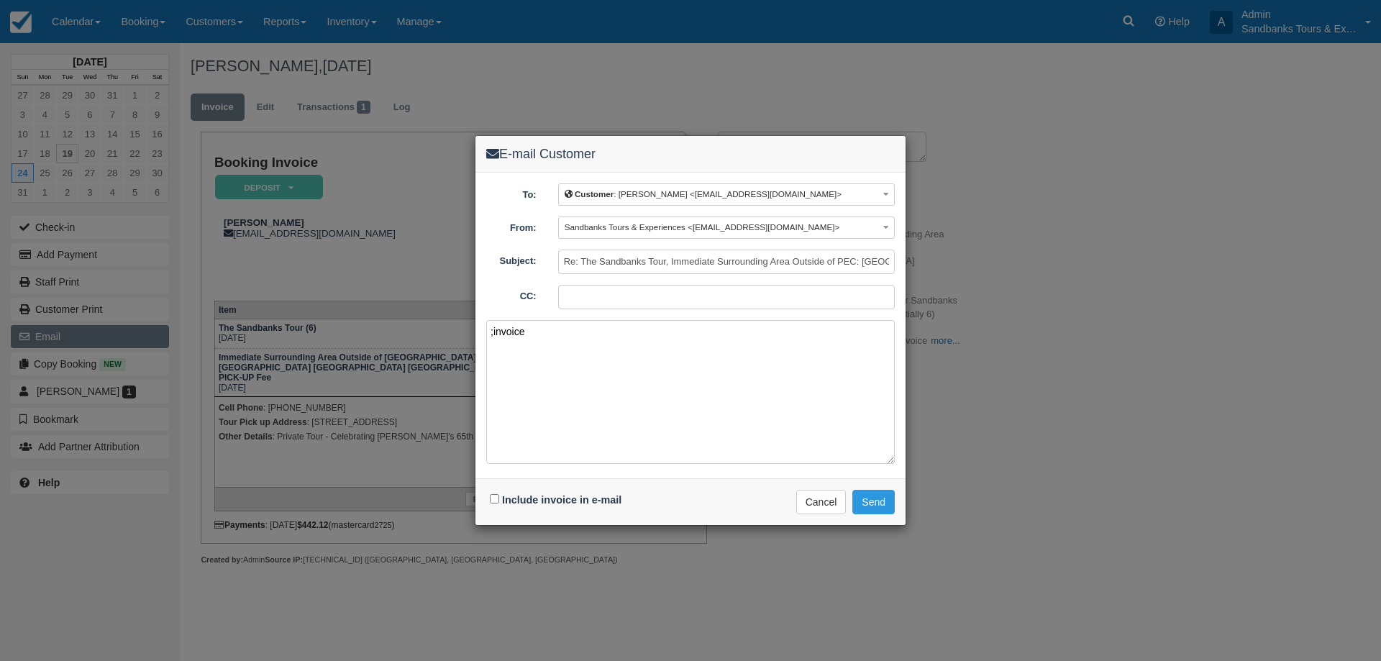
paste textarea "Please see your booking invoice below for a XXX tour for your group of XXX for …"
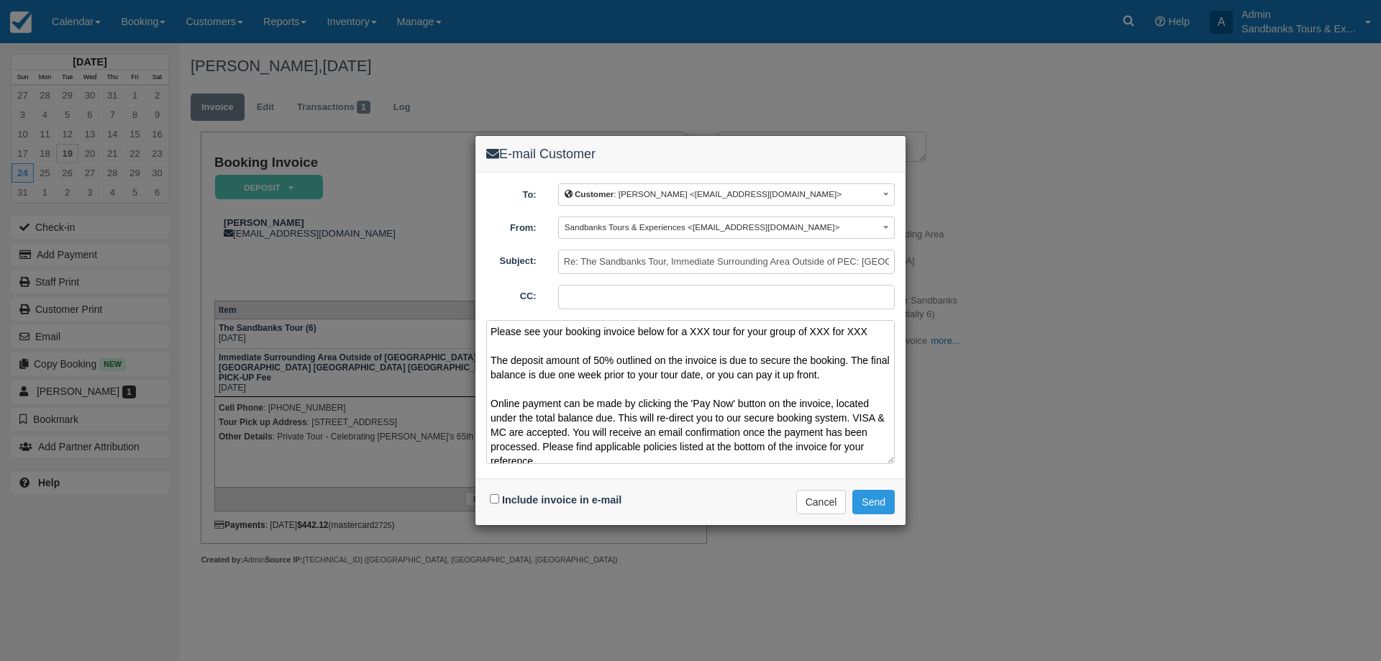
drag, startPoint x: 870, startPoint y: 335, endPoint x: 692, endPoint y: 329, distance: 177.7
click at [692, 329] on textarea "Please see your booking invoice below for a XXX tour for your group of XXX for …" at bounding box center [690, 392] width 408 height 144
type textarea "Please see your booking invoice below for a group of 6 The deposit amount of 50…"
click at [493, 498] on input "Include invoice in e-mail" at bounding box center [494, 498] width 9 height 9
checkbox input "true"
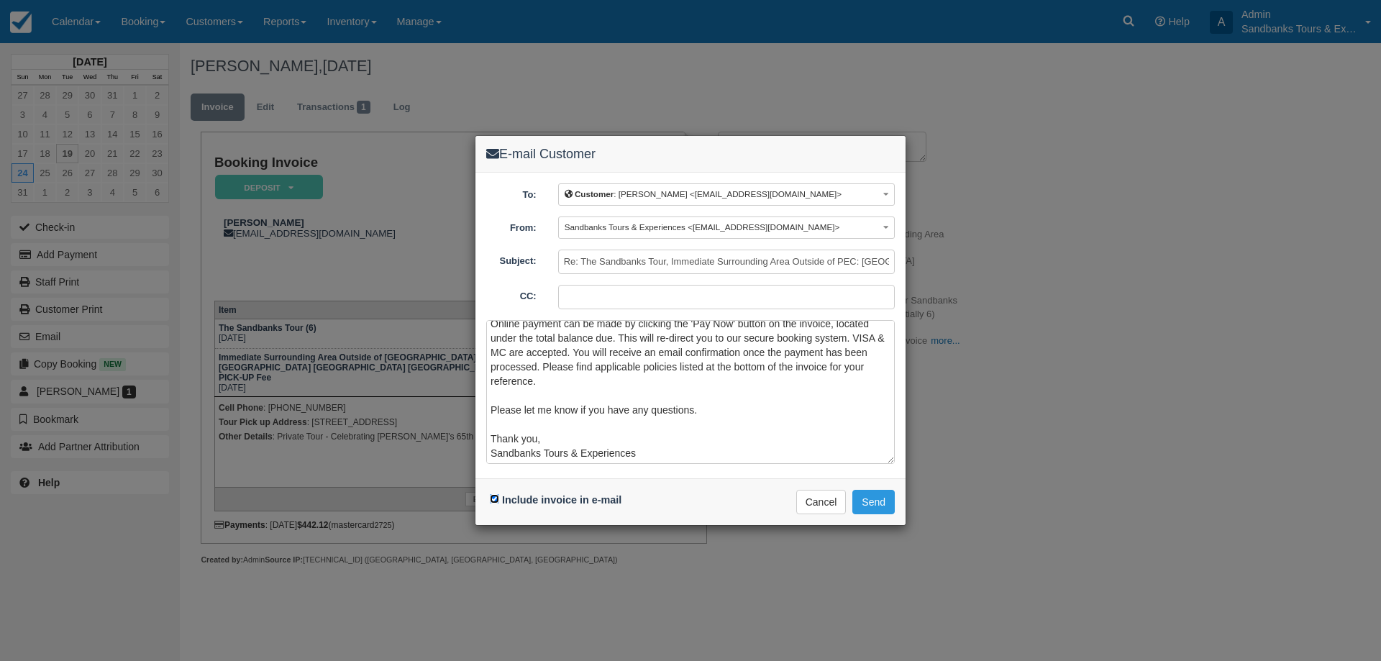
scroll to position [81, 0]
click at [888, 511] on button "Send" at bounding box center [873, 502] width 42 height 24
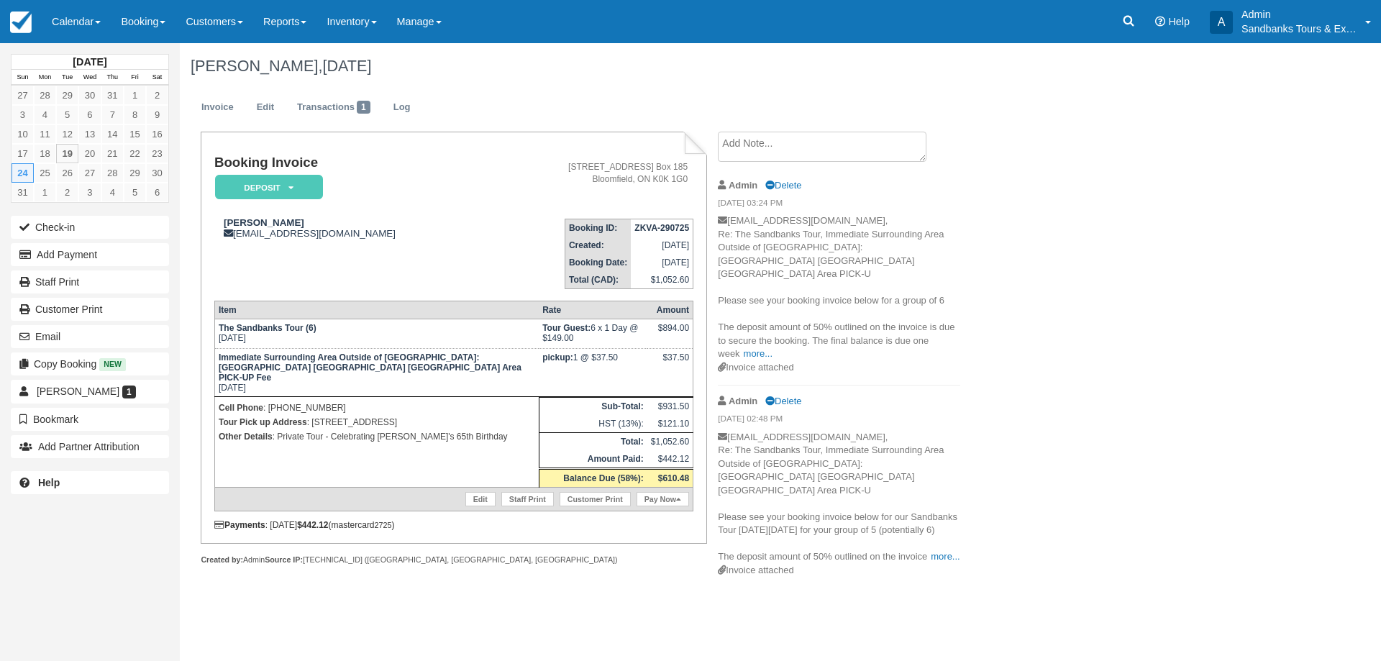
click at [1005, 271] on div "[PERSON_NAME], [DATE] Invoice Edit Transactions 1 Log Booking Invoice Deposit  …" at bounding box center [697, 319] width 1035 height 553
click at [744, 348] on link "more..." at bounding box center [757, 353] width 29 height 11
drag, startPoint x: 349, startPoint y: 234, endPoint x: 238, endPoint y: 236, distance: 111.5
click at [238, 236] on div "Debra Holland debrascotti@hotmail.com" at bounding box center [353, 228] width 278 height 22
copy div "debrascotti@hotmail.com"
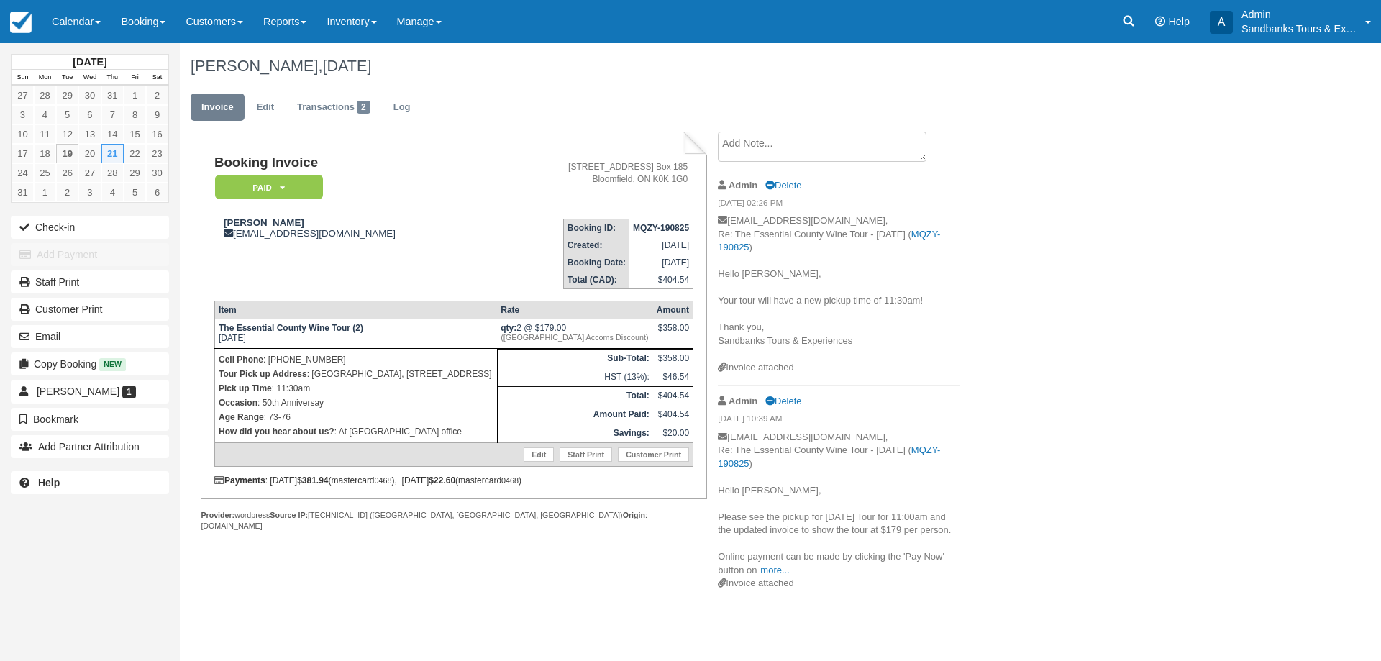
click at [328, 357] on p "Cell Phone : [PHONE_NUMBER]" at bounding box center [356, 359] width 275 height 14
click at [260, 92] on ul "Invoice Edit Transactions 2 Log" at bounding box center [698, 110] width 1014 height 43
click at [265, 109] on link "Edit" at bounding box center [265, 107] width 39 height 28
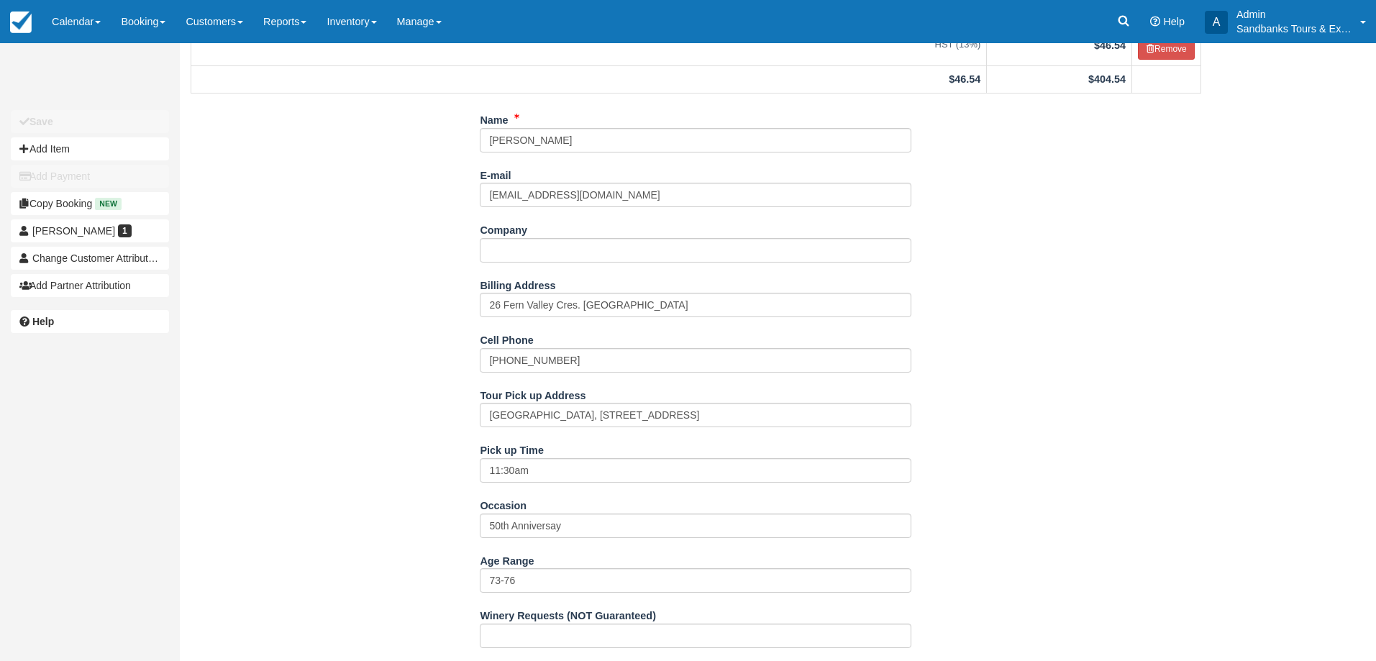
scroll to position [216, 0]
click at [528, 360] on input "416 2008268" at bounding box center [695, 359] width 431 height 24
click at [1216, 407] on div "Unsaved Changes Save Add Item Add Payment Copy Booking New Barb Cruickshank 1 C…" at bounding box center [688, 136] width 1376 height 618
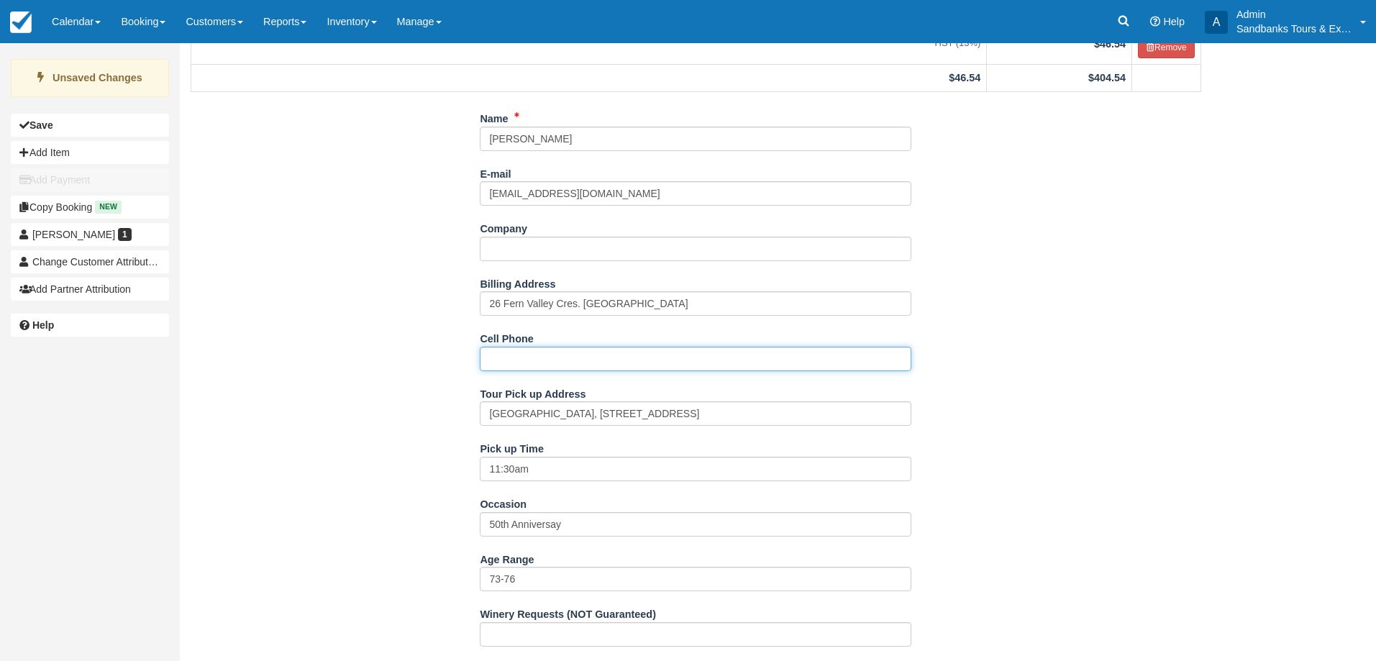
click at [545, 367] on input "Cell Phone" at bounding box center [695, 359] width 431 height 24
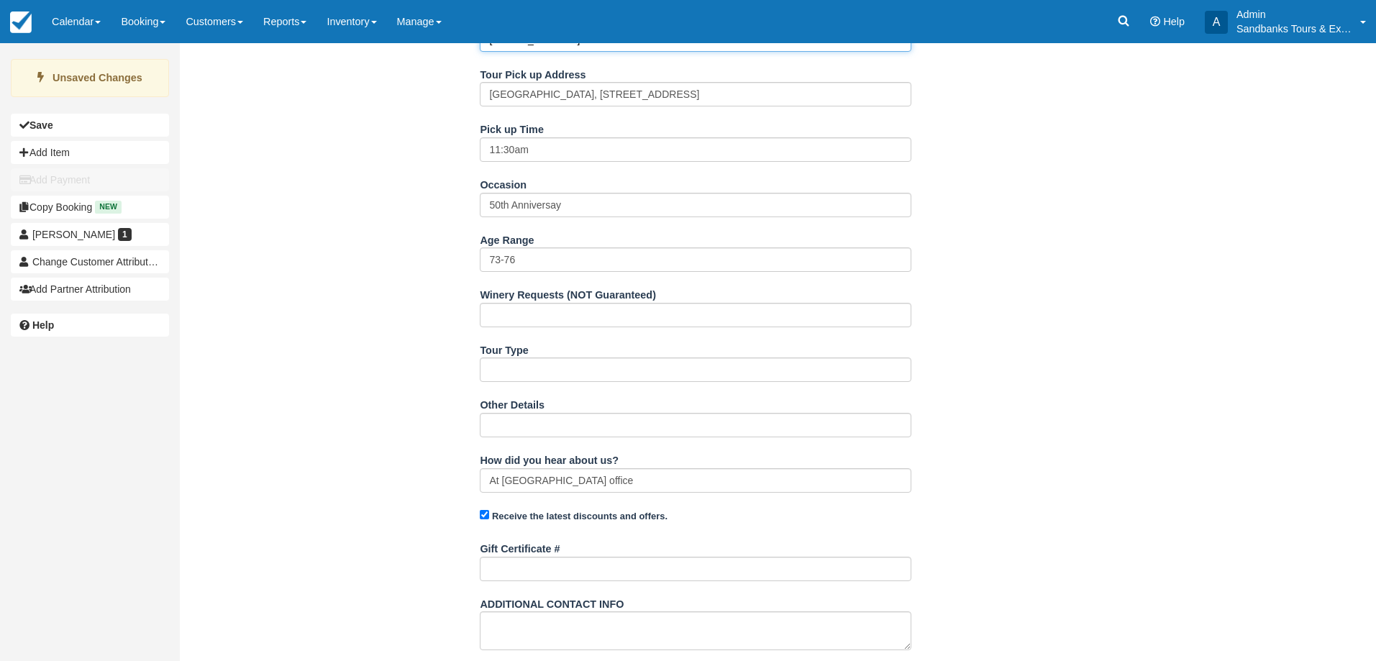
scroll to position [681, 0]
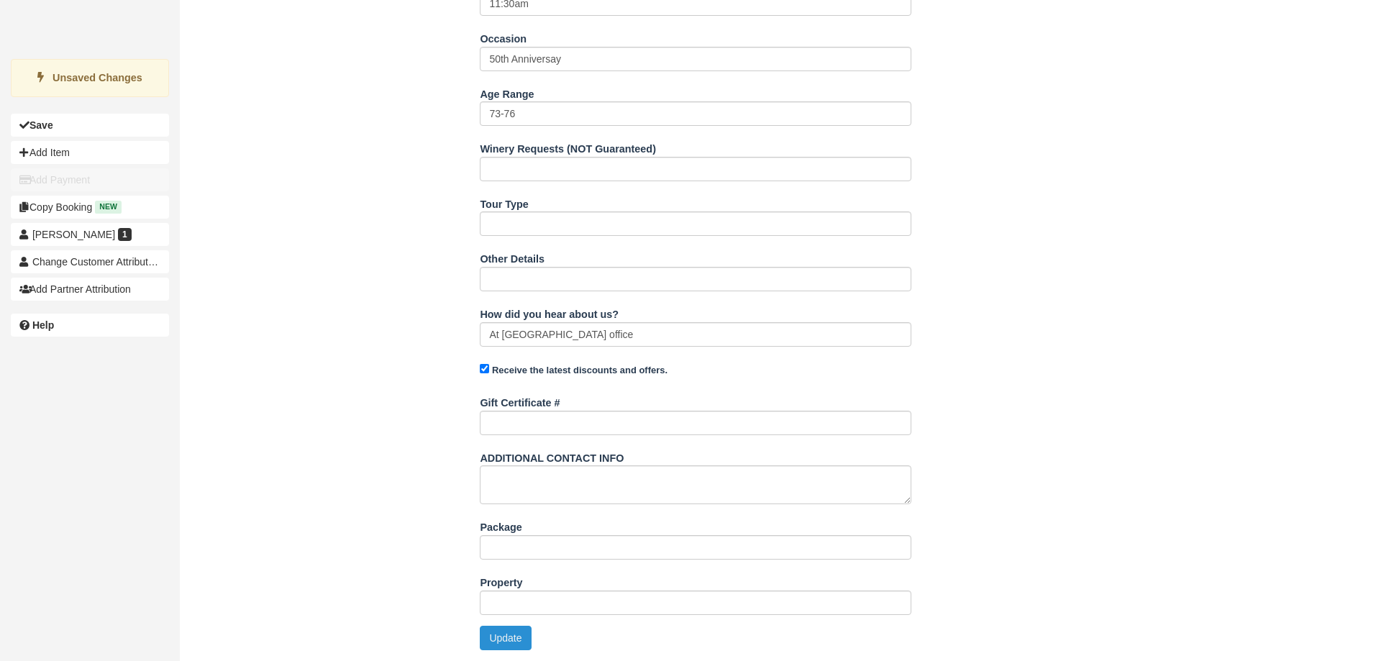
type input "416-200-8168"
click at [515, 632] on button "Update" at bounding box center [505, 638] width 51 height 24
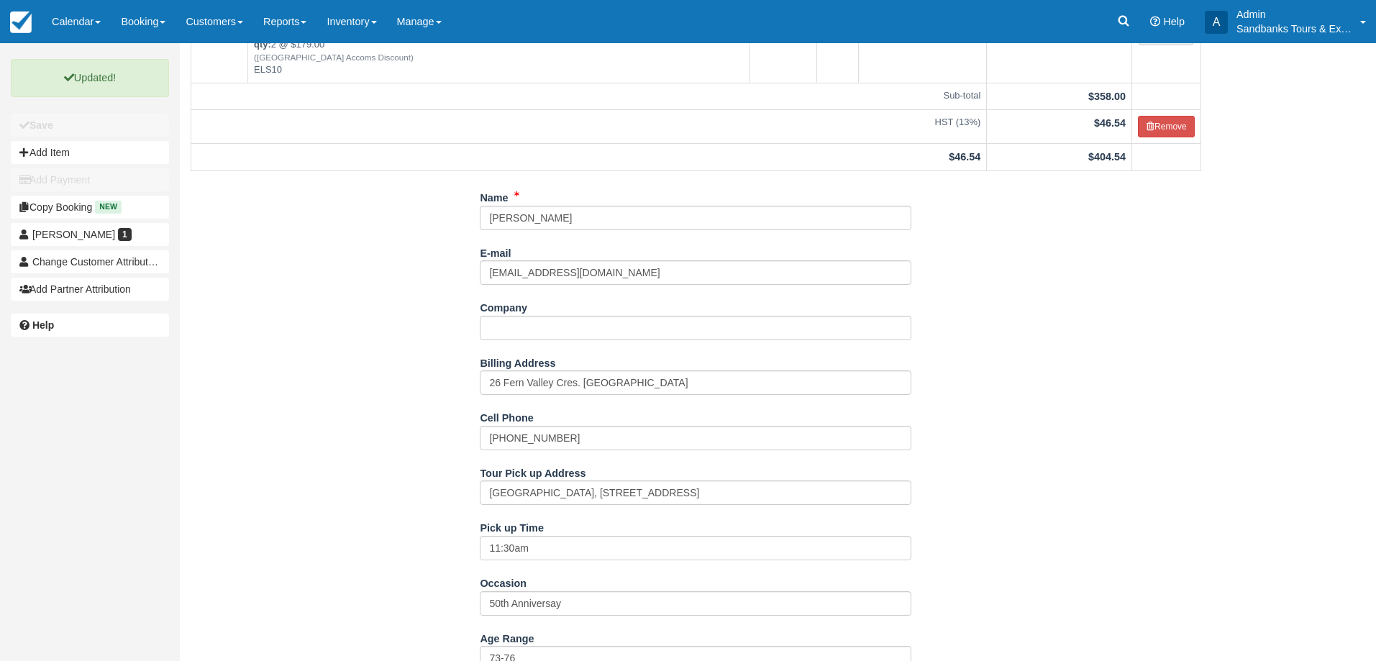
scroll to position [0, 0]
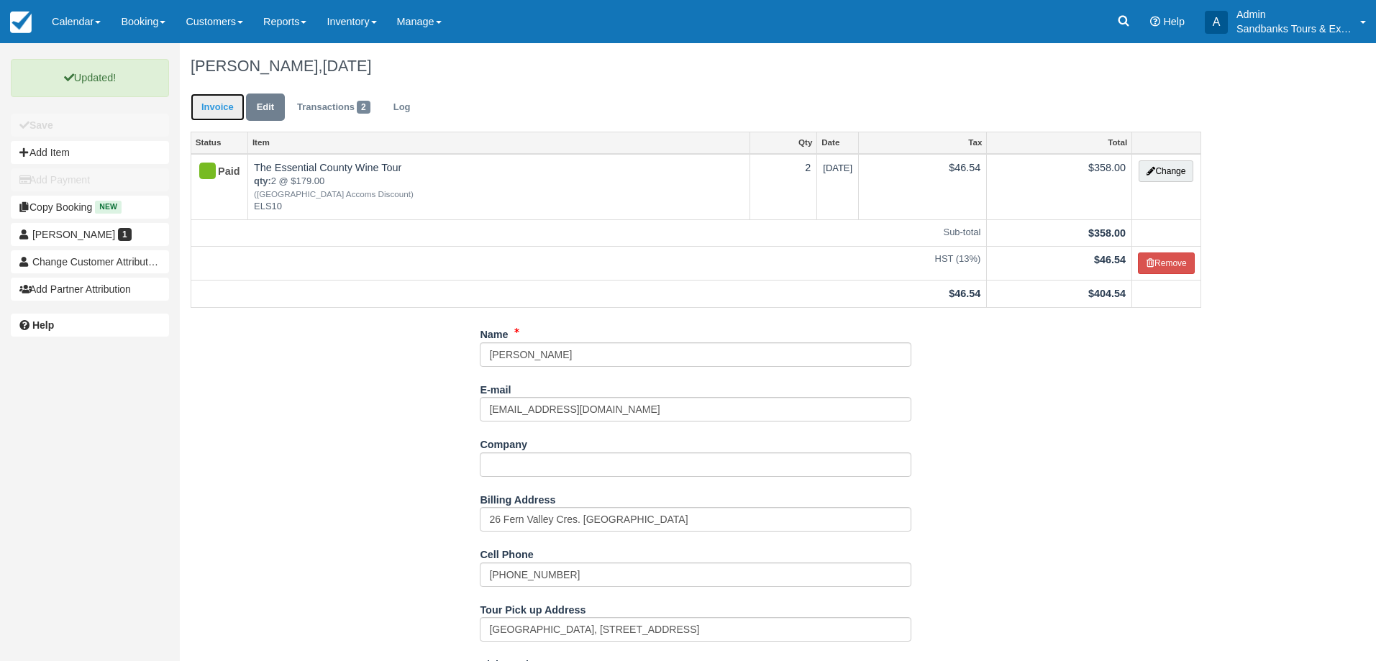
click at [214, 114] on link "Invoice" at bounding box center [218, 107] width 54 height 28
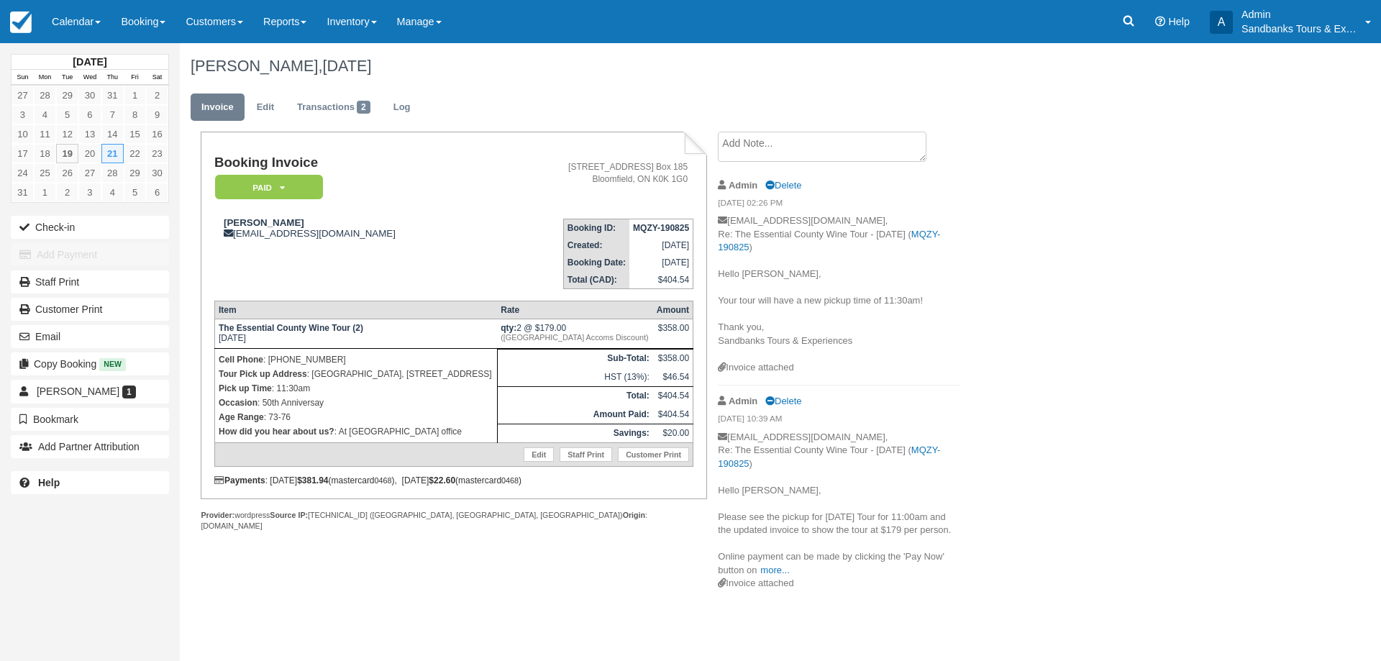
click at [1194, 298] on div "[PERSON_NAME], [DATE] Invoice Edit Transactions 2 Log Booking Invoice Paid   Pe…" at bounding box center [697, 322] width 1035 height 558
drag, startPoint x: 90, startPoint y: 26, endPoint x: 91, endPoint y: 39, distance: 13.0
click at [89, 26] on link "Calendar" at bounding box center [76, 21] width 69 height 43
click at [96, 63] on link "Booking" at bounding box center [99, 62] width 114 height 30
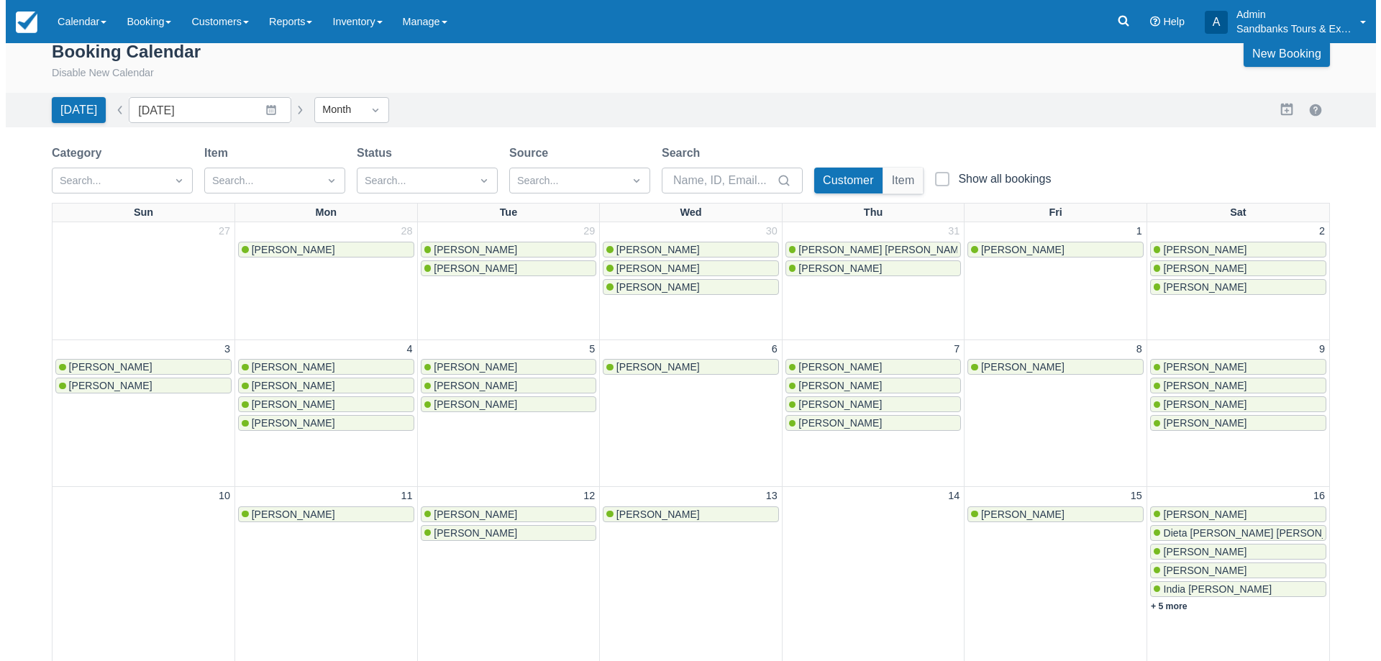
scroll to position [360, 0]
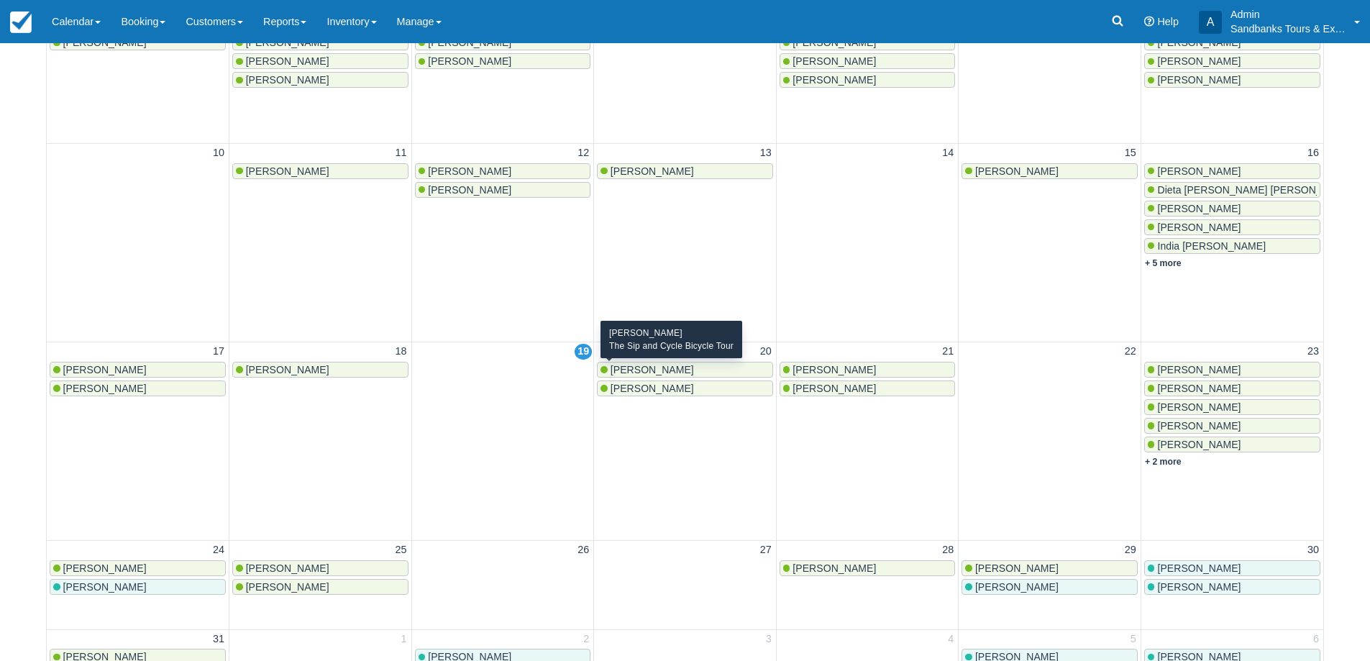
click at [699, 364] on div "[PERSON_NAME]" at bounding box center [684, 370] width 169 height 12
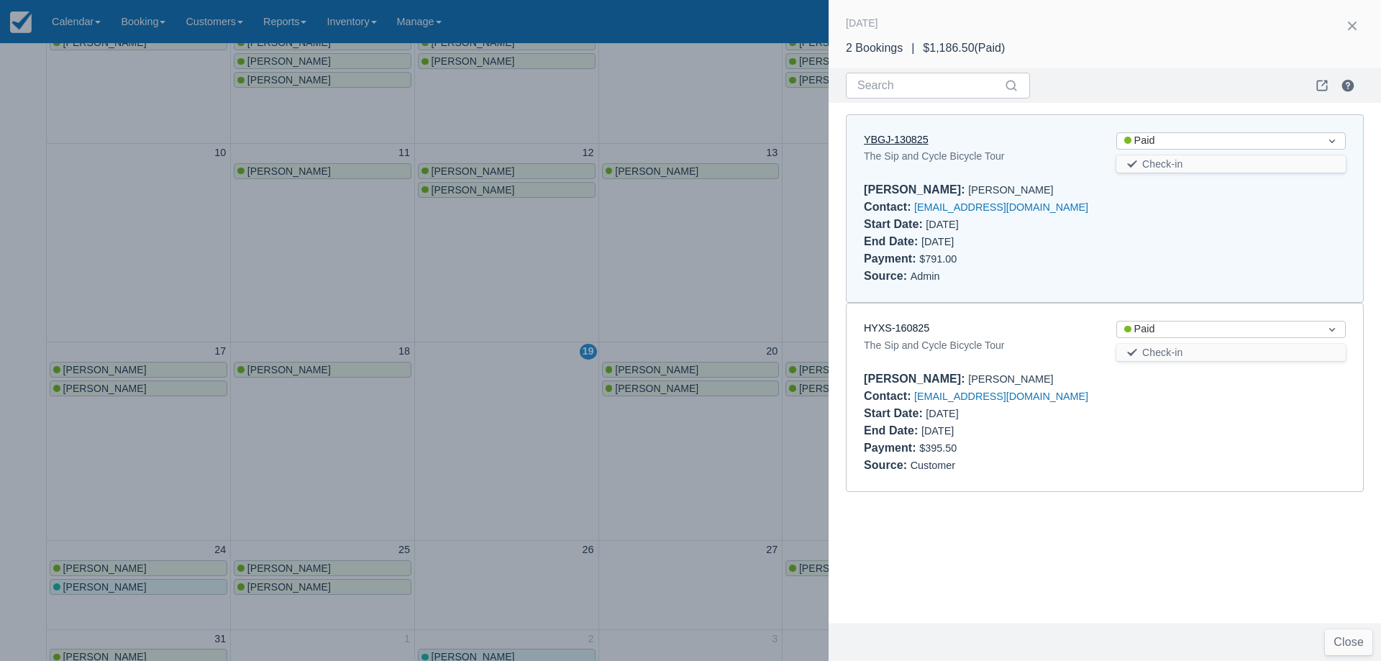
click at [902, 142] on link "YBGJ-130825" at bounding box center [896, 140] width 65 height 12
click at [655, 390] on div at bounding box center [690, 330] width 1381 height 661
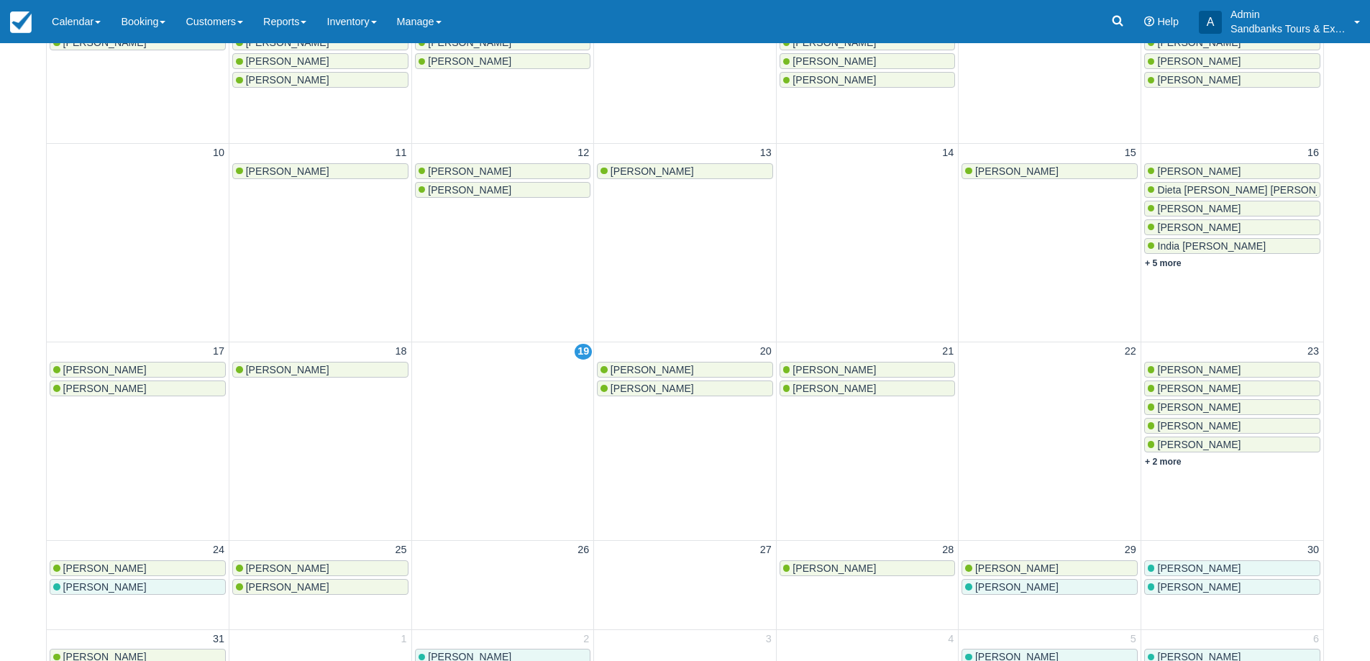
click at [658, 388] on span "[PERSON_NAME]" at bounding box center [651, 389] width 83 height 12
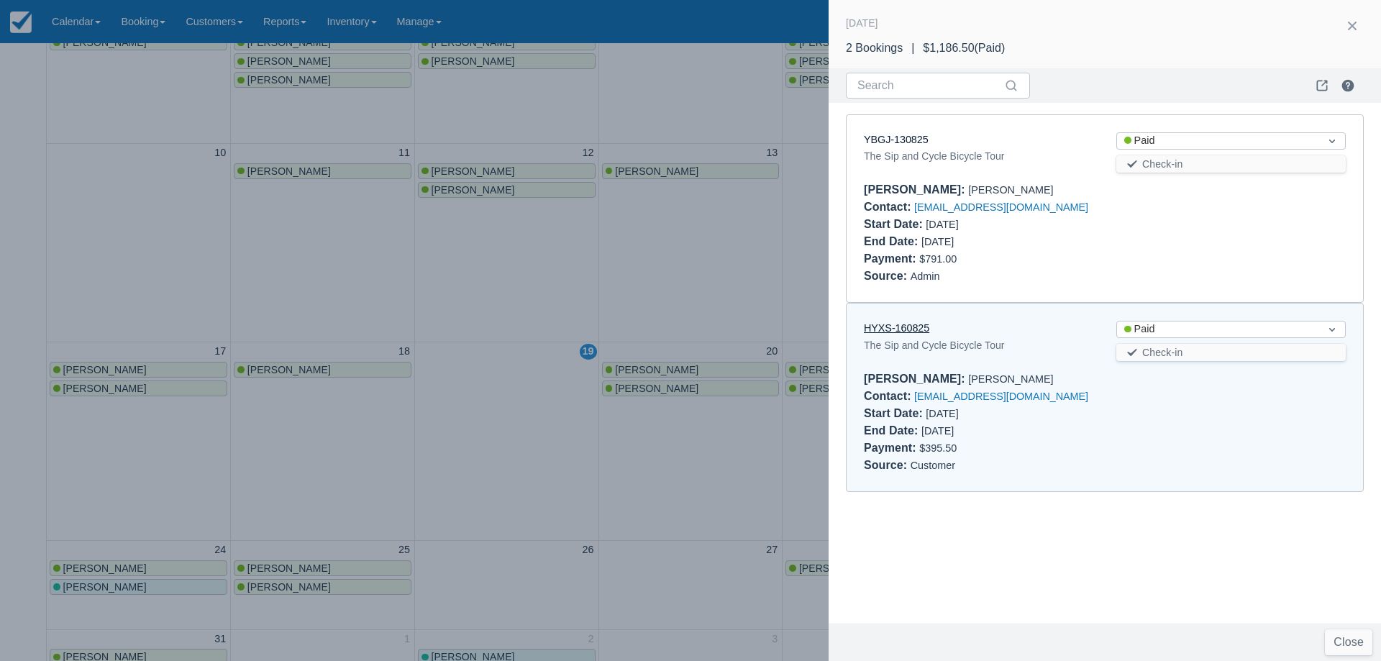
click at [908, 326] on link "HYXS-160825" at bounding box center [896, 328] width 65 height 12
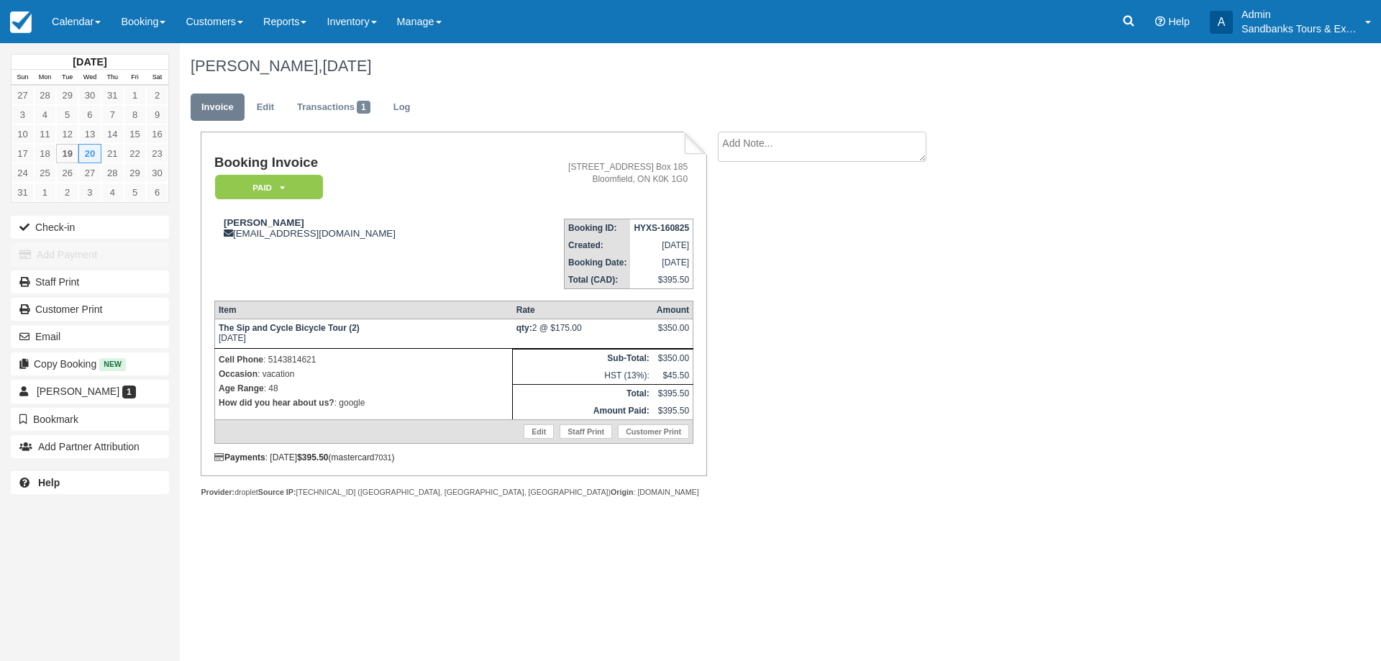
click at [823, 342] on div "Booking Invoice Paid   Pending Deposit Hold Deposit Waiting Cancelled BOOKED GI…" at bounding box center [575, 330] width 791 height 397
click at [948, 354] on div "Booking Invoice Paid   Pending Deposit Hold Deposit Waiting Cancelled BOOKED GI…" at bounding box center [575, 330] width 791 height 397
